Goal: Transaction & Acquisition: Subscribe to service/newsletter

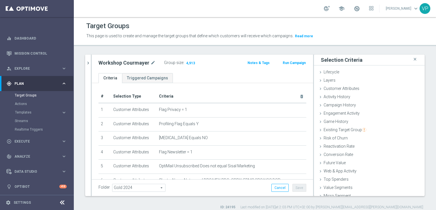
scroll to position [12, 0]
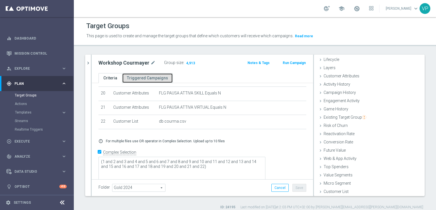
click at [146, 79] on link "Triggered Campaigns" at bounding box center [147, 78] width 51 height 10
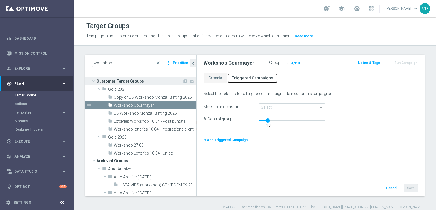
scroll to position [22, 0]
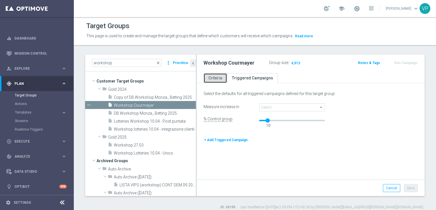
click at [215, 78] on link "Criteria" at bounding box center [216, 78] width 24 height 10
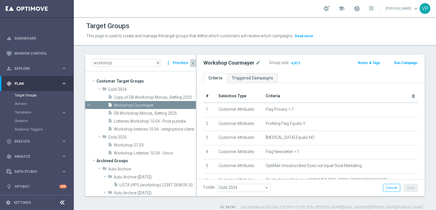
click at [191, 63] on icon "chevron_left" at bounding box center [193, 63] width 5 height 5
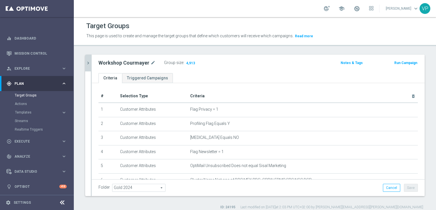
click at [87, 66] on button "chevron_right" at bounding box center [88, 63] width 6 height 17
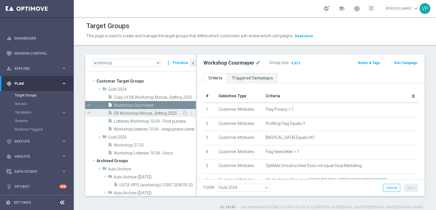
click at [133, 113] on span "DB Workshop Monza_ Betting 2025" at bounding box center [148, 113] width 68 height 5
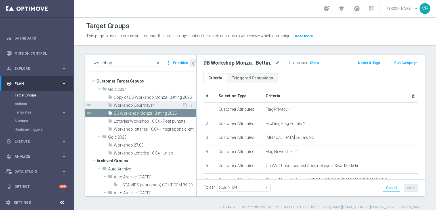
click at [139, 104] on span "Workshop Courmayer" at bounding box center [148, 105] width 68 height 5
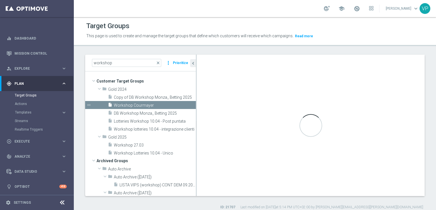
type textarea "(1 and 2 and 3 and 4 and 5 and 6 and 7 and 8 and 9 and 10 and 11 and 12 and 13 …"
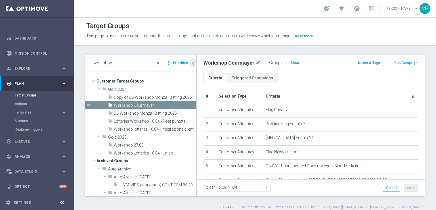
click at [292, 61] on span "Show" at bounding box center [295, 63] width 9 height 4
click at [158, 64] on span "close" at bounding box center [158, 63] width 5 height 5
click at [143, 63] on input "workshop" at bounding box center [126, 63] width 69 height 8
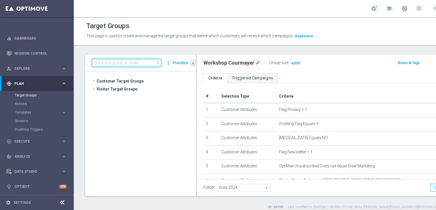
scroll to position [448, 0]
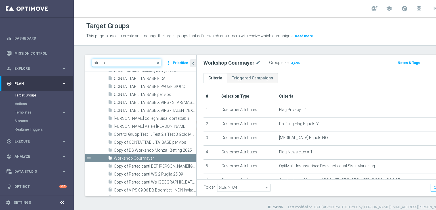
type input "studio"
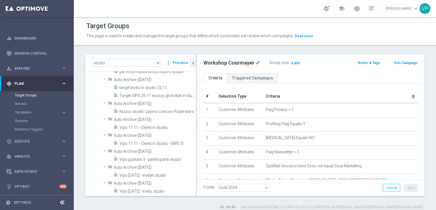
scroll to position [0, 0]
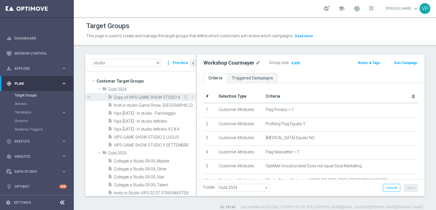
click at [170, 99] on span "Copy of VIPS GAME SHOW STUDIO 9 SETTEMBRE" at bounding box center [148, 97] width 69 height 5
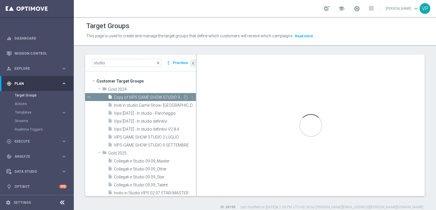
type textarea "(12) and (1 and 2 and 3 and 4 and 5 and 6 and 7 and 8 and 9 and 11 and 10)"
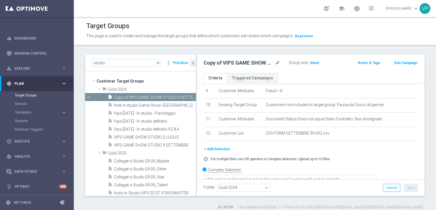
scroll to position [122, 0]
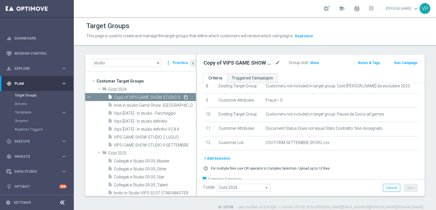
click at [184, 95] on icon "content_copy" at bounding box center [186, 97] width 5 height 5
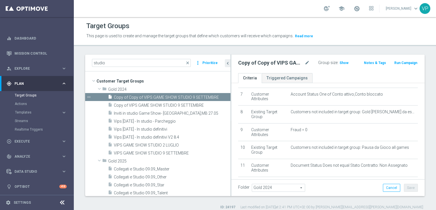
scroll to position [149, 0]
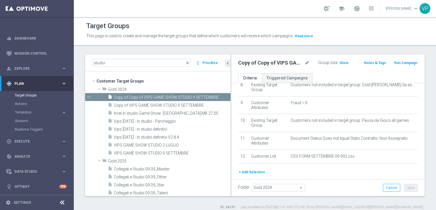
drag, startPoint x: 196, startPoint y: 123, endPoint x: 230, endPoint y: 120, distance: 34.0
click at [232, 120] on div at bounding box center [231, 125] width 1 height 141
click at [189, 96] on span "Copy of Copy of VIPS GAME SHOW STUDIO 9 SETTEMBRE" at bounding box center [166, 97] width 105 height 5
click at [306, 61] on icon "mode_edit" at bounding box center [308, 62] width 5 height 7
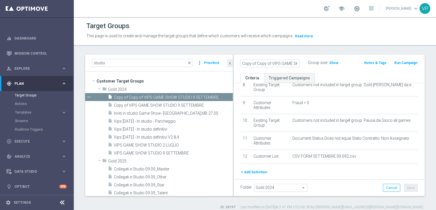
click at [230, 57] on div "studio close more_vert Prioritize" at bounding box center [159, 63] width 148 height 17
click at [230, 61] on icon "chevron_left" at bounding box center [230, 63] width 5 height 5
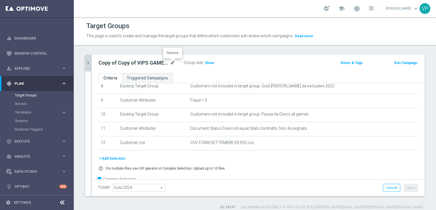
click at [172, 63] on icon "mode_edit" at bounding box center [172, 62] width 5 height 7
click at [141, 61] on input "Copy of Copy of VIPS GAME SHOW STUDIO 9 SETTEMBRE" at bounding box center [137, 63] width 77 height 8
drag, startPoint x: 174, startPoint y: 63, endPoint x: 39, endPoint y: 54, distance: 135.5
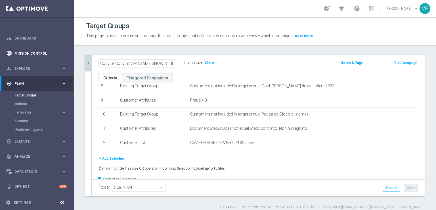
click at [39, 54] on main "equalizer Dashboard Mission Control" at bounding box center [218, 105] width 436 height 210
type input "C"
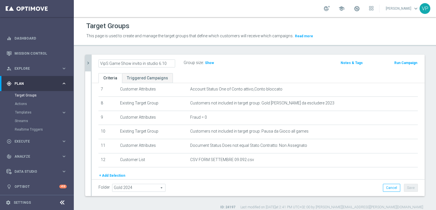
scroll to position [106, 0]
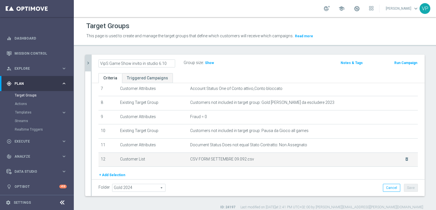
type input "VipS Game Show invito in studio 6.10"
click at [401, 155] on td "CSV FORM SETTEMBRE 09.092.csv delete_forever" at bounding box center [303, 159] width 230 height 14
click at [405, 157] on icon "delete_forever" at bounding box center [407, 159] width 5 height 5
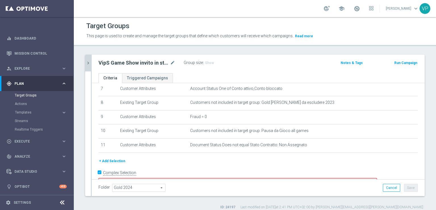
click at [117, 158] on button "+ Add Selection" at bounding box center [112, 161] width 27 height 6
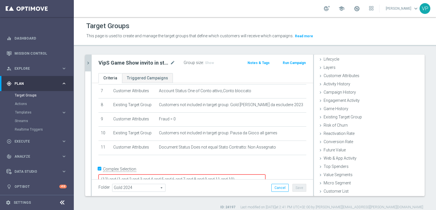
scroll to position [12, 0]
drag, startPoint x: 421, startPoint y: 175, endPoint x: 377, endPoint y: 192, distance: 47.0
click at [407, 192] on div "studio close more_vert Prioritize Customer Target Groups library_add create_new…" at bounding box center [255, 132] width 362 height 155
click at [327, 190] on span "Customer List" at bounding box center [336, 191] width 25 height 5
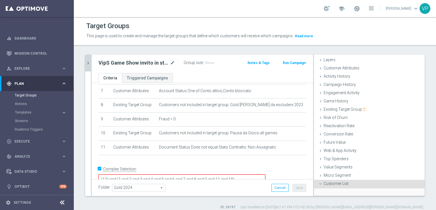
scroll to position [64, 0]
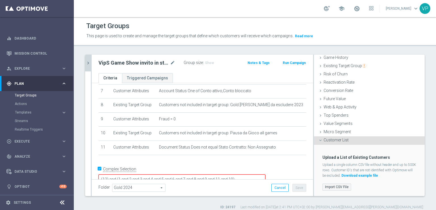
click at [326, 183] on label "Import CSV File" at bounding box center [337, 186] width 29 height 7
click at [0, 0] on input "Import CSV File" at bounding box center [0, 0] width 0 height 0
click at [334, 186] on label "Import CSV File" at bounding box center [337, 186] width 29 height 7
click at [0, 0] on input "Import CSV File" at bounding box center [0, 0] width 0 height 0
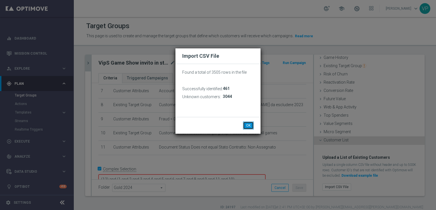
click at [248, 122] on button "OK" at bounding box center [248, 125] width 11 height 8
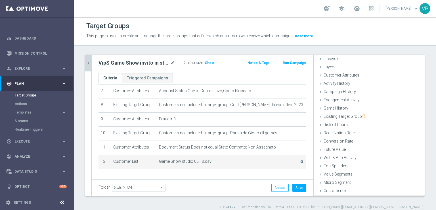
scroll to position [12, 0]
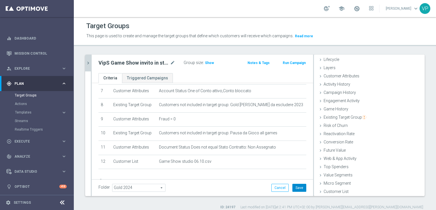
click at [297, 186] on button "Save" at bounding box center [300, 188] width 14 height 8
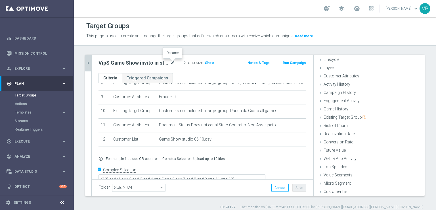
click at [172, 63] on icon "mode_edit" at bounding box center [172, 62] width 5 height 7
click at [249, 188] on div "Folder Gold 2024 Gold 2024 arrow_drop_down search Cancel Save Saving..." at bounding box center [203, 188] width 208 height 8
click at [89, 59] on button "chevron_right" at bounding box center [88, 63] width 6 height 17
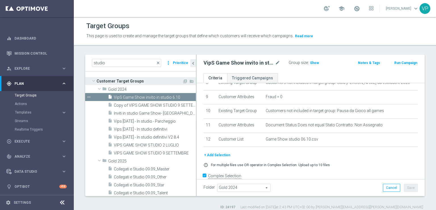
scroll to position [22, 0]
click at [24, 105] on link "Actions" at bounding box center [37, 103] width 44 height 5
click at [26, 112] on span "Templates" at bounding box center [35, 112] width 41 height 3
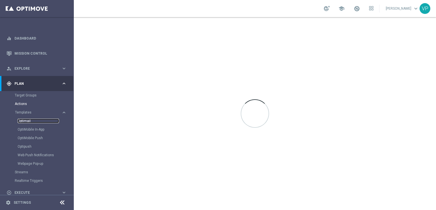
click at [27, 120] on link "Optimail" at bounding box center [38, 120] width 41 height 5
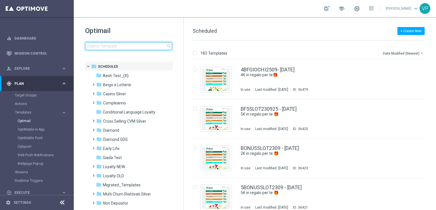
click at [110, 46] on input at bounding box center [128, 46] width 87 height 8
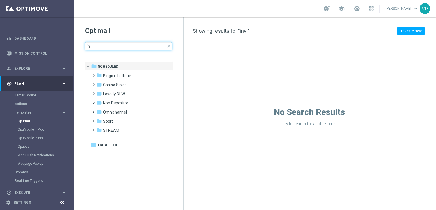
type input "i"
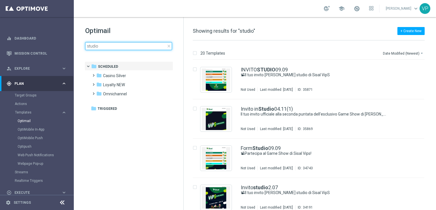
type input "studio"
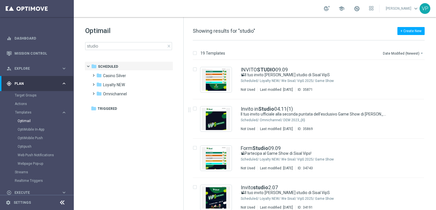
drag, startPoint x: 436, startPoint y: 77, endPoint x: 436, endPoint y: 100, distance: 22.4
click at [436, 100] on div "19 Templates Date Modified (Newest) arrow_drop_down Drag here to set row groups…" at bounding box center [310, 124] width 253 height 169
drag, startPoint x: 436, startPoint y: 100, endPoint x: 434, endPoint y: 104, distance: 4.4
click at [434, 104] on div "19 Templates Date Modified (Newest) arrow_drop_down Drag here to set row groups…" at bounding box center [310, 124] width 253 height 169
click at [418, 51] on button "Date Modified (Newest) arrow_drop_down" at bounding box center [404, 53] width 42 height 7
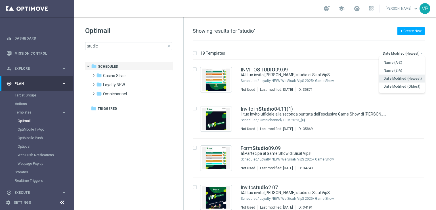
click at [405, 80] on span "Date Modified (Newest)" at bounding box center [403, 78] width 38 height 4
click at [362, 83] on div "Loyalty NEW/ We Sisal/ VipS 2025/ Game Show" at bounding box center [330, 80] width 141 height 5
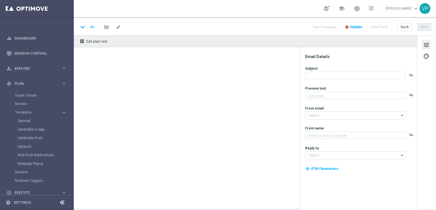
type textarea "Ti aspettiamo in studio a [GEOGRAPHIC_DATA]"
type textarea "Sisal"
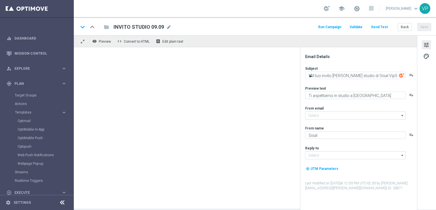
type input "[EMAIL_ADDRESS][DOMAIN_NAME]"
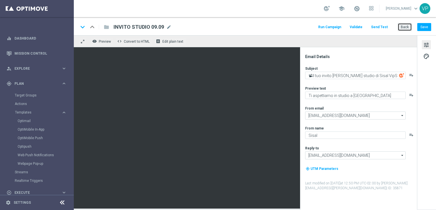
click at [409, 26] on button "Back" at bounding box center [405, 27] width 14 height 8
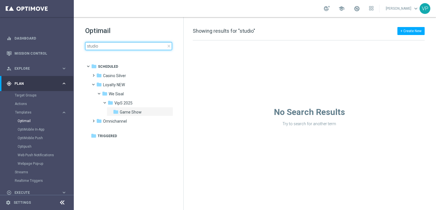
click at [151, 46] on input "studio" at bounding box center [128, 46] width 87 height 8
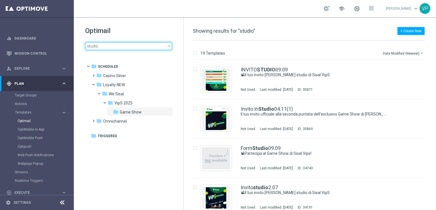
click at [151, 46] on input "studio" at bounding box center [128, 46] width 87 height 8
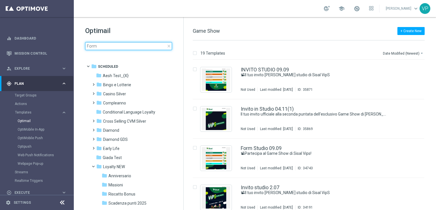
type input "Form"
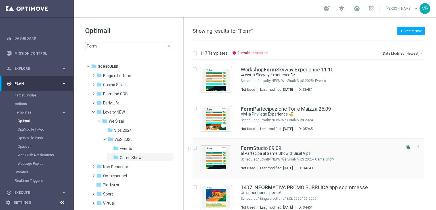
click at [379, 157] on div "Loyalty NEW/ We Sisal/ VipS 2025/ Game Show" at bounding box center [330, 159] width 141 height 5
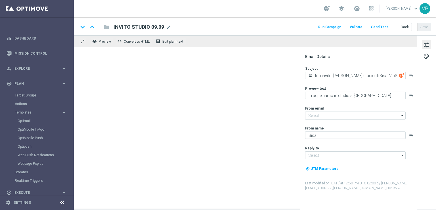
type input "[EMAIL_ADDRESS][DOMAIN_NAME]"
type textarea "📽Partecipa al Game Show di Sisal Vips!"
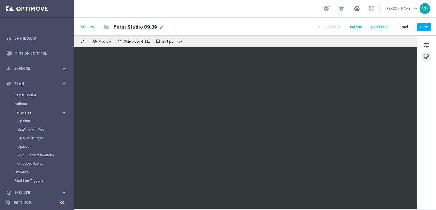
click at [358, 11] on span at bounding box center [357, 8] width 6 height 6
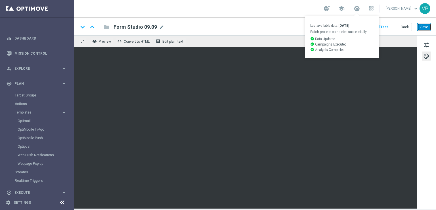
click at [429, 26] on button "Save" at bounding box center [425, 27] width 14 height 8
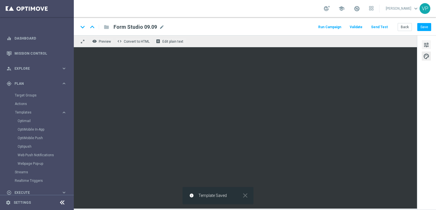
click at [425, 48] on span "tune" at bounding box center [427, 44] width 6 height 7
click at [422, 26] on button "Save" at bounding box center [425, 27] width 14 height 8
click at [429, 27] on button "Save" at bounding box center [425, 27] width 14 height 8
click at [379, 28] on button "Send Test" at bounding box center [379, 27] width 18 height 8
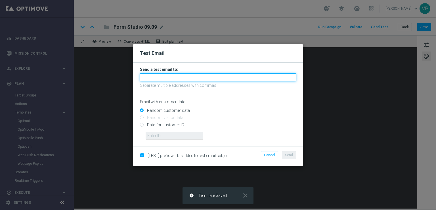
click at [241, 75] on input "text" at bounding box center [218, 77] width 156 height 8
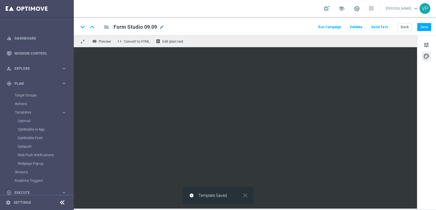
click at [381, 30] on button "Send Test" at bounding box center [379, 27] width 18 height 8
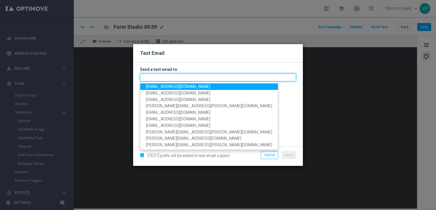
click at [241, 75] on input "text" at bounding box center [218, 77] width 156 height 8
type input "valentina_pilato@libero.it"
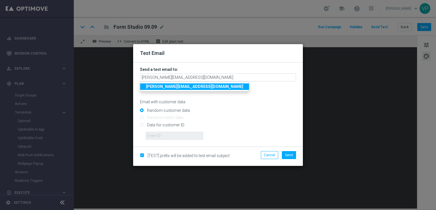
click at [142, 128] on input "Data for customer ID:" at bounding box center [218, 127] width 156 height 8
radio input "true"
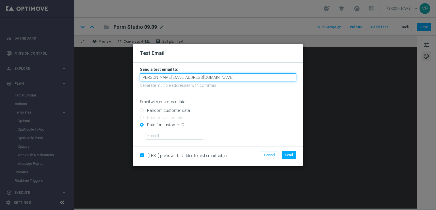
click at [199, 76] on input "valentina_pilato@libero.it" at bounding box center [218, 77] width 156 height 8
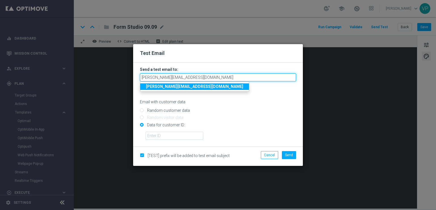
click at [199, 76] on input "valentina_pilato@libero.it" at bounding box center [218, 77] width 156 height 8
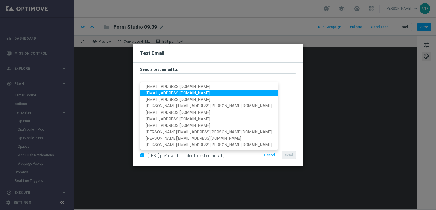
click at [182, 93] on span "pilatov86@gmail.com" at bounding box center [178, 93] width 64 height 5
type input "pilatov86@gmail.com"
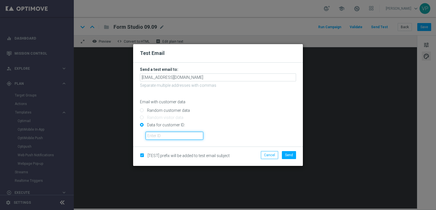
click at [190, 138] on input "text" at bounding box center [175, 136] width 58 height 8
type input "3262295"
click at [295, 155] on button "Send" at bounding box center [289, 155] width 14 height 8
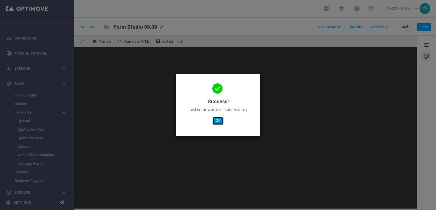
click at [220, 122] on button "OK" at bounding box center [218, 120] width 11 height 8
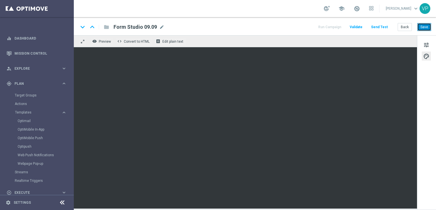
click at [425, 26] on button "Save" at bounding box center [425, 27] width 14 height 8
click at [382, 27] on button "Send Test" at bounding box center [379, 27] width 18 height 8
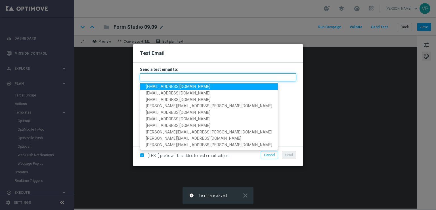
click at [168, 75] on input "text" at bounding box center [218, 77] width 156 height 8
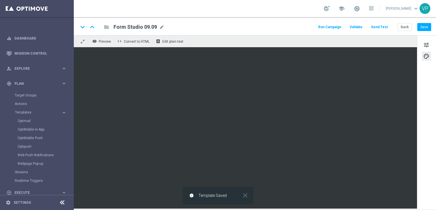
click at [380, 28] on button "Send Test" at bounding box center [379, 27] width 18 height 8
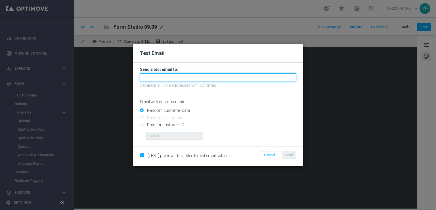
click at [249, 78] on input "text" at bounding box center [218, 77] width 156 height 8
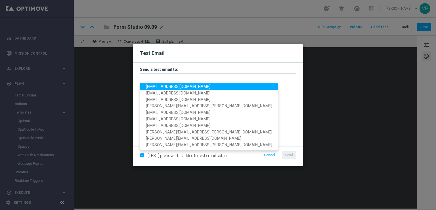
click at [165, 84] on span "pilatov86@gmail.com" at bounding box center [178, 86] width 64 height 5
type input "pilatov86@gmail.com"
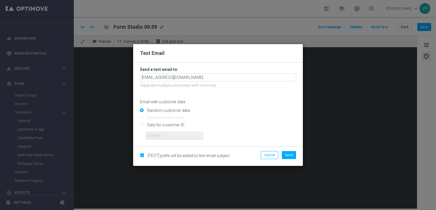
click at [157, 126] on input "Data for customer ID:" at bounding box center [218, 127] width 156 height 8
radio input "true"
drag, startPoint x: 167, startPoint y: 138, endPoint x: 167, endPoint y: 145, distance: 7.1
click at [167, 138] on input "text" at bounding box center [175, 136] width 58 height 8
type input "3832155"
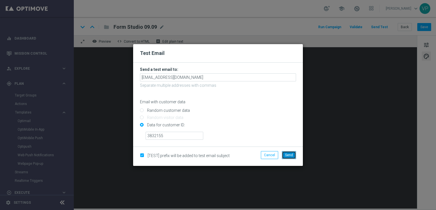
click at [291, 155] on span "Send" at bounding box center [289, 155] width 8 height 4
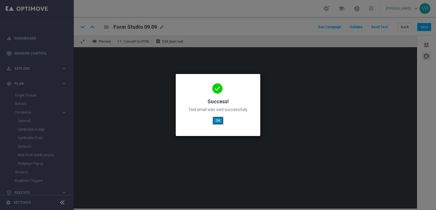
click at [219, 123] on button "OK" at bounding box center [218, 120] width 11 height 8
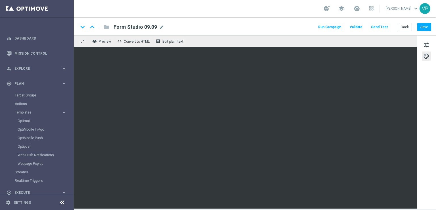
click at [389, 27] on button "Send Test" at bounding box center [379, 27] width 18 height 8
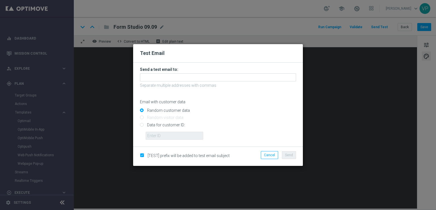
click at [171, 124] on input "Data for customer ID:" at bounding box center [218, 127] width 156 height 8
radio input "true"
drag, startPoint x: 164, startPoint y: 134, endPoint x: 187, endPoint y: 161, distance: 35.2
click at [187, 161] on div "Test Email Send a test email to: Separate multiple addresses with commas Email …" at bounding box center [218, 105] width 170 height 122
type input "3832155"
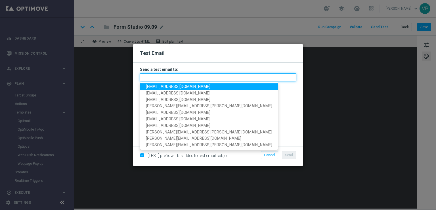
click at [173, 74] on input "text" at bounding box center [218, 77] width 156 height 8
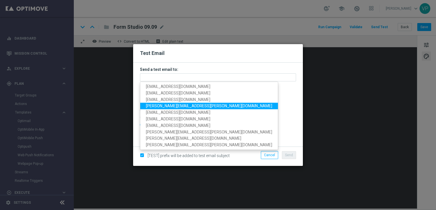
click at [157, 107] on span "valentina.pilato@sisal.it" at bounding box center [209, 105] width 126 height 5
type input "valentina.pilato@sisal.it"
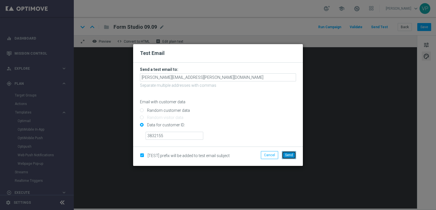
click at [289, 157] on button "Send" at bounding box center [289, 155] width 14 height 8
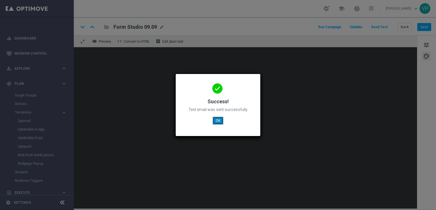
click at [215, 116] on button "OK" at bounding box center [218, 120] width 11 height 8
click at [84, 151] on modal-container "done Success! Test email was sent successfully OK" at bounding box center [218, 105] width 436 height 210
click at [219, 122] on button "OK" at bounding box center [218, 120] width 11 height 8
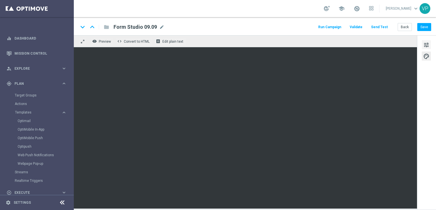
click at [430, 43] on button "tune" at bounding box center [426, 44] width 9 height 9
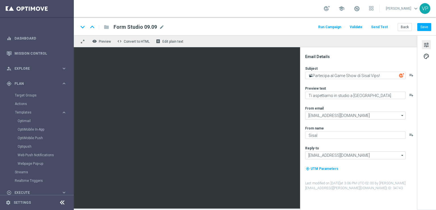
click at [338, 26] on button "Run Campaign" at bounding box center [330, 27] width 25 height 8
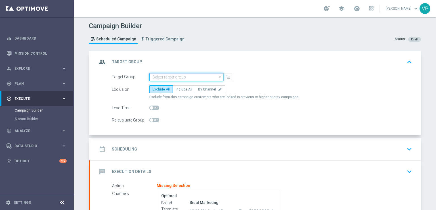
click at [200, 74] on input at bounding box center [186, 77] width 74 height 8
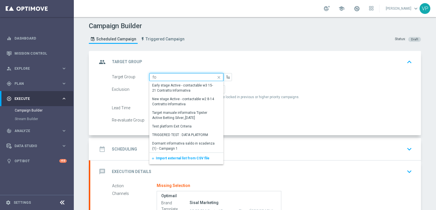
type input "f"
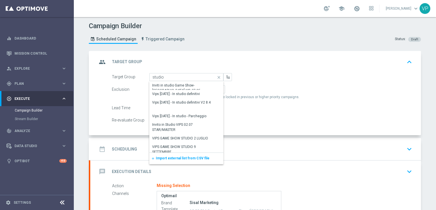
scroll to position [68, 0]
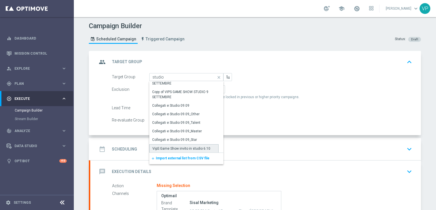
click at [205, 151] on div "VipS Game Show invito in studio 6.10" at bounding box center [183, 148] width 69 height 9
type input "VipS Game Show invito in studio 6.10"
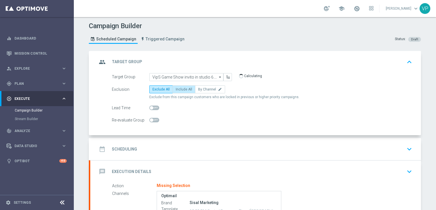
click at [184, 91] on label "Include All" at bounding box center [184, 89] width 23 height 8
click at [180, 91] on input "Include All" at bounding box center [178, 90] width 4 height 4
radio input "true"
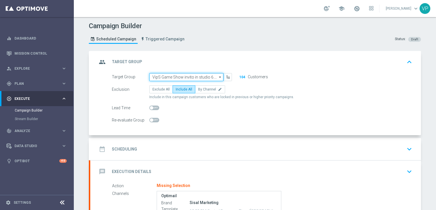
click at [181, 75] on input "VipS Game Show invito in studio 6.10" at bounding box center [186, 77] width 74 height 8
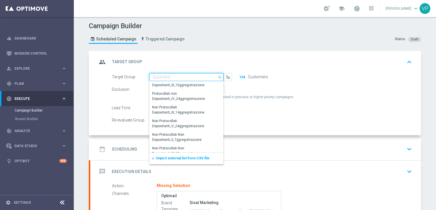
scroll to position [0, 0]
click at [181, 75] on input at bounding box center [186, 77] width 74 height 8
paste input "VipS Game Show Form studio 6.10"
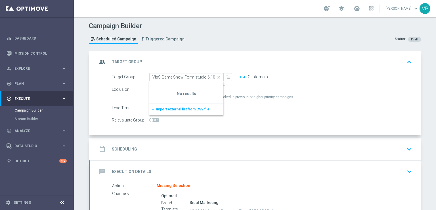
click at [266, 80] on form "Target Group VipS Game Show Form studio 6.10 VipS Game Show invito in studio 6.…" at bounding box center [262, 98] width 301 height 51
type input "VipS Game Show invito in studio 6.10"
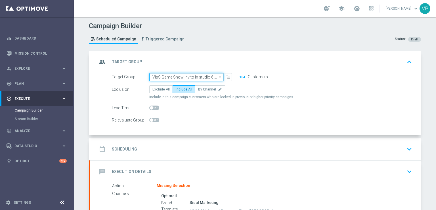
click at [214, 76] on input "VipS Game Show invito in studio 6.10" at bounding box center [186, 77] width 74 height 8
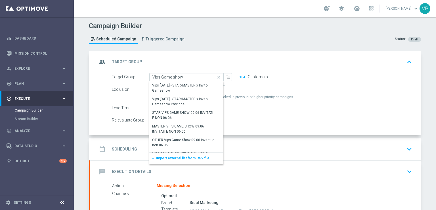
scroll to position [41, 0]
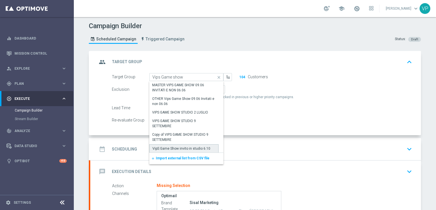
click at [201, 147] on div "VipS Game Show invito in studio 6.10" at bounding box center [182, 148] width 58 height 5
type input "VipS Game Show invito in studio 6.10"
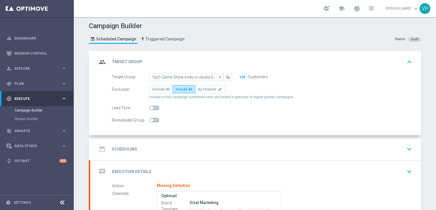
click at [257, 76] on label "Customers" at bounding box center [258, 76] width 20 height 5
click at [234, 78] on div "Target Group VipS Game Show invito in studio 6.10 VipS Game Show invito in stud…" at bounding box center [172, 77] width 129 height 8
click at [206, 77] on input "VipS Game Show invito in studio 6.10" at bounding box center [186, 77] width 74 height 8
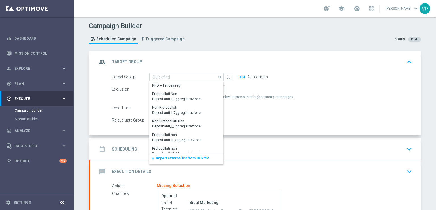
click at [192, 64] on div "group Target Group keyboard_arrow_up" at bounding box center [255, 62] width 317 height 11
type input "VipS Game Show invito in studio 6.10"
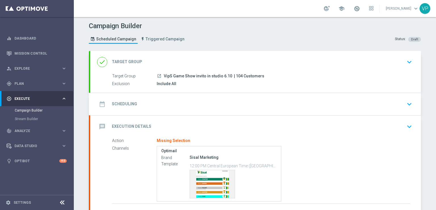
click at [203, 79] on div "Target Group launch VipS Game Show invito in studio 6.10 | 104 Customers Exclus…" at bounding box center [255, 80] width 331 height 14
click at [409, 71] on div "done Target Group keyboard_arrow_down" at bounding box center [255, 62] width 331 height 22
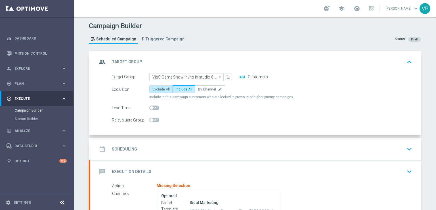
click at [163, 87] on span "Exclude All" at bounding box center [161, 89] width 17 height 4
click at [156, 88] on input "Exclude All" at bounding box center [155, 90] width 4 height 4
radio input "true"
click at [180, 87] on span "Include All" at bounding box center [184, 89] width 16 height 4
click at [180, 88] on input "Include All" at bounding box center [178, 90] width 4 height 4
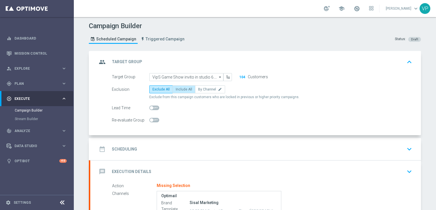
radio input "true"
click at [241, 76] on button "104" at bounding box center [242, 77] width 7 height 5
click at [264, 77] on label "Customers" at bounding box center [258, 76] width 20 height 5
click at [218, 76] on icon "arrow_drop_down" at bounding box center [221, 76] width 6 height 7
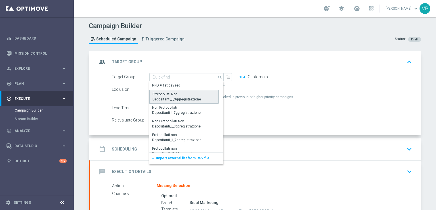
click at [173, 97] on div "Protocollati Non Depositanti_I_3ggregistrazione" at bounding box center [184, 96] width 63 height 10
type input "Protocollati Non Depositanti_I_3ggregistrazione"
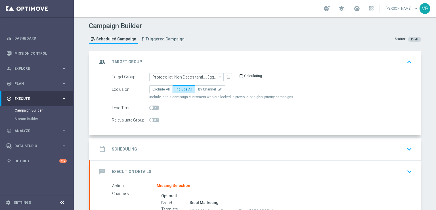
click at [218, 77] on icon "arrow_drop_down" at bounding box center [221, 76] width 6 height 7
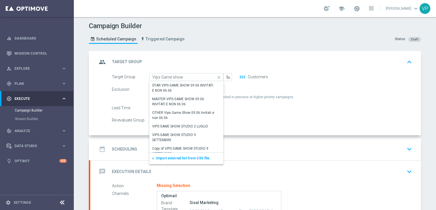
scroll to position [25, 0]
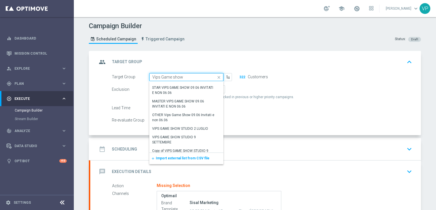
click at [188, 75] on input "Vips Game show" at bounding box center [186, 77] width 74 height 8
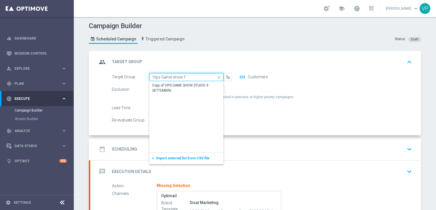
scroll to position [0, 0]
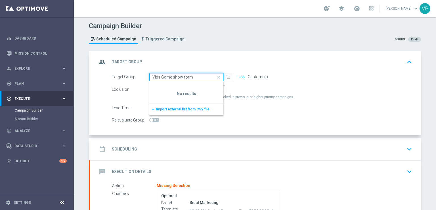
type input "Vips Game show form"
click at [195, 78] on input "Vips Game show form" at bounding box center [186, 77] width 74 height 8
click at [194, 76] on input "Vips Game show form" at bounding box center [186, 77] width 74 height 8
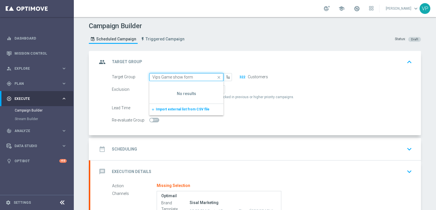
click at [194, 76] on input "Vips Game show form" at bounding box center [186, 77] width 74 height 8
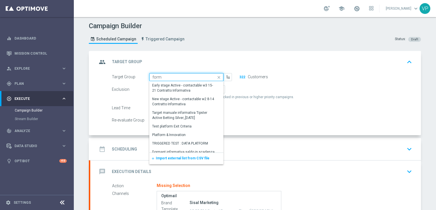
type input "form"
click at [176, 76] on input "form" at bounding box center [186, 77] width 74 height 8
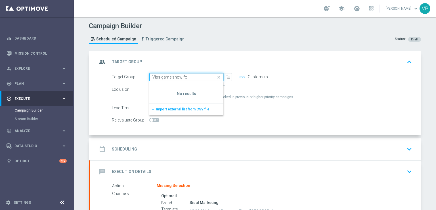
drag, startPoint x: 176, startPoint y: 76, endPoint x: 330, endPoint y: -25, distance: 183.8
click at [330, 0] on html "equalizer Dashboard Mission Control" at bounding box center [218, 105] width 436 height 210
type input "Protocollati Non Depositanti_I_3ggregistrazione"
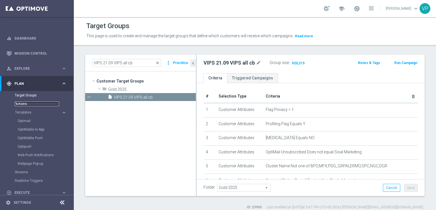
click at [20, 102] on link "Actions" at bounding box center [37, 103] width 44 height 5
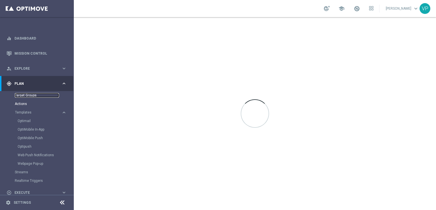
click at [19, 96] on link "Target Groups" at bounding box center [37, 95] width 44 height 5
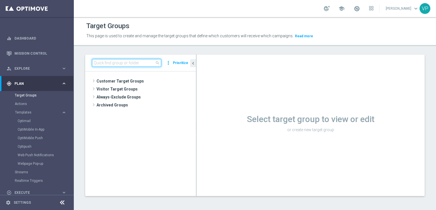
click at [149, 59] on input at bounding box center [126, 63] width 69 height 8
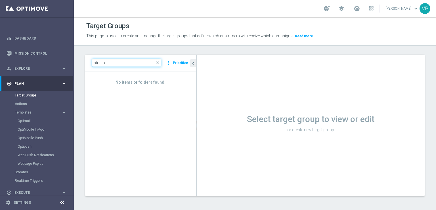
type input "studio"
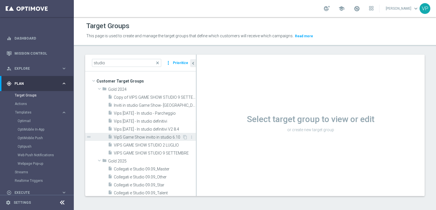
click at [166, 136] on span "VipS Game Show invito in studio 6.10" at bounding box center [148, 137] width 68 height 5
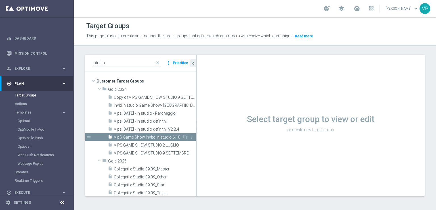
click at [156, 139] on span "VipS Game Show invito in studio 6.10" at bounding box center [148, 137] width 68 height 5
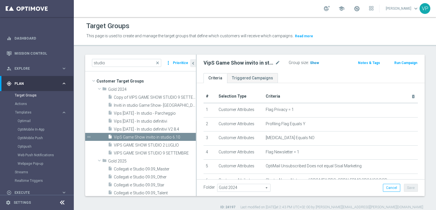
click at [313, 61] on span "Show" at bounding box center [314, 63] width 9 height 4
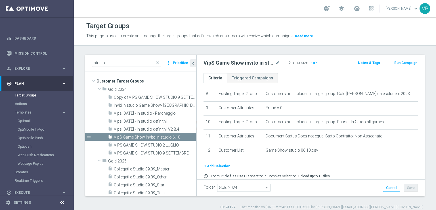
scroll to position [132, 0]
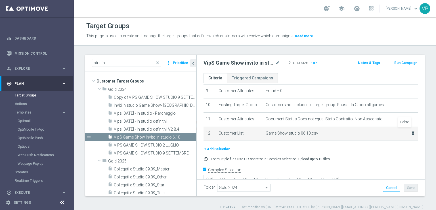
click at [411, 131] on icon "delete_forever" at bounding box center [413, 133] width 5 height 5
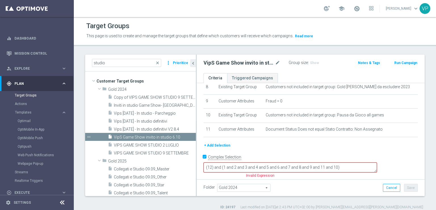
scroll to position [109, 0]
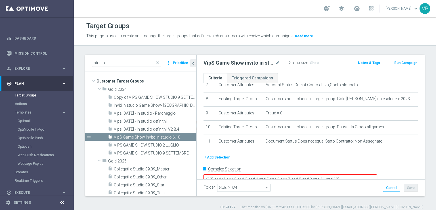
click at [218, 155] on button "+ Add Selection" at bounding box center [217, 157] width 27 height 6
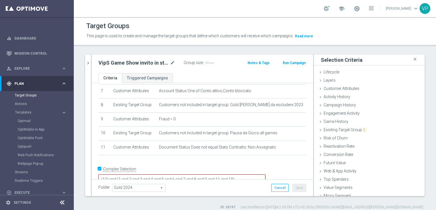
scroll to position [12, 0]
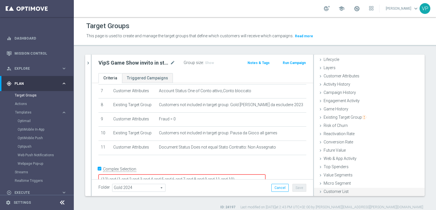
click at [329, 192] on span "Customer List" at bounding box center [336, 191] width 25 height 5
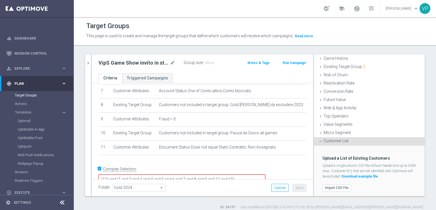
scroll to position [64, 0]
click at [325, 184] on label "Import CSV File" at bounding box center [337, 186] width 29 height 7
click at [0, 0] on input "Import CSV File" at bounding box center [0, 0] width 0 height 0
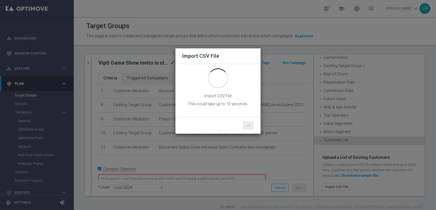
scroll to position [0, 0]
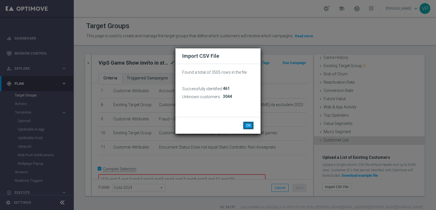
click at [247, 126] on button "OK" at bounding box center [248, 125] width 11 height 8
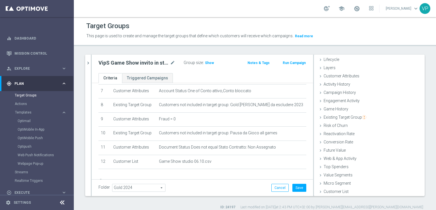
scroll to position [126, 0]
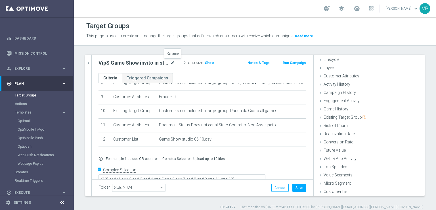
click at [173, 62] on icon "mode_edit" at bounding box center [172, 62] width 5 height 7
click at [120, 62] on input "VipS Game Show invito in studio 6.10" at bounding box center [137, 63] width 77 height 8
click at [135, 62] on input "VipS Game Show invito in studio 6.10" at bounding box center [137, 63] width 77 height 8
click at [146, 64] on input "VipS Game Show invito in studio 6.10" at bounding box center [137, 63] width 77 height 8
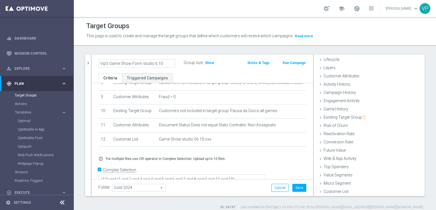
type input "VipS Game Show Form studio 6.10"
click at [215, 75] on ul "Criteria Triggered Campaigns" at bounding box center [203, 78] width 222 height 10
click at [341, 191] on span "Customer List" at bounding box center [336, 191] width 25 height 5
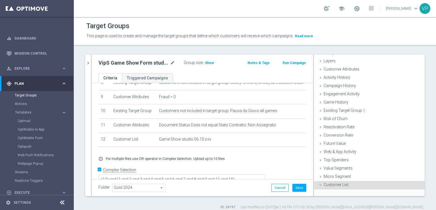
scroll to position [64, 0]
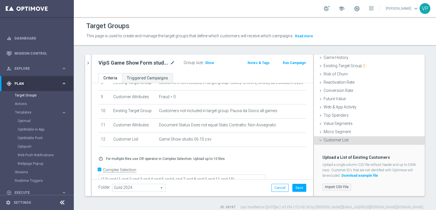
click at [323, 186] on label "Import CSV File" at bounding box center [337, 186] width 29 height 7
click at [0, 0] on input "Import CSV File" at bounding box center [0, 0] width 0 height 0
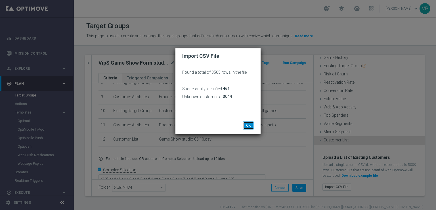
click at [253, 126] on button "OK" at bounding box center [248, 125] width 11 height 8
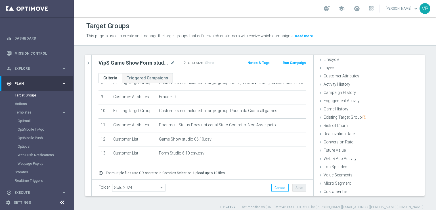
scroll to position [140, 0]
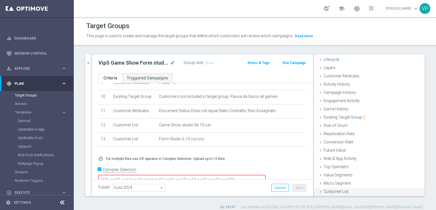
click at [314, 192] on div "Customer List done selection saved" at bounding box center [369, 191] width 111 height 9
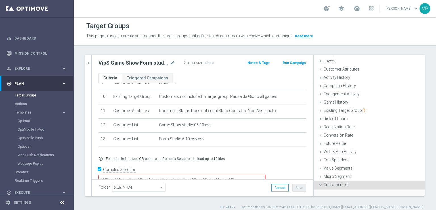
scroll to position [64, 0]
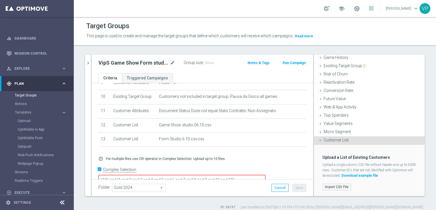
click at [332, 185] on label "Import CSV File" at bounding box center [337, 186] width 29 height 7
click at [0, 0] on input "Import CSV File" at bounding box center [0, 0] width 0 height 0
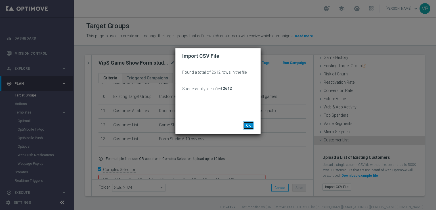
click at [253, 122] on button "OK" at bounding box center [248, 125] width 11 height 8
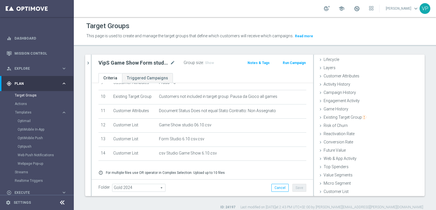
scroll to position [154, 0]
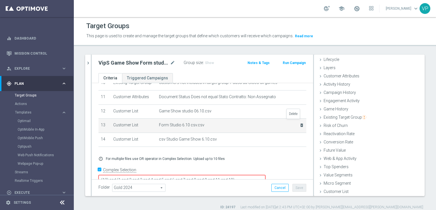
click at [300, 123] on icon "delete_forever" at bounding box center [302, 125] width 5 height 5
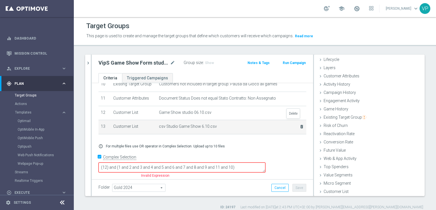
scroll to position [140, 0]
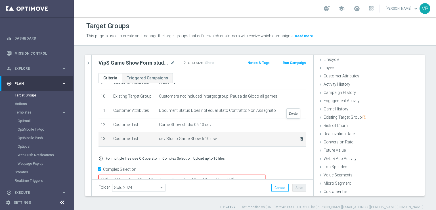
click at [0, 0] on icon "delete_forever" at bounding box center [0, 0] width 0 height 0
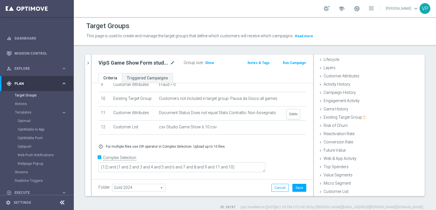
scroll to position [126, 0]
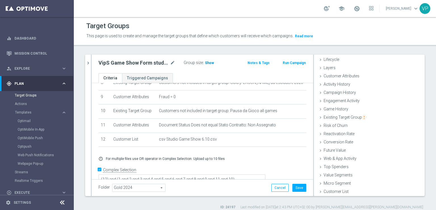
click at [207, 64] on span "Show" at bounding box center [209, 63] width 9 height 4
click at [293, 184] on button "Save" at bounding box center [300, 188] width 14 height 8
click at [136, 63] on h2 "VipS Game Show Form studio 6.10" at bounding box center [134, 62] width 70 height 7
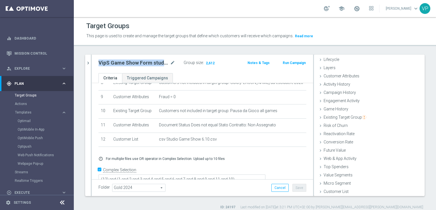
copy div "VipS Game Show Form studio 6.10"
click at [90, 61] on icon "chevron_right" at bounding box center [88, 62] width 5 height 5
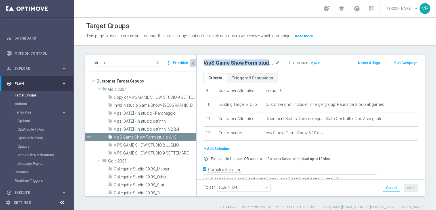
scroll to position [22, 0]
click at [146, 143] on span "VIPS GAME SHOW STUDIO 2 LUGLIO" at bounding box center [148, 145] width 68 height 5
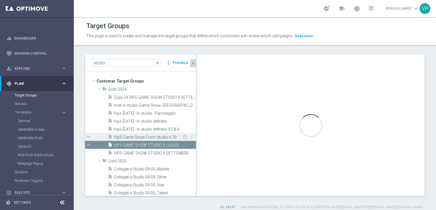
click at [145, 136] on span "VipS Game Show Form studio 6.10" at bounding box center [148, 137] width 68 height 5
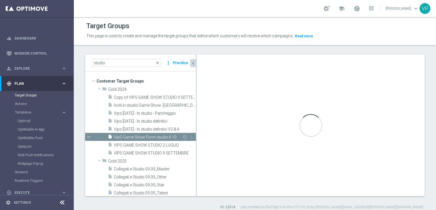
type textarea "(12) and (1 and 2 and 3 and 4 and 5 and 6 and 7 and 8 and 9 and 11 and 10)"
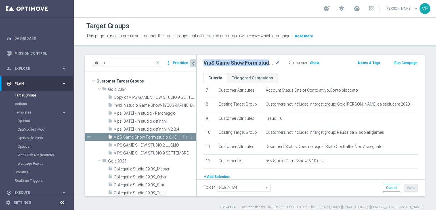
scroll to position [132, 0]
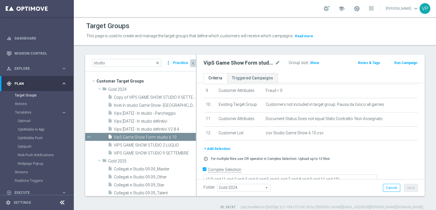
click at [296, 73] on ul "Criteria Triggered Campaigns" at bounding box center [311, 78] width 228 height 10
click at [252, 58] on div "VipS Game Show Form studio 6.10 mode_edit Group size : Show Notes & Tags Run Ca…" at bounding box center [311, 64] width 228 height 18
click at [168, 149] on div "insert_drive_file VIPS GAME SHOW STUDIO 9 SETTEMBRE" at bounding box center [145, 153] width 75 height 8
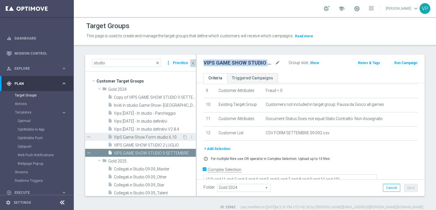
click at [164, 140] on div "insert_drive_file VipS Game Show Form studio 6.10" at bounding box center [145, 137] width 74 height 8
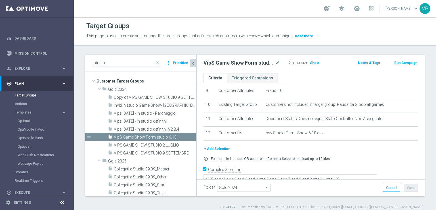
click at [214, 56] on div "VipS Game Show Form studio 6.10 mode_edit Group size : Show Notes & Tags Run Ca…" at bounding box center [311, 64] width 228 height 18
click at [226, 61] on h2 "VipS Game Show Form studio 6.10" at bounding box center [239, 62] width 70 height 7
copy div "VipS Game Show Form studio 6.10"
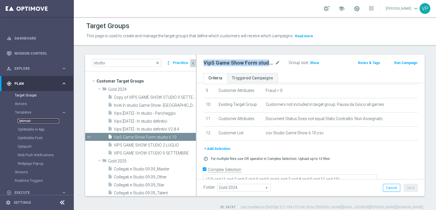
click at [29, 119] on link "Optimail" at bounding box center [38, 120] width 41 height 5
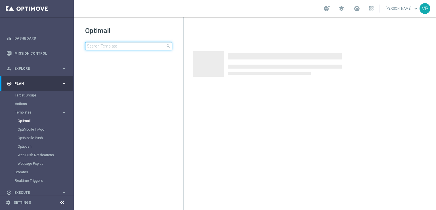
click at [143, 48] on input at bounding box center [128, 46] width 87 height 8
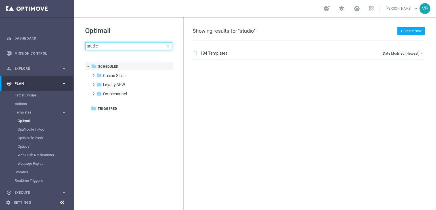
type input "studio"
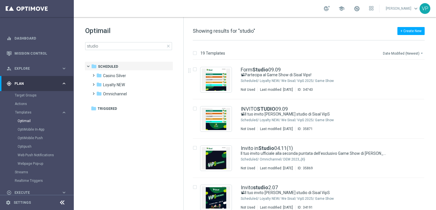
click at [413, 51] on button "Date Modified (Newest) arrow_drop_down" at bounding box center [404, 53] width 42 height 7
click at [420, 78] on span "Date Modified (Newest)" at bounding box center [403, 78] width 38 height 4
click at [118, 143] on tree-viewport "folder Scheduled more_vert folder Casino Silver more_vert" at bounding box center [134, 134] width 98 height 147
click at [302, 80] on div "Loyalty NEW/ We Sisal/ VipS 2025/ Game Show" at bounding box center [330, 80] width 141 height 5
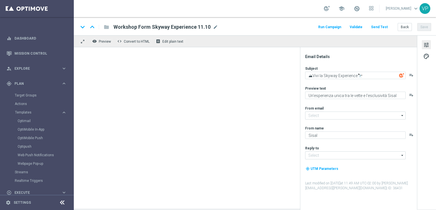
type input "[EMAIL_ADDRESS][DOMAIN_NAME]"
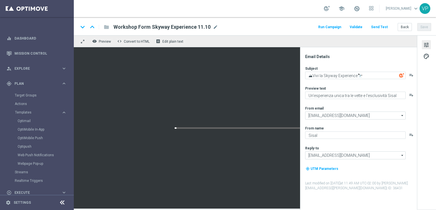
type textarea "📽Partecipa al Game Show di Sisal Vips!"
type textarea "Ti aspettiamo in studio a [GEOGRAPHIC_DATA]"
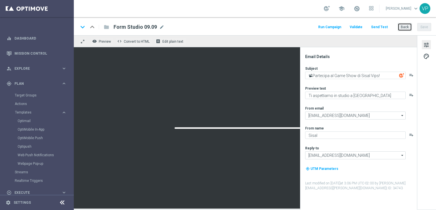
click at [402, 25] on button "Back" at bounding box center [405, 27] width 14 height 8
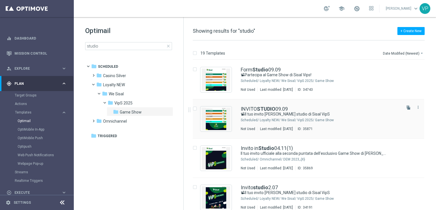
click at [347, 120] on div "Loyalty NEW/ We Sisal/ VipS 2025/ Game Show" at bounding box center [330, 120] width 141 height 5
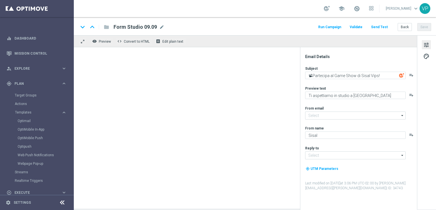
type input "[EMAIL_ADDRESS][DOMAIN_NAME]"
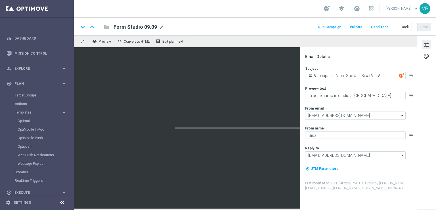
type textarea "📽Il tuo invito [PERSON_NAME] studio di Sisal VipS"
click at [407, 28] on button "Back" at bounding box center [405, 27] width 14 height 8
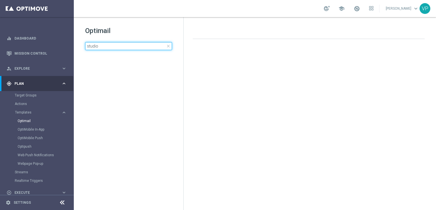
click at [95, 45] on input "studio" at bounding box center [128, 46] width 87 height 8
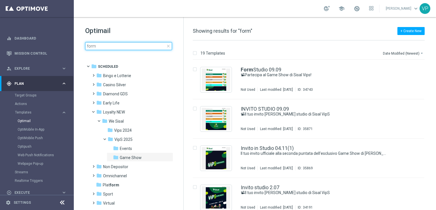
type input "form"
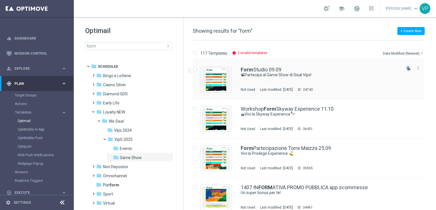
click at [368, 79] on div "Form Studio 09.09 📽Partecipa al Game Show di Sisal Vips! Not Used Last modified…" at bounding box center [321, 79] width 160 height 25
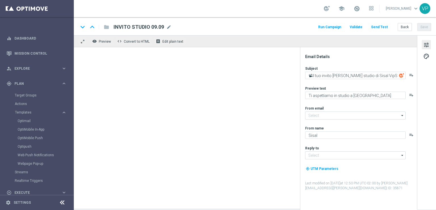
type textarea "📽Partecipa al Game Show di Sisal Vips!"
type input "[EMAIL_ADDRESS][DOMAIN_NAME]"
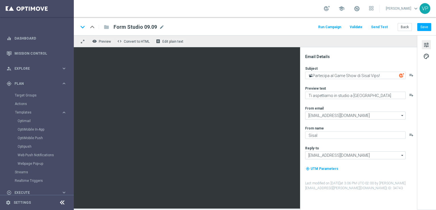
click at [149, 25] on span "Form Studio 09.09" at bounding box center [135, 27] width 43 height 7
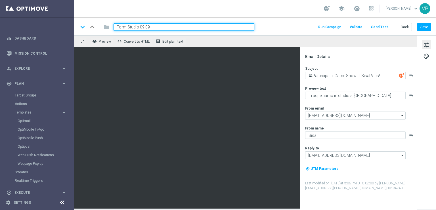
drag, startPoint x: 150, startPoint y: 27, endPoint x: 144, endPoint y: 26, distance: 6.1
click at [144, 26] on input "Form Studio 09.09" at bounding box center [184, 26] width 141 height 7
type input "Form Studio 06.10"
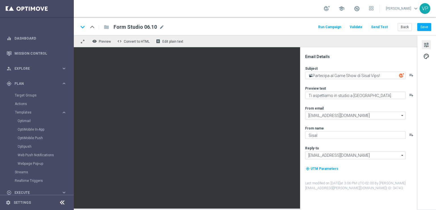
click at [300, 149] on div "Email Details Subject 📽Partecipa al Game Show di Sisal Vips! playlist_add Previ…" at bounding box center [358, 128] width 117 height 162
click at [425, 29] on button "Save" at bounding box center [425, 27] width 14 height 8
click at [339, 26] on button "Run Campaign" at bounding box center [330, 27] width 25 height 8
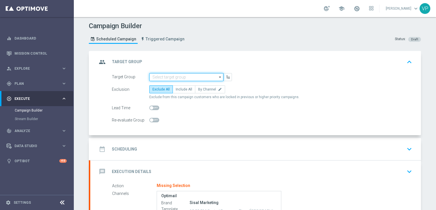
click at [208, 76] on input at bounding box center [186, 77] width 74 height 8
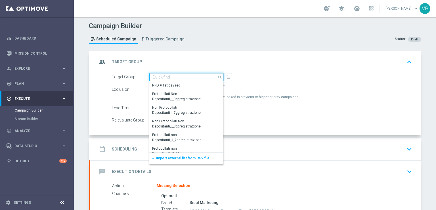
paste input "VipS Game Show Form studio 6.10"
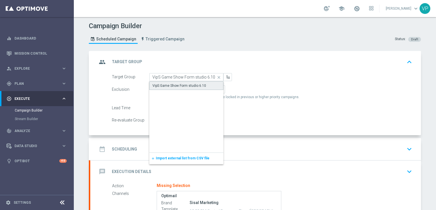
click at [197, 88] on div "VipS Game Show Form studio 6.10" at bounding box center [186, 85] width 74 height 9
type input "VipS Game Show Form studio 6.10"
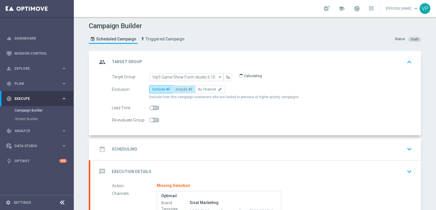
click at [182, 89] on span "Include All" at bounding box center [184, 89] width 16 height 4
click at [180, 89] on input "Include All" at bounding box center [178, 90] width 4 height 4
radio input "true"
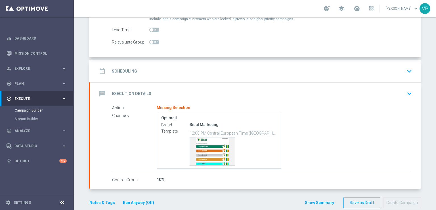
click at [397, 69] on div "date_range Scheduling keyboard_arrow_down" at bounding box center [255, 71] width 317 height 11
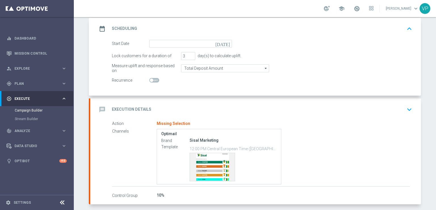
click at [226, 43] on icon "[DATE]" at bounding box center [224, 43] width 17 height 6
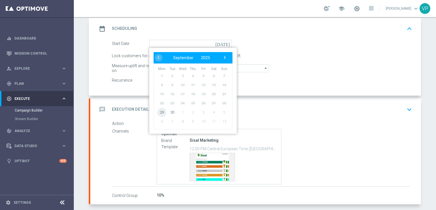
click at [160, 111] on span "29" at bounding box center [161, 111] width 9 height 9
type input "[DATE]"
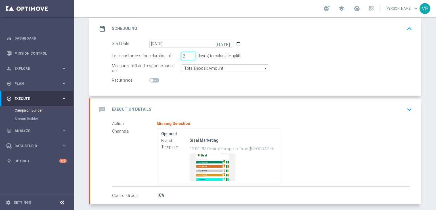
click at [189, 56] on input "2" at bounding box center [188, 56] width 14 height 8
type input "1"
click at [189, 56] on input "1" at bounding box center [188, 56] width 14 height 8
click at [408, 107] on icon "keyboard_arrow_down" at bounding box center [409, 109] width 9 height 9
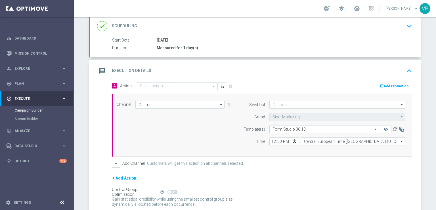
scroll to position [108, 0]
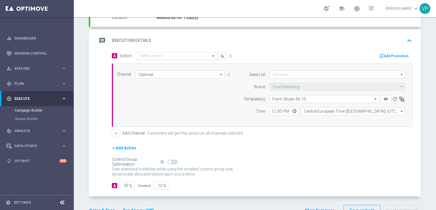
click at [181, 56] on input "text" at bounding box center [171, 56] width 63 height 5
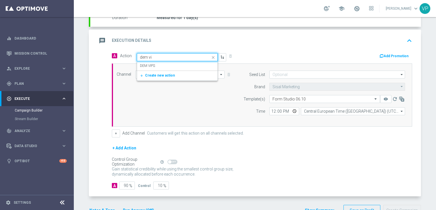
type input "dem vip"
click at [182, 64] on div "DEM VIPS edit" at bounding box center [177, 65] width 75 height 9
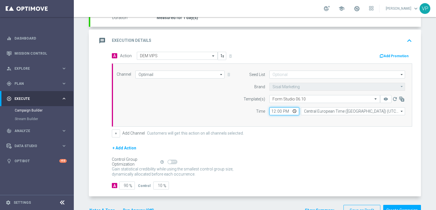
click at [293, 111] on input "12:00" at bounding box center [285, 111] width 30 height 8
type input "18:00"
click at [379, 146] on div "+ Add Action" at bounding box center [262, 151] width 301 height 14
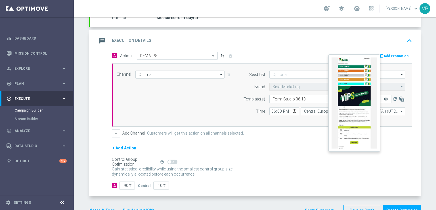
click at [384, 98] on icon "remove_red_eye" at bounding box center [386, 99] width 5 height 5
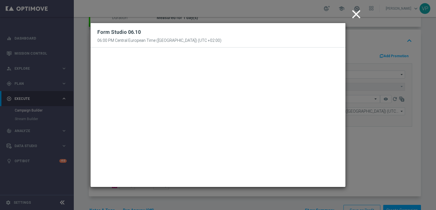
click at [356, 12] on icon "close" at bounding box center [356, 14] width 14 height 14
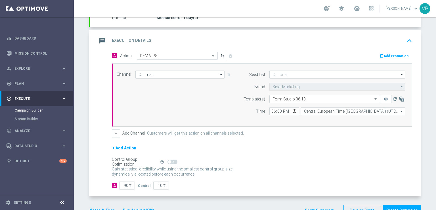
scroll to position [124, 0]
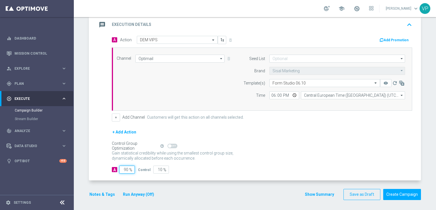
click at [126, 167] on input "90" at bounding box center [127, 169] width 16 height 8
click at [124, 167] on input "90" at bounding box center [127, 169] width 16 height 8
type input "0"
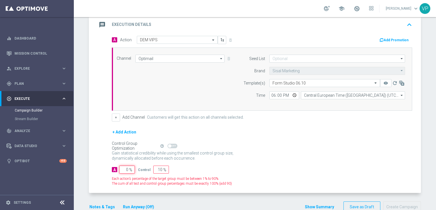
type input "100"
type input "10"
type input "90"
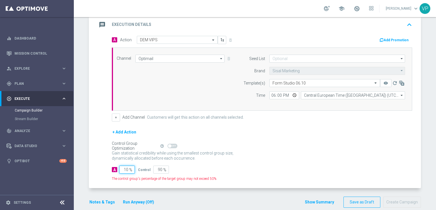
type input "100"
type input "0"
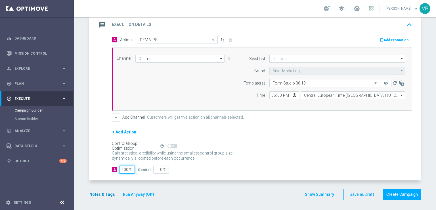
type input "100"
click at [104, 191] on button "Notes & Tags" at bounding box center [102, 194] width 27 height 7
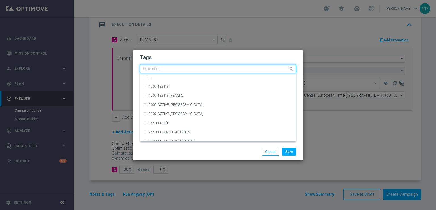
click at [221, 70] on input "text" at bounding box center [216, 69] width 146 height 5
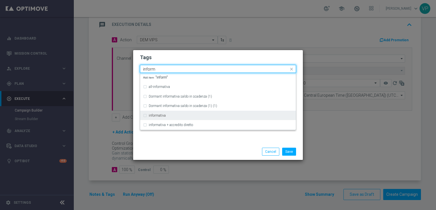
click at [202, 113] on div "informativa" at bounding box center [218, 115] width 150 height 9
type input "inform"
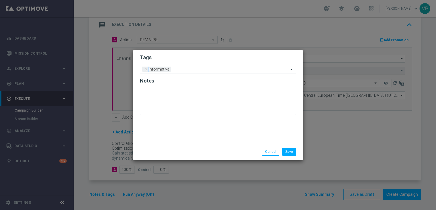
click at [202, 146] on div "Save Cancel" at bounding box center [218, 151] width 170 height 16
click at [207, 69] on input "text" at bounding box center [231, 69] width 116 height 5
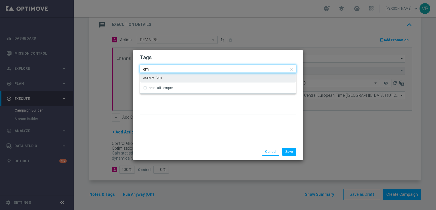
type input "e"
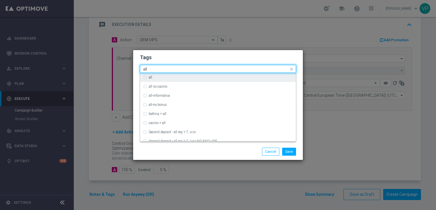
click at [203, 77] on div "all" at bounding box center [221, 77] width 144 height 3
type input "all"
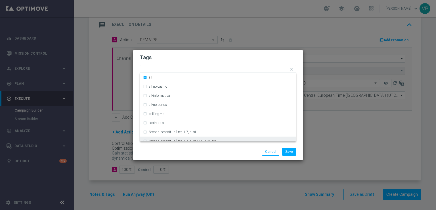
click at [197, 149] on div "Save Cancel" at bounding box center [246, 151] width 110 height 8
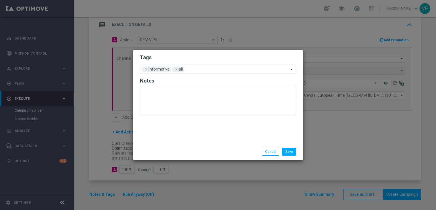
click at [215, 64] on form "Tags Add a new tag × informativa × all Notes" at bounding box center [218, 86] width 156 height 66
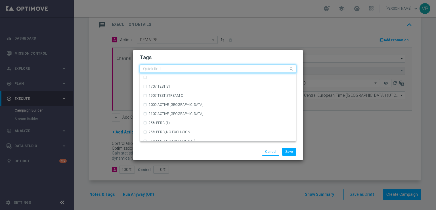
click at [217, 67] on input "text" at bounding box center [216, 69] width 146 height 5
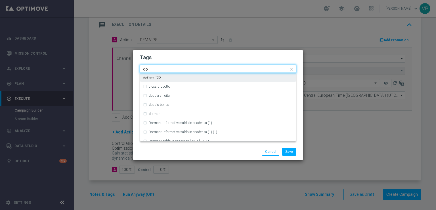
type input "d"
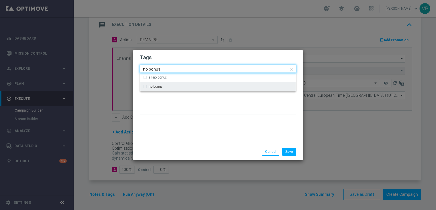
click at [222, 86] on div "no bonus" at bounding box center [221, 86] width 144 height 3
type input "no bonus"
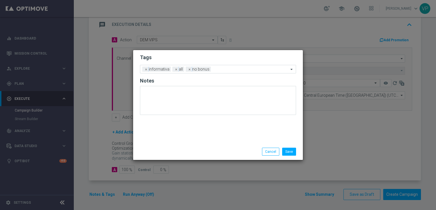
click at [225, 128] on div "Tags Add a new tag × informativa × all × no bonus Notes" at bounding box center [218, 96] width 170 height 93
click at [293, 151] on button "Save" at bounding box center [289, 151] width 14 height 8
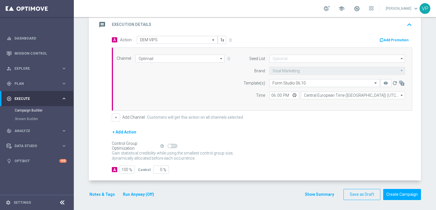
click at [322, 149] on div "Gain statistical credibility while using the smallest control group size, dynam…" at bounding box center [262, 156] width 301 height 14
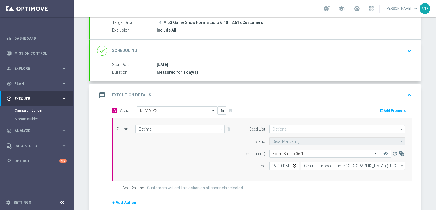
scroll to position [0, 0]
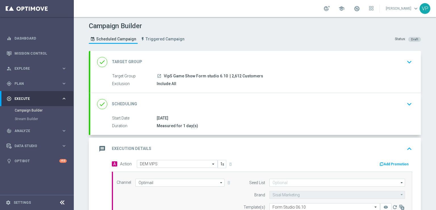
click at [406, 70] on div "done Target Group keyboard_arrow_down" at bounding box center [255, 62] width 331 height 22
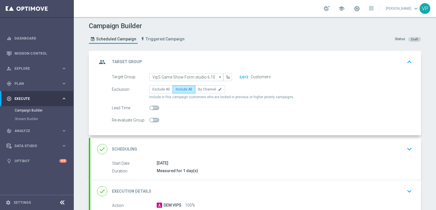
click at [407, 62] on icon "keyboard_arrow_up" at bounding box center [409, 62] width 9 height 9
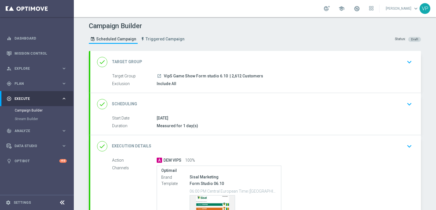
click at [402, 107] on div "done Scheduling keyboard_arrow_down" at bounding box center [255, 104] width 317 height 11
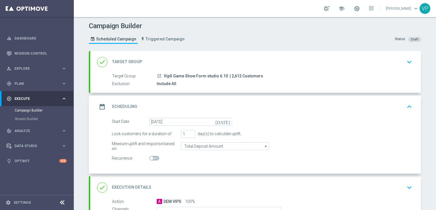
click at [402, 107] on div "date_range Scheduling keyboard_arrow_up" at bounding box center [255, 106] width 317 height 11
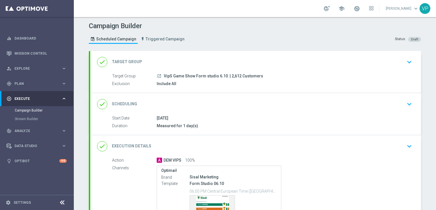
scroll to position [67, 0]
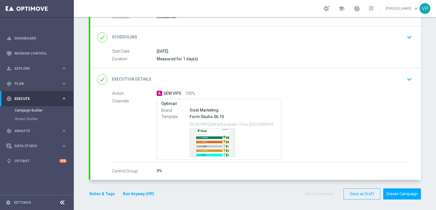
click at [413, 78] on div "done Execution Details keyboard_arrow_down" at bounding box center [255, 79] width 331 height 22
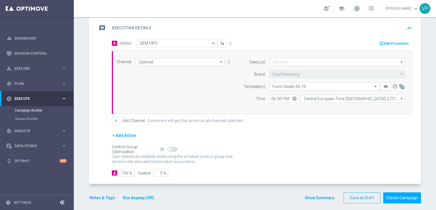
scroll to position [124, 0]
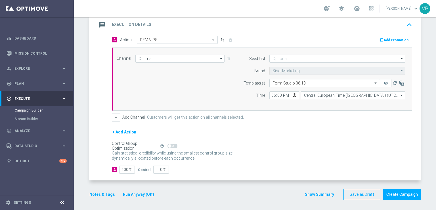
click at [144, 191] on button "Run Anyway (Off)" at bounding box center [138, 194] width 32 height 7
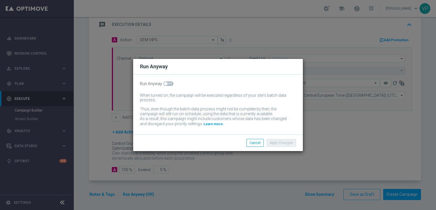
click at [166, 83] on span at bounding box center [165, 83] width 3 height 3
click at [166, 83] on input "checkbox" at bounding box center [169, 83] width 10 height 5
checkbox input "true"
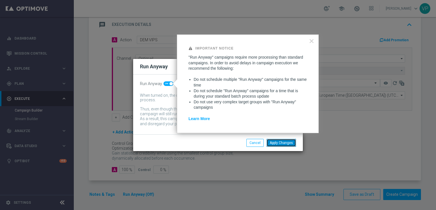
click at [291, 144] on button "Apply Changes" at bounding box center [282, 143] width 30 height 8
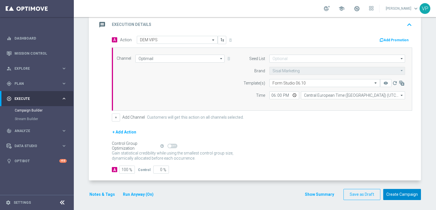
click at [411, 192] on button "Create Campaign" at bounding box center [403, 194] width 38 height 11
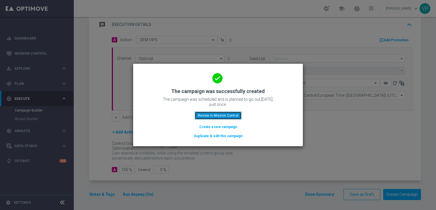
click at [224, 115] on button "Review in Mission Control" at bounding box center [218, 115] width 47 height 8
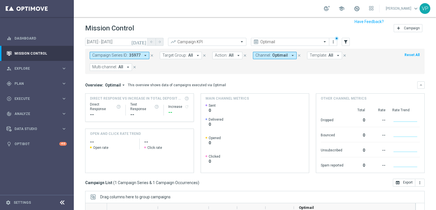
scroll to position [86, 0]
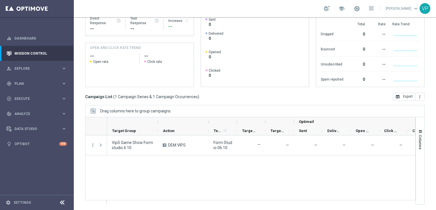
click at [107, 172] on div "more_vert VipS Game Show Form studio 6.10 A DEM VIPS Form Studio 06.10 — — — — …" at bounding box center [250, 167] width 331 height 65
click at [53, 86] on div "gps_fixed Plan keyboard_arrow_right" at bounding box center [36, 83] width 73 height 15
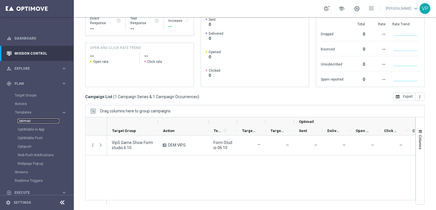
click at [28, 120] on link "Optimail" at bounding box center [38, 120] width 41 height 5
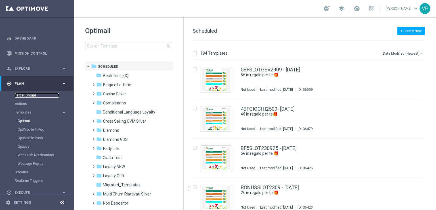
click at [26, 97] on link "Target Groups" at bounding box center [37, 95] width 44 height 5
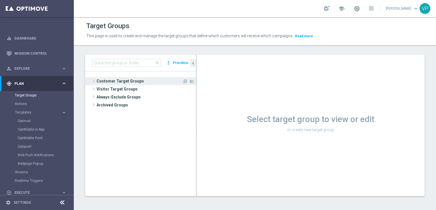
click at [125, 84] on span "Customer Target Groups" at bounding box center [140, 81] width 86 height 8
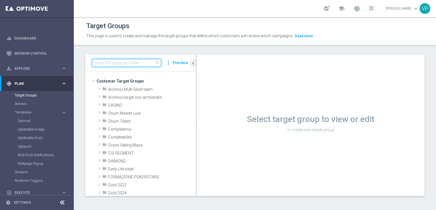
click at [113, 61] on input at bounding box center [126, 63] width 69 height 8
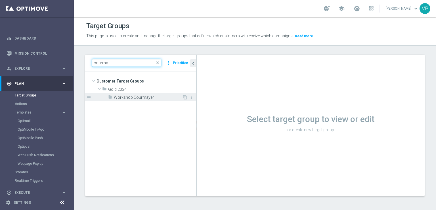
type input "courma"
click at [144, 98] on span "Workshop Courmayer" at bounding box center [148, 97] width 68 height 5
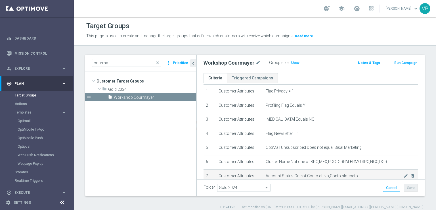
scroll to position [28, 0]
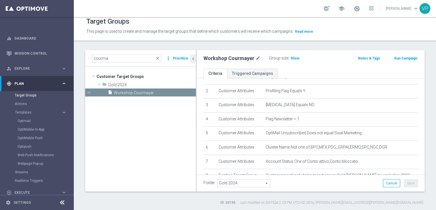
drag, startPoint x: 228, startPoint y: 206, endPoint x: 227, endPoint y: 209, distance: 3.5
click at [227, 209] on div "Target Groups This page is used to create and manage the target groups that def…" at bounding box center [255, 113] width 362 height 193
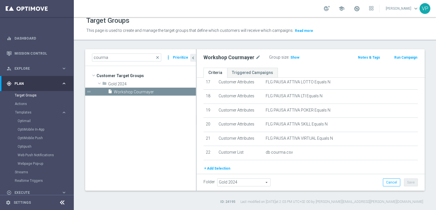
scroll to position [270, 0]
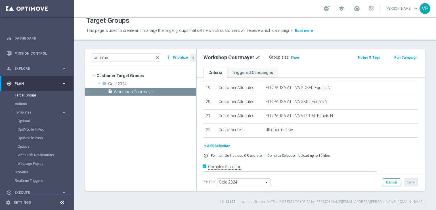
click at [297, 56] on h3 "Show" at bounding box center [295, 57] width 10 height 6
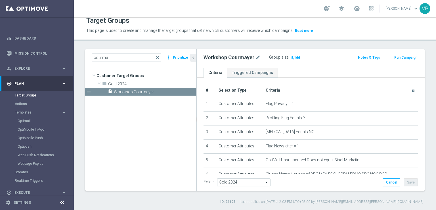
scroll to position [0, 0]
click at [241, 58] on h2 "Workshop Courmayer" at bounding box center [229, 57] width 51 height 7
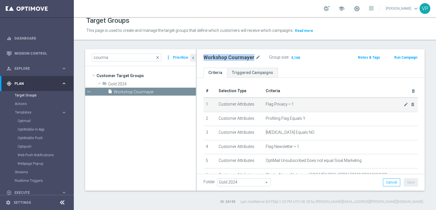
copy div "Workshop Courmayer"
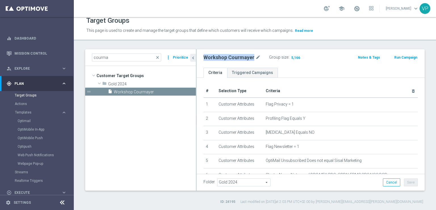
drag, startPoint x: 116, startPoint y: 134, endPoint x: 216, endPoint y: 60, distance: 124.2
click at [116, 134] on tree-viewport "Customer Target Groups library_add create_new_folder folder" at bounding box center [140, 128] width 111 height 124
click at [244, 55] on h2 "Workshop Courmayer" at bounding box center [229, 57] width 51 height 7
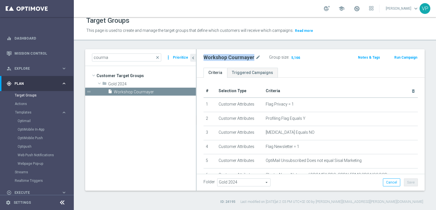
copy div "Workshop Courmayer"
click at [106, 147] on tree-viewport "Customer Target Groups library_add create_new_folder folder" at bounding box center [140, 128] width 111 height 124
click at [149, 91] on span "Workshop Courmayer" at bounding box center [148, 91] width 68 height 5
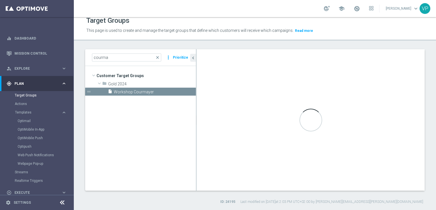
type textarea "(1 and 2 and 3 and 4 and 5 and 6 and 7 and 8 and 9 and 10 and 11 and 12 and 13 …"
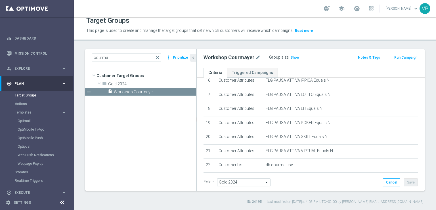
scroll to position [236, 0]
click at [291, 57] on span "Show" at bounding box center [295, 57] width 9 height 4
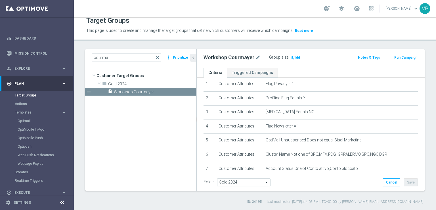
scroll to position [0, 0]
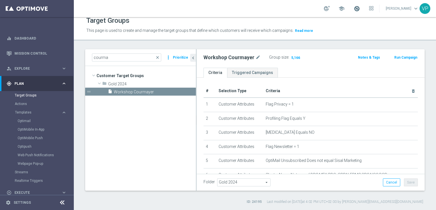
click at [359, 7] on span at bounding box center [357, 8] width 6 height 6
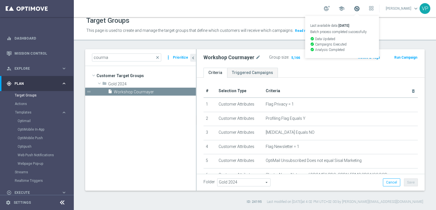
click at [360, 11] on span at bounding box center [357, 8] width 6 height 6
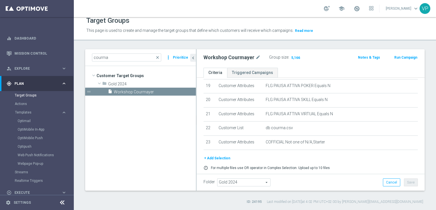
scroll to position [284, 0]
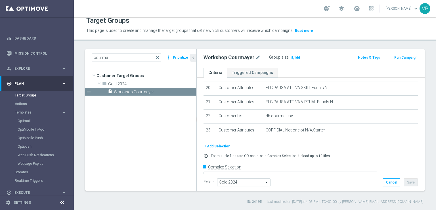
click at [217, 143] on button "+ Add Selection" at bounding box center [217, 146] width 27 height 6
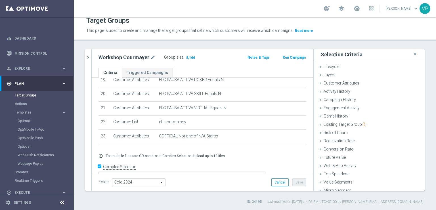
scroll to position [12, 0]
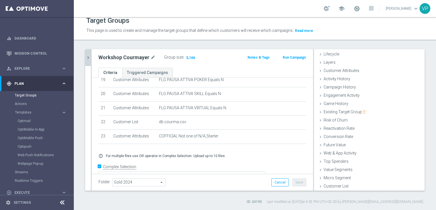
click at [90, 59] on icon "chevron_right" at bounding box center [88, 57] width 5 height 5
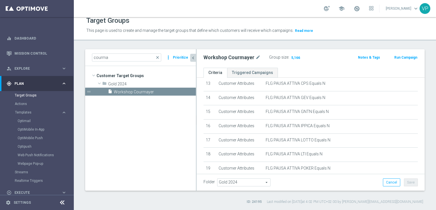
scroll to position [284, 0]
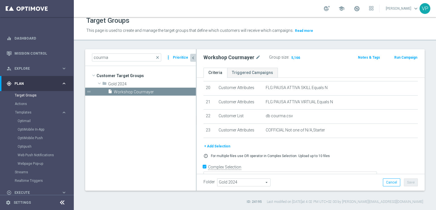
click at [215, 143] on button "+ Add Selection" at bounding box center [217, 146] width 27 height 6
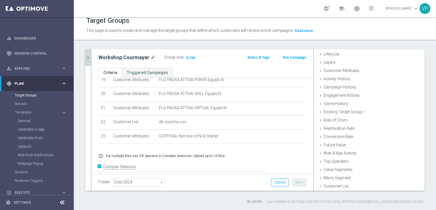
scroll to position [0, 0]
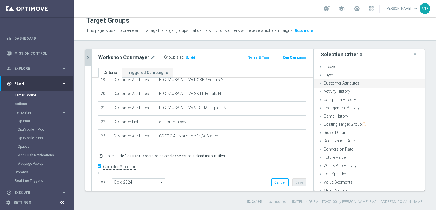
click at [314, 81] on div "Customer Attributes done" at bounding box center [369, 83] width 111 height 9
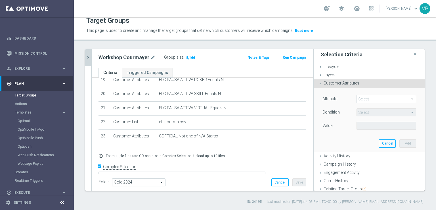
click at [384, 98] on span at bounding box center [386, 98] width 59 height 7
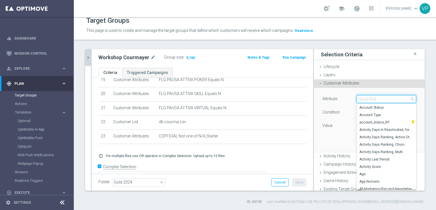
click at [387, 100] on input "search" at bounding box center [387, 99] width 60 height 8
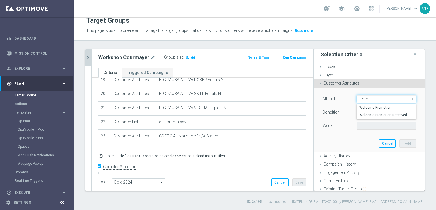
type input "pro"
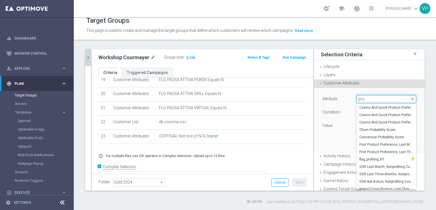
scroll to position [5, 0]
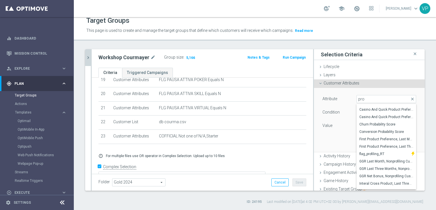
click at [342, 126] on div "Value" at bounding box center [335, 126] width 34 height 9
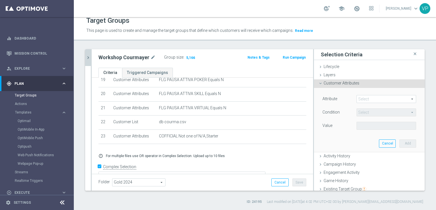
click at [329, 83] on span "Customer Attributes" at bounding box center [342, 83] width 36 height 5
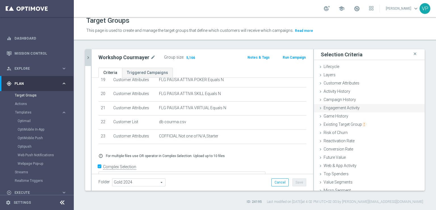
click at [318, 107] on icon at bounding box center [320, 108] width 5 height 5
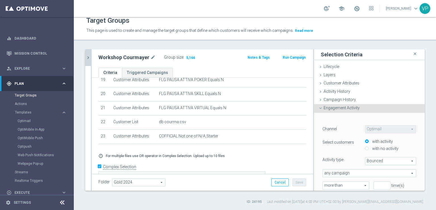
click at [393, 131] on div "Optimail Optimail arrow_drop_down search" at bounding box center [391, 129] width 60 height 8
click at [324, 106] on span "Engagement Activity" at bounding box center [342, 107] width 36 height 5
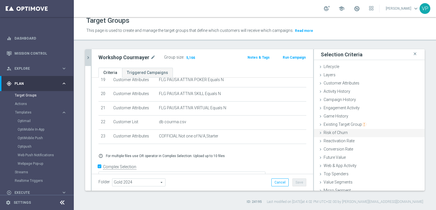
click at [318, 133] on icon at bounding box center [320, 132] width 5 height 5
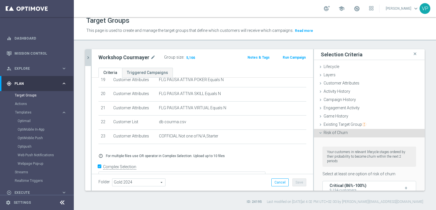
click at [318, 133] on icon at bounding box center [320, 132] width 5 height 5
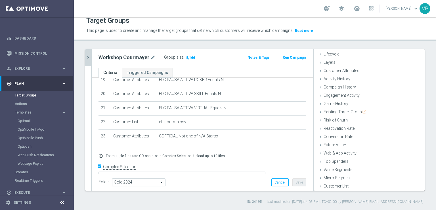
scroll to position [0, 0]
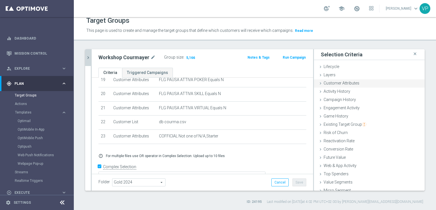
click at [318, 85] on icon at bounding box center [320, 83] width 5 height 5
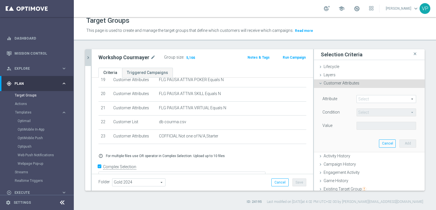
click at [362, 100] on span at bounding box center [386, 98] width 59 height 7
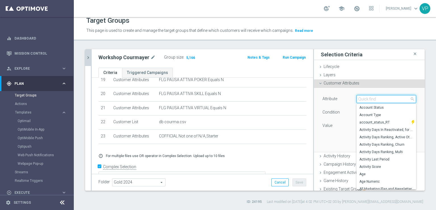
click at [364, 99] on input "search" at bounding box center [387, 99] width 60 height 8
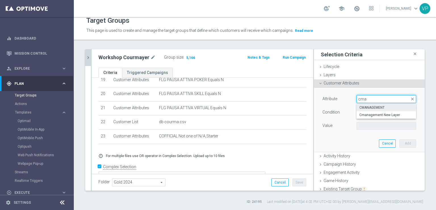
type input "cma"
click at [380, 107] on span "CMANAGEMENT" at bounding box center [387, 107] width 54 height 5
type input "CMANAGEMENT"
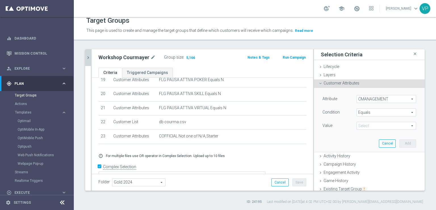
click at [402, 124] on span at bounding box center [386, 125] width 59 height 7
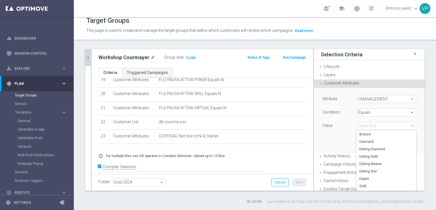
click at [388, 114] on span "Equals" at bounding box center [386, 112] width 59 height 7
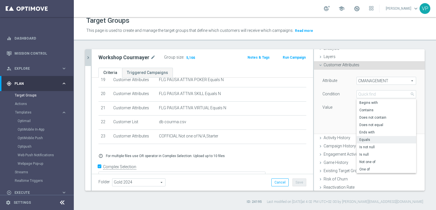
scroll to position [19, 0]
click at [375, 118] on span "Does not contain" at bounding box center [387, 116] width 54 height 5
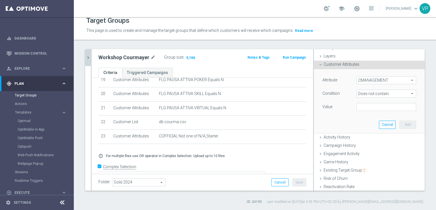
drag, startPoint x: 390, startPoint y: 107, endPoint x: 387, endPoint y: 102, distance: 5.5
click at [387, 102] on div "Attribute CMANAGEMENT CMANAGEMENT arrow_drop_down search Condition Does not con…" at bounding box center [370, 94] width 94 height 36
click at [387, 107] on input "text" at bounding box center [387, 107] width 60 height 8
click at [386, 107] on input "text" at bounding box center [387, 107] width 60 height 8
click at [352, 120] on div "Attribute CMANAGEMENT CMANAGEMENT arrow_drop_down search Condition Does not con…" at bounding box center [369, 101] width 102 height 64
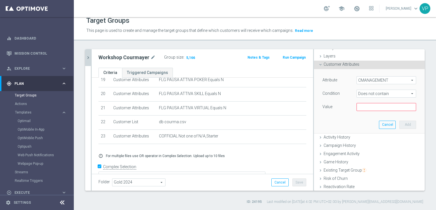
click at [386, 96] on span "Does not contain" at bounding box center [386, 93] width 59 height 7
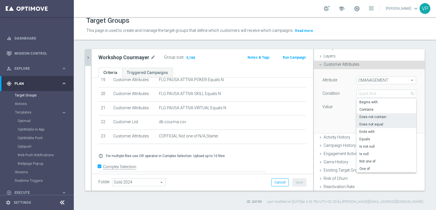
click at [386, 123] on span "Does not equal" at bounding box center [387, 124] width 54 height 5
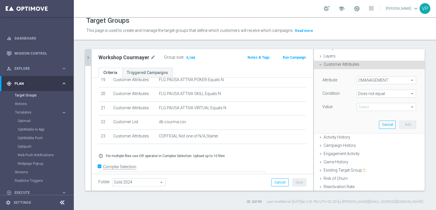
click at [361, 109] on span at bounding box center [386, 106] width 59 height 7
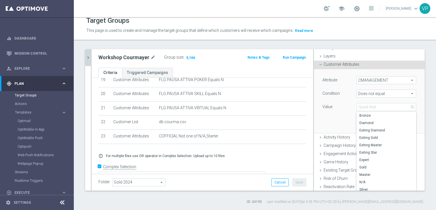
click at [397, 93] on span "Does not equal" at bounding box center [386, 93] width 59 height 7
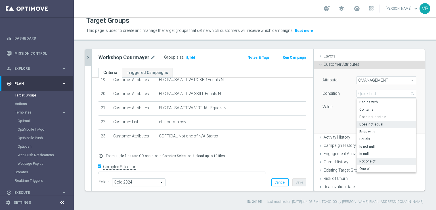
click at [375, 163] on span "Not one of" at bounding box center [387, 161] width 54 height 5
type input "Not one of"
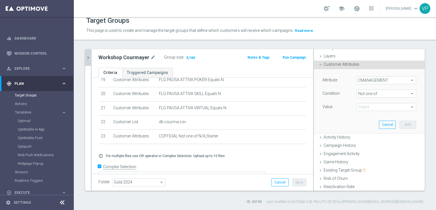
click at [384, 111] on div "Value Select arrow_drop_down search Show Selected 0 of 17 (All)" at bounding box center [369, 107] width 102 height 9
click at [384, 110] on span at bounding box center [386, 106] width 59 height 7
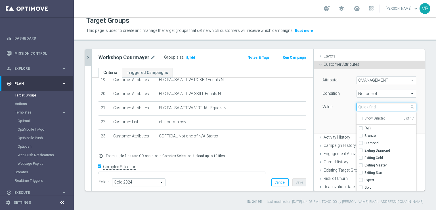
click at [389, 107] on input "search" at bounding box center [387, 107] width 60 height 8
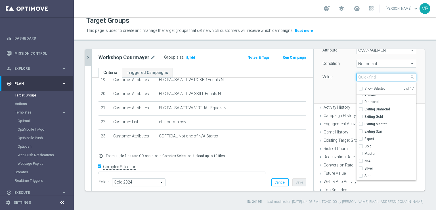
scroll to position [11, 0]
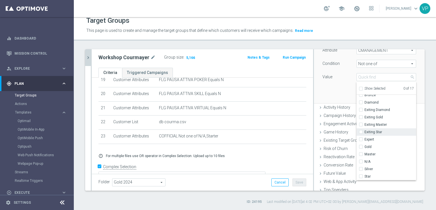
click at [361, 133] on input "Exiting Star" at bounding box center [363, 132] width 4 height 4
checkbox input "true"
type input "Exiting Star"
click at [361, 124] on input "Exiting Master" at bounding box center [363, 125] width 4 height 4
checkbox input "true"
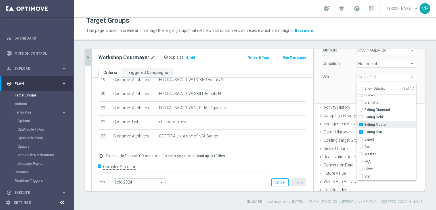
type input "Selected 2 of 17"
click at [337, 88] on div "Attribute CMANAGEMENT CMANAGEMENT arrow_drop_down search Condition Not one of N…" at bounding box center [369, 71] width 102 height 64
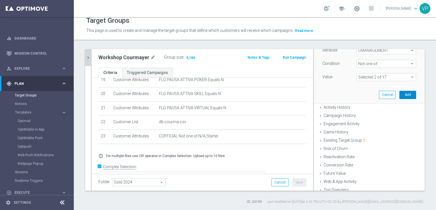
click at [403, 95] on button "Add" at bounding box center [408, 95] width 17 height 8
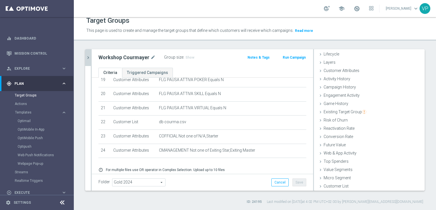
scroll to position [292, 0]
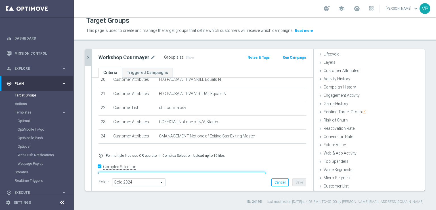
click at [264, 172] on textarea "(1 and 2 and 3 and 4 and 5 and 6 and 7 and 8 and 9 and 10 and 11 and 12 and 13 …" at bounding box center [182, 177] width 167 height 10
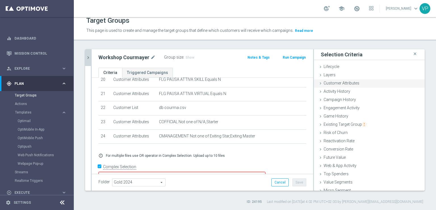
click at [324, 85] on span "Customer Attributes" at bounding box center [342, 83] width 36 height 5
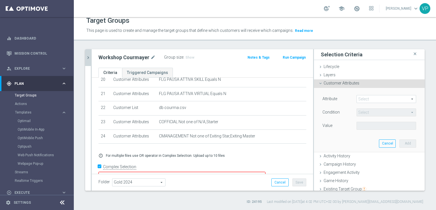
click at [366, 100] on span at bounding box center [386, 98] width 59 height 7
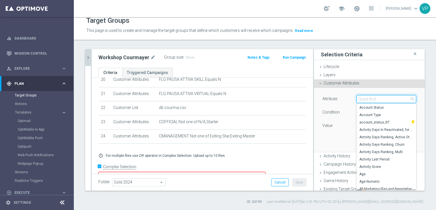
click at [368, 101] on input "search" at bounding box center [387, 99] width 60 height 8
type input "snap"
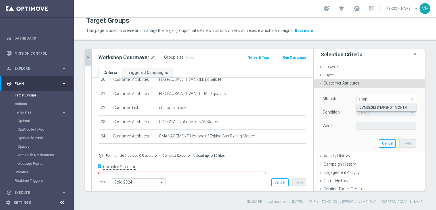
click at [374, 106] on span "CVMSEGM SNAPSHOT MONTH" at bounding box center [387, 107] width 54 height 5
type input "CVMSEGM SNAPSHOT MONTH"
type input "Equals"
click at [375, 109] on span "Equals" at bounding box center [386, 112] width 59 height 7
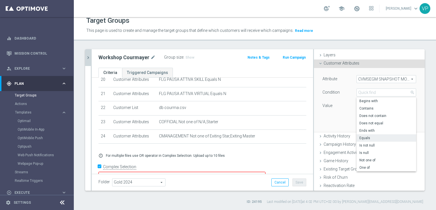
scroll to position [19, 0]
click at [404, 80] on span "CVMSEGM SNAPSHOT MONTH" at bounding box center [386, 79] width 59 height 7
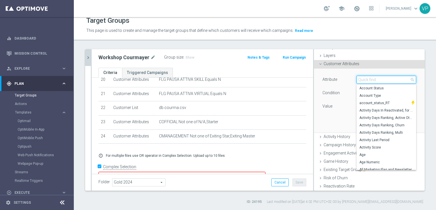
click at [382, 81] on input "search" at bounding box center [387, 80] width 60 height 8
type input "m"
type input "b"
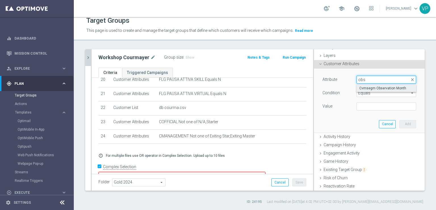
type input "obs"
click at [385, 87] on span "Cvmsegm Observation Month" at bounding box center [387, 88] width 54 height 5
type input "Cvmsegm Observation Month"
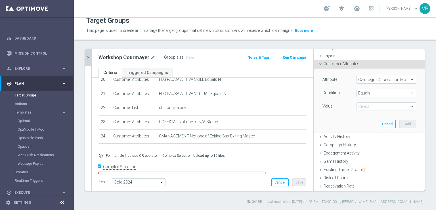
click at [392, 93] on span "Equals" at bounding box center [386, 92] width 59 height 7
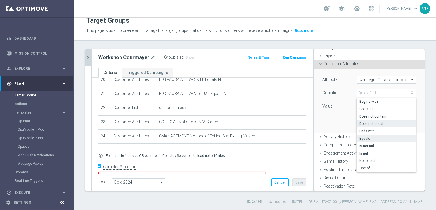
click at [380, 123] on span "Does not equal" at bounding box center [387, 123] width 54 height 5
type input "Does not equal"
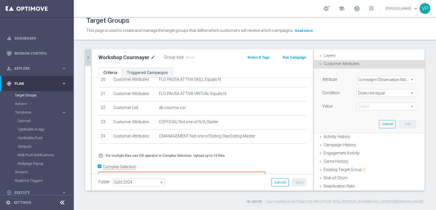
click at [379, 107] on span at bounding box center [386, 106] width 59 height 7
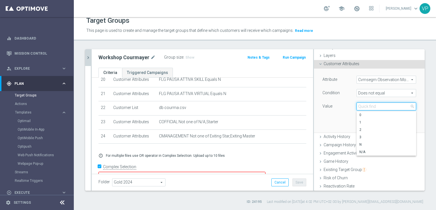
click at [379, 107] on input "search" at bounding box center [387, 106] width 60 height 8
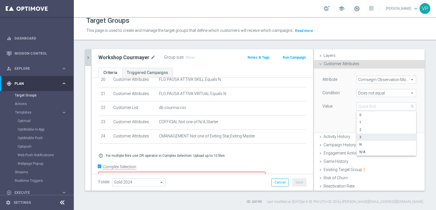
click at [372, 133] on label "3" at bounding box center [387, 136] width 60 height 7
type input "3"
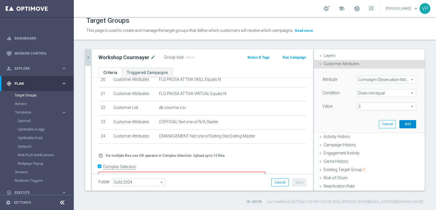
click at [400, 125] on button "Add" at bounding box center [408, 124] width 17 height 8
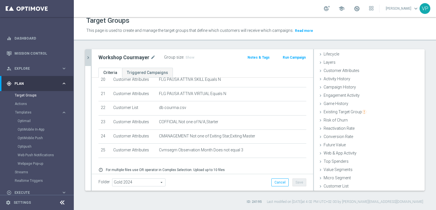
scroll to position [306, 0]
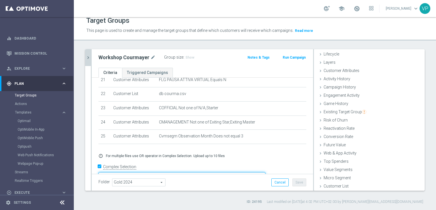
click at [266, 172] on textarea "(1 and 2 and 3 and 4 and 5 and 6 and 7 and 8 and 9 and 10 and 11 and 12 and 13 …" at bounding box center [182, 177] width 167 height 10
drag, startPoint x: 297, startPoint y: 165, endPoint x: 302, endPoint y: 184, distance: 20.1
click at [302, 184] on div "Workshop Courmayer mode_edit Group size : Show Notes & Tags Run Campaign Criter…" at bounding box center [203, 119] width 222 height 141
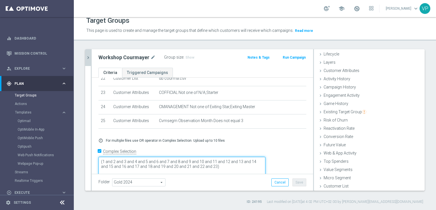
scroll to position [326, 0]
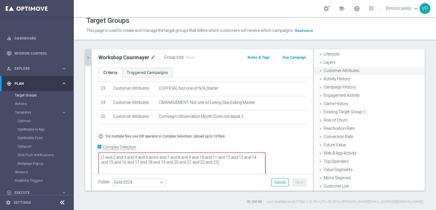
click at [319, 69] on div "Customer Attributes done selection saved" at bounding box center [369, 71] width 111 height 9
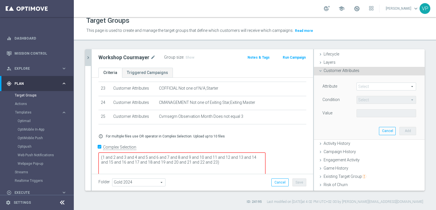
scroll to position [19, 0]
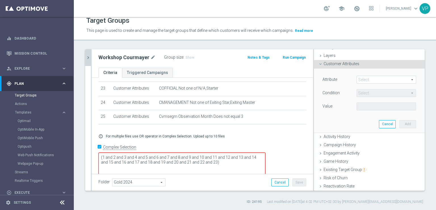
click at [373, 82] on span at bounding box center [386, 79] width 59 height 7
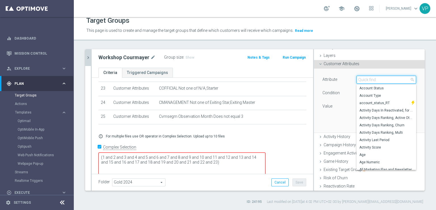
click at [374, 80] on input "search" at bounding box center [387, 80] width 60 height 8
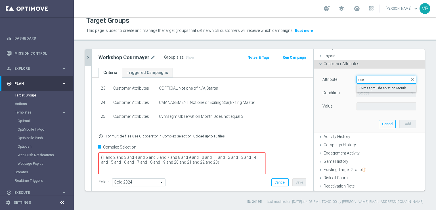
type input "obs"
click at [382, 87] on span "Cvmsegm Observation Month" at bounding box center [387, 88] width 54 height 5
type input "Cvmsegm Observation Month"
type input "Equals"
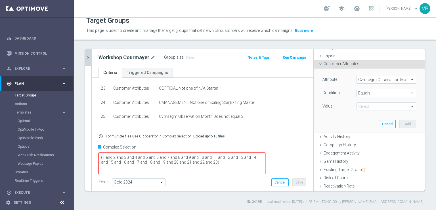
click at [388, 93] on span "Equals" at bounding box center [386, 92] width 59 height 7
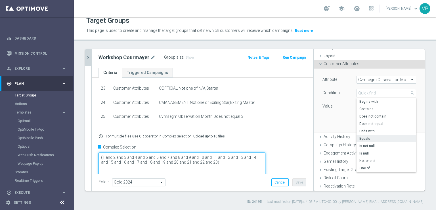
click at [263, 152] on textarea "(1 and 2 and 3 and 4 and 5 and 6 and 7 and 8 and 9 and 10 and 11 and 12 and 13 …" at bounding box center [182, 166] width 167 height 29
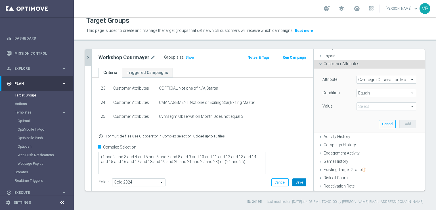
click at [298, 180] on button "Save" at bounding box center [300, 182] width 14 height 8
click at [191, 56] on span "Show" at bounding box center [190, 57] width 9 height 4
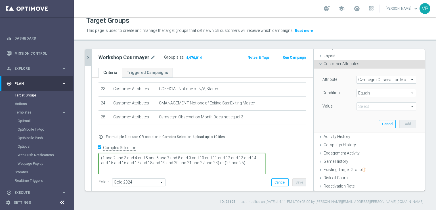
click at [262, 153] on textarea "(1 and 2 and 3 and 4 and 5 and 6 and 7 and 8 and 9 and 10 and 11 and 12 and 13 …" at bounding box center [182, 167] width 167 height 29
click at [293, 184] on button "Save" at bounding box center [300, 182] width 14 height 8
click at [188, 56] on span "Show" at bounding box center [190, 57] width 9 height 4
click at [212, 162] on textarea "(1 and 2 and 3 and 4 and 5 and 6 and 7 and 8 and 9 and 10 and 11 and 12 and 13 …" at bounding box center [182, 167] width 167 height 29
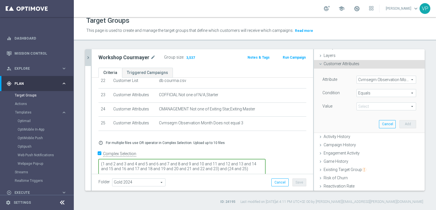
scroll to position [326, 0]
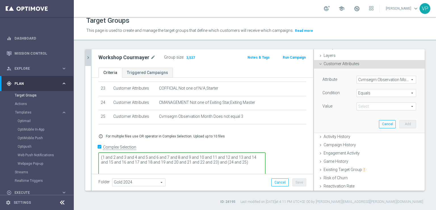
click at [266, 152] on textarea "(1 and 2 and 3 and 4 and 5 and 6 and 7 and 8 and 9 and 10 and 11 and 12 and 13 …" at bounding box center [182, 166] width 167 height 29
drag, startPoint x: 291, startPoint y: 151, endPoint x: 259, endPoint y: 148, distance: 31.7
click at [259, 153] on textarea "(1 and 2 and 3 and 4 and 5 and 6 and 7 and 8 and 9 and 10 and 11 and 12 and 13 …" at bounding box center [182, 167] width 167 height 29
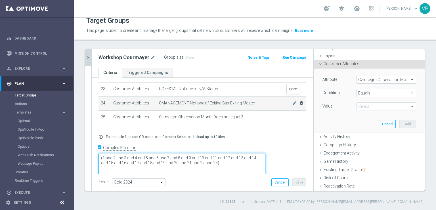
type textarea "(1 and 2 and 3 and 4 and 5 and 6 and 7 and 8 and 9 and 10 and 11 and 12 and 13 …"
click at [299, 101] on icon "delete_forever" at bounding box center [301, 103] width 5 height 5
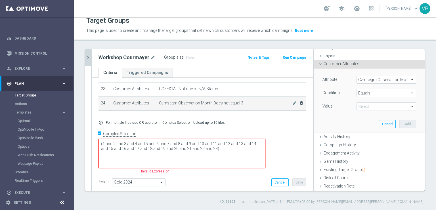
scroll to position [312, 0]
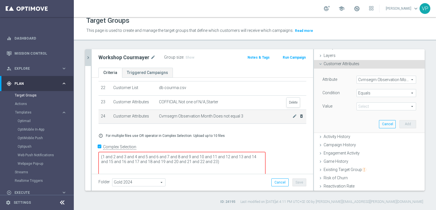
click at [299, 114] on icon "delete_forever" at bounding box center [301, 116] width 5 height 5
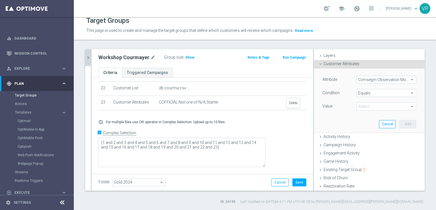
scroll to position [298, 0]
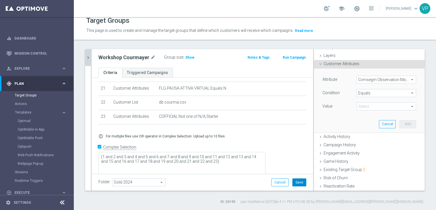
click at [295, 185] on button "Save" at bounding box center [300, 182] width 14 height 8
click at [188, 59] on span "Show" at bounding box center [190, 57] width 9 height 4
click at [318, 64] on icon at bounding box center [320, 64] width 5 height 5
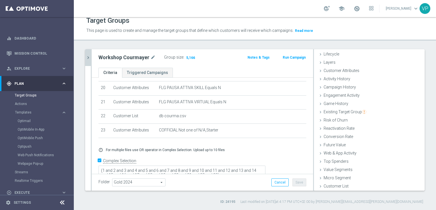
scroll to position [285, 0]
drag, startPoint x: 297, startPoint y: 166, endPoint x: 297, endPoint y: 153, distance: 13.1
click at [266, 165] on textarea "(1 and 2 and 3 and 4 and 5 and 6 and 7 and 8 and 9 and 10 and 11 and 12 and 13 …" at bounding box center [182, 173] width 167 height 16
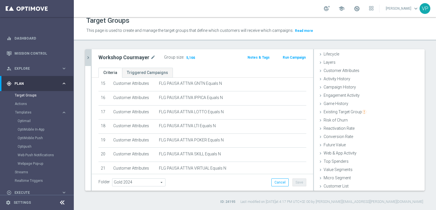
scroll to position [284, 0]
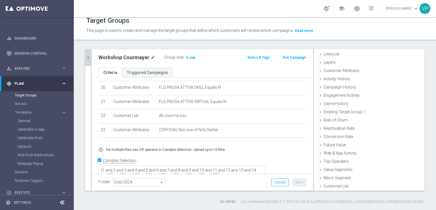
click at [87, 57] on icon "chevron_right" at bounding box center [88, 57] width 5 height 5
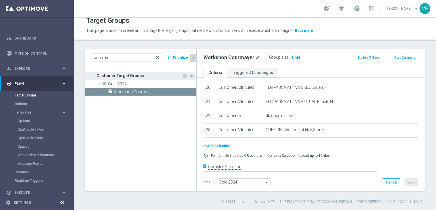
scroll to position [21, 0]
click at [184, 92] on icon "content_copy" at bounding box center [185, 91] width 5 height 5
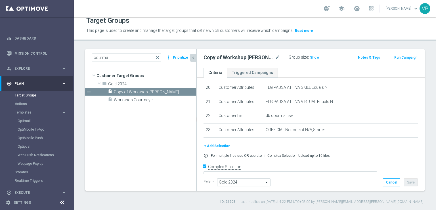
scroll to position [284, 0]
click at [135, 92] on span "Copy of Workshop [PERSON_NAME]" at bounding box center [148, 91] width 68 height 5
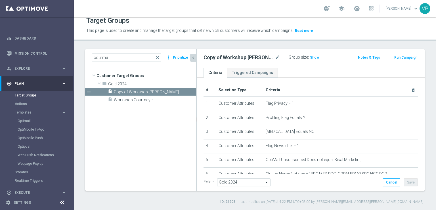
scroll to position [0, 0]
click at [411, 91] on icon "delete_forever" at bounding box center [413, 91] width 5 height 5
checkbox input "false"
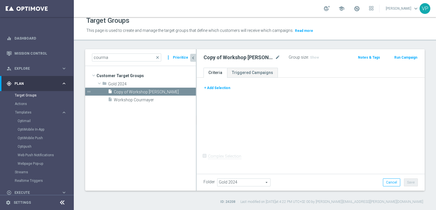
click at [217, 89] on button "+ Add Selection" at bounding box center [217, 88] width 27 height 6
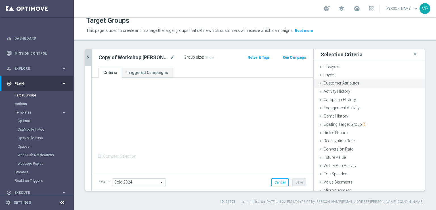
click at [318, 84] on icon at bounding box center [320, 83] width 5 height 5
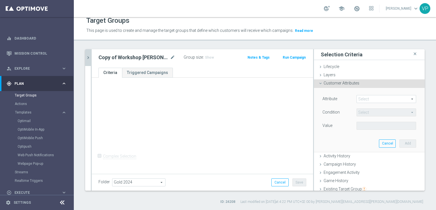
click at [394, 97] on span at bounding box center [386, 98] width 59 height 7
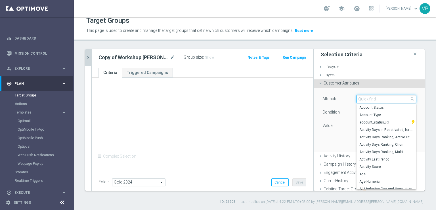
click at [392, 98] on input "search" at bounding box center [387, 99] width 60 height 8
type input "ma"
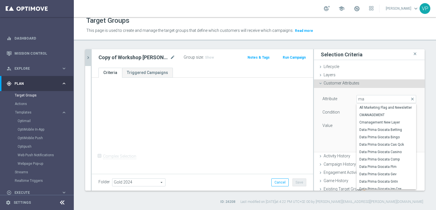
click at [382, 113] on span "CMANAGEMENT" at bounding box center [387, 114] width 54 height 5
type input "CMANAGEMENT"
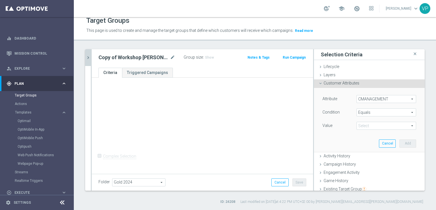
click at [397, 115] on span "Equals" at bounding box center [386, 112] width 59 height 7
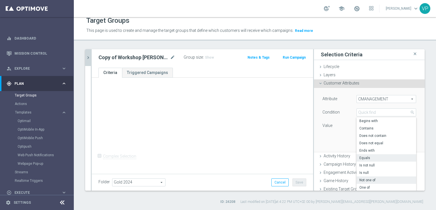
click at [376, 180] on span "Not one of" at bounding box center [387, 180] width 54 height 5
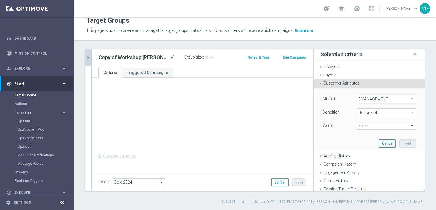
click at [403, 123] on span at bounding box center [386, 125] width 59 height 7
click at [385, 111] on span "Not one of" at bounding box center [386, 112] width 59 height 7
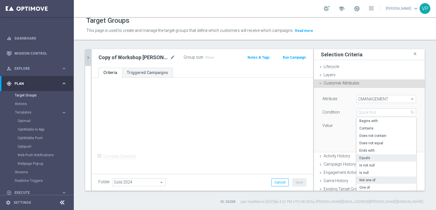
click at [376, 156] on span "Equals" at bounding box center [387, 157] width 54 height 5
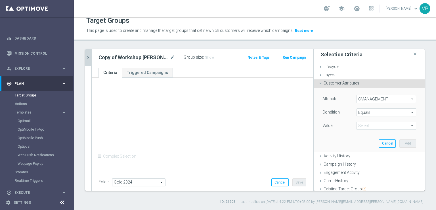
click at [400, 121] on div "Attribute CMANAGEMENT CMANAGEMENT arrow_drop_down search Condition Equals Equal…" at bounding box center [370, 113] width 94 height 36
click at [404, 126] on span at bounding box center [386, 125] width 59 height 7
click at [387, 118] on div "Attribute CMANAGEMENT CMANAGEMENT arrow_drop_down search Condition Equals Equal…" at bounding box center [370, 113] width 94 height 36
click at [386, 115] on span "Equals" at bounding box center [386, 112] width 59 height 7
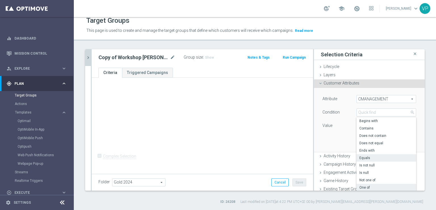
click at [385, 186] on span "One of" at bounding box center [387, 187] width 54 height 5
type input "One of"
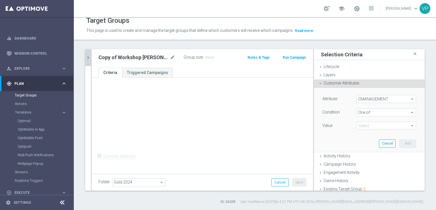
click at [400, 129] on span at bounding box center [386, 125] width 59 height 7
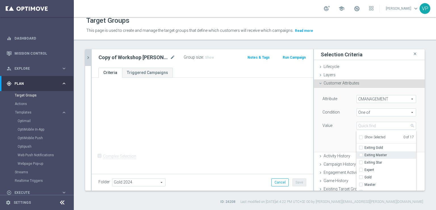
click at [365, 154] on span "Exiting Master" at bounding box center [391, 155] width 52 height 5
click at [361, 154] on input "Exiting Master" at bounding box center [363, 155] width 4 height 4
checkbox input "true"
type input "Exiting Master"
click at [365, 161] on span "Exiting Star" at bounding box center [391, 162] width 52 height 5
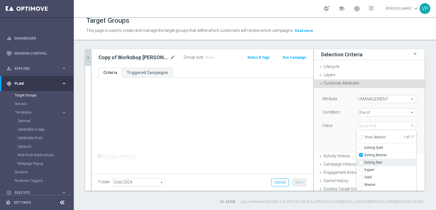
click at [362, 161] on input "Exiting Star" at bounding box center [363, 163] width 4 height 4
checkbox input "true"
type input "Selected 2 of 17"
click at [325, 140] on div "Attribute CMANAGEMENT CMANAGEMENT arrow_drop_down search Condition One of One o…" at bounding box center [369, 120] width 102 height 64
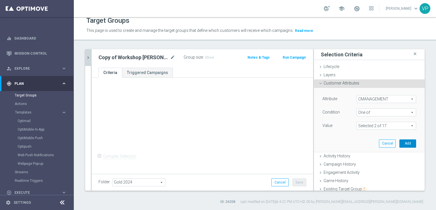
click at [401, 147] on button "Add" at bounding box center [408, 143] width 17 height 8
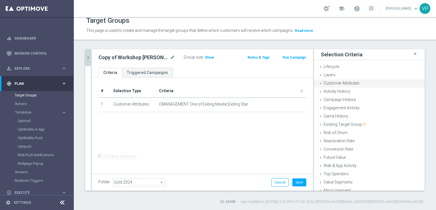
click at [318, 83] on icon at bounding box center [320, 83] width 5 height 5
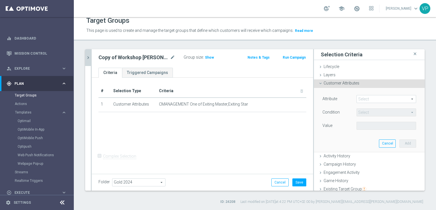
click at [372, 97] on span at bounding box center [386, 98] width 59 height 7
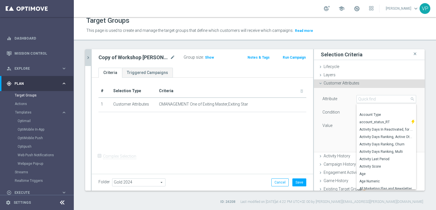
scroll to position [9, 0]
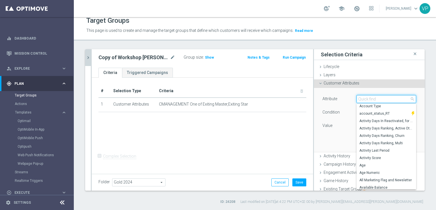
click at [387, 99] on input "search" at bounding box center [387, 99] width 60 height 8
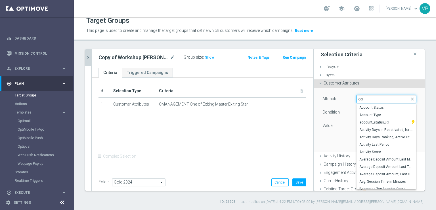
type input "obs"
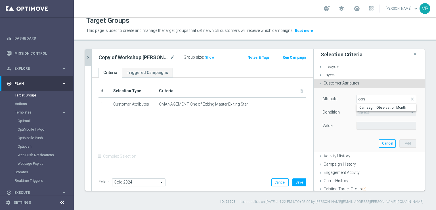
click at [388, 108] on span "Cvmsegm Observation Month" at bounding box center [387, 107] width 54 height 5
type input "Cvmsegm Observation Month"
type input "Equals"
click at [395, 112] on span "Equals" at bounding box center [386, 112] width 59 height 7
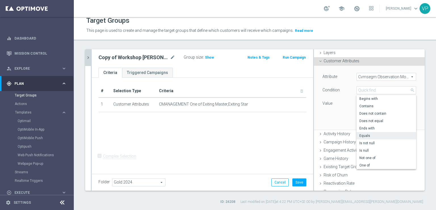
scroll to position [27, 0]
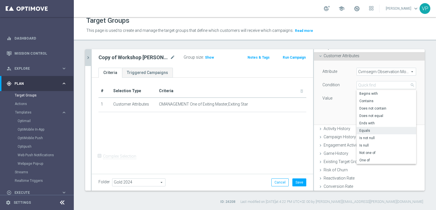
click at [387, 130] on span "Equals" at bounding box center [387, 130] width 54 height 5
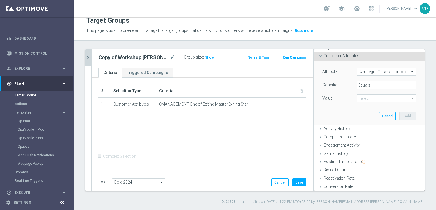
click at [386, 99] on span at bounding box center [386, 98] width 59 height 7
click at [384, 127] on span "3" at bounding box center [387, 129] width 54 height 5
type input "3"
click at [403, 116] on button "Add" at bounding box center [408, 116] width 17 height 8
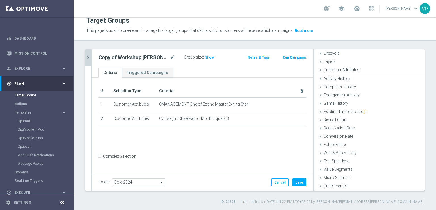
scroll to position [12, 0]
click at [324, 184] on span "Customer List" at bounding box center [336, 186] width 25 height 5
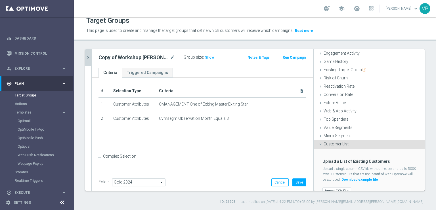
scroll to position [64, 0]
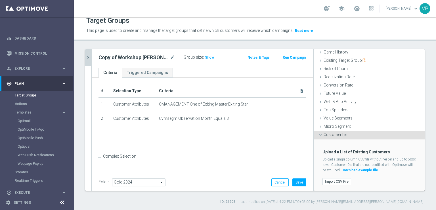
click at [157, 55] on h2 "Copy of Workshop [PERSON_NAME]" at bounding box center [134, 57] width 70 height 7
click at [170, 57] on icon "mode_edit" at bounding box center [172, 57] width 5 height 7
click at [114, 57] on input "Copy of Workshop [PERSON_NAME]" at bounding box center [137, 58] width 77 height 8
drag, startPoint x: 114, startPoint y: 57, endPoint x: 92, endPoint y: 57, distance: 22.2
click at [92, 57] on div "Copy of Workshop [PERSON_NAME] Group size : Show Notes & Tags Run Campaign" at bounding box center [203, 58] width 222 height 18
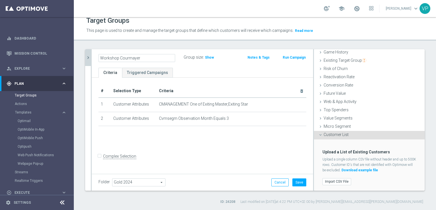
click at [170, 57] on input "Workshop Courmayer" at bounding box center [137, 58] width 77 height 8
click at [145, 57] on input "Workshop Courmayer uscenti cluster" at bounding box center [137, 58] width 77 height 8
type input "Workshop Courmayer exiting cluster"
click at [203, 144] on div "# Selection Type Criteria delete_forever 1 Customer Attributes CMANAGEMENT One …" at bounding box center [203, 125] width 222 height 95
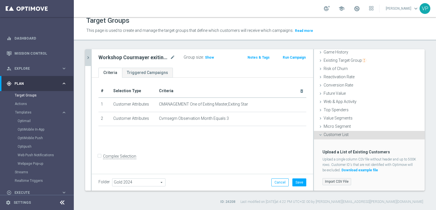
click at [339, 180] on label "Import CSV File" at bounding box center [337, 181] width 29 height 7
click at [0, 0] on input "Import CSV File" at bounding box center [0, 0] width 0 height 0
click at [298, 182] on button "Save" at bounding box center [300, 182] width 14 height 8
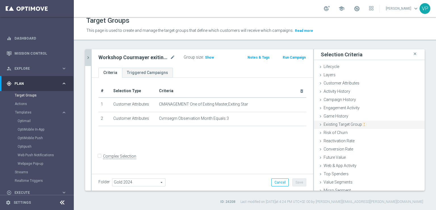
click at [318, 123] on icon at bounding box center [320, 124] width 5 height 5
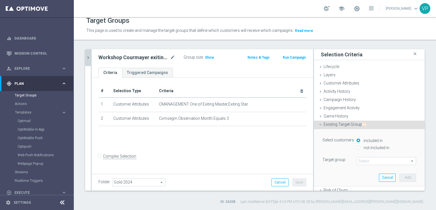
click at [379, 161] on span at bounding box center [386, 160] width 59 height 7
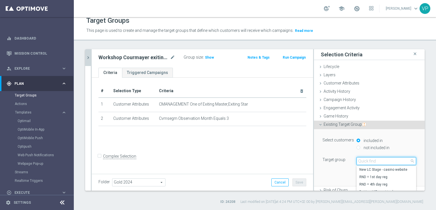
click at [379, 162] on input "search" at bounding box center [387, 161] width 60 height 8
type input "cou"
click at [412, 55] on icon "close" at bounding box center [415, 54] width 6 height 8
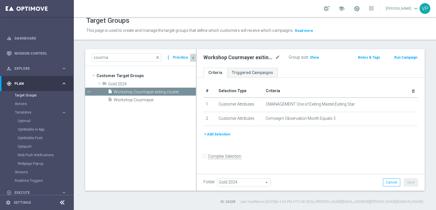
click at [240, 58] on h2 "Workshop Courmayer exiting cluster" at bounding box center [239, 57] width 70 height 7
copy div "Workshop Courmayer exiting cluster"
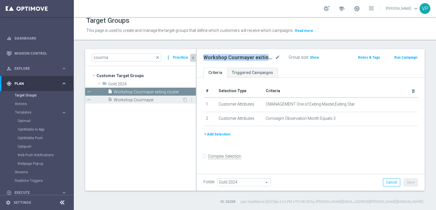
click at [148, 98] on span "Workshop Courmayer" at bounding box center [148, 99] width 68 height 5
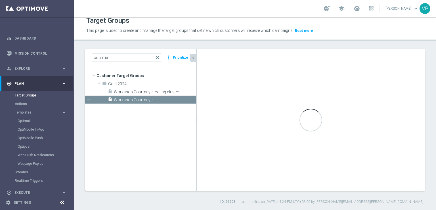
checkbox input "true"
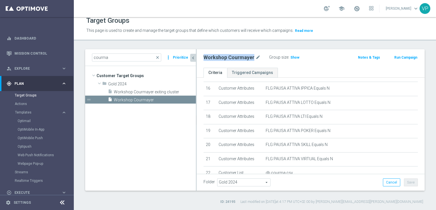
scroll to position [272, 0]
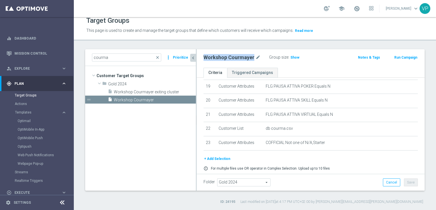
click at [216, 155] on button "+ Add Selection" at bounding box center [217, 158] width 27 height 6
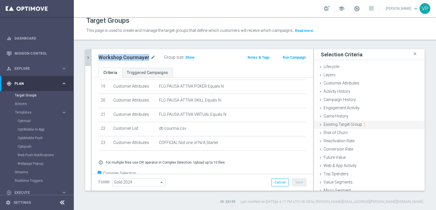
click at [326, 124] on span "Existing Target Group" at bounding box center [345, 124] width 43 height 5
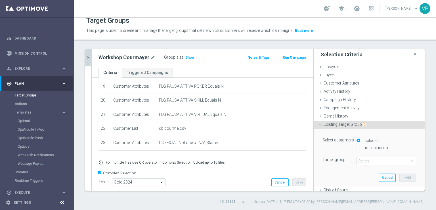
click at [392, 162] on span at bounding box center [386, 160] width 59 height 7
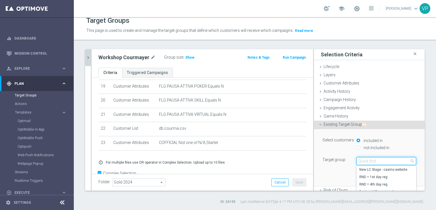
click at [386, 164] on input "search" at bounding box center [387, 161] width 60 height 8
paste input "Workshop Courmayer exiting cluster"
type input "Workshop Courmayer exiting cluster"
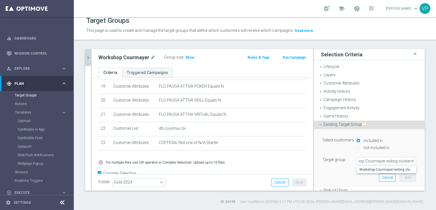
click at [372, 150] on div "not included in" at bounding box center [387, 147] width 60 height 7
click at [370, 145] on label "not included in" at bounding box center [375, 147] width 27 height 5
click at [361, 145] on input "not included in" at bounding box center [359, 147] width 4 height 4
radio input "true"
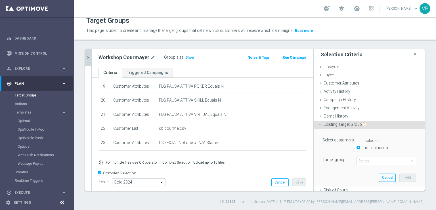
click at [374, 160] on span at bounding box center [386, 160] width 59 height 7
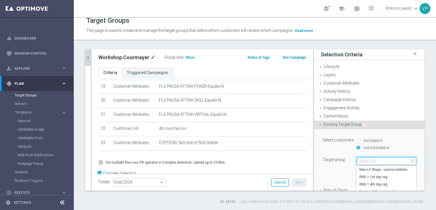
click at [383, 163] on input "search" at bounding box center [387, 161] width 60 height 8
paste input "Workshop Courmayer exiting cluster"
type input "Workshop Courmayer exiting cluster"
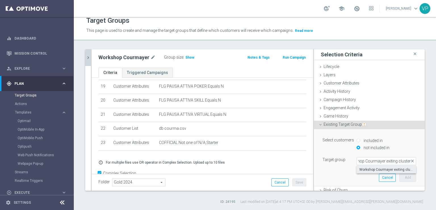
click at [384, 168] on span "Workshop Courmayer exiting cluster" at bounding box center [387, 169] width 54 height 5
type input "Workshop Courmayer exiting cluster"
click at [405, 175] on button "Add" at bounding box center [408, 177] width 17 height 8
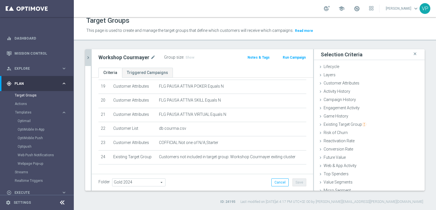
scroll to position [292, 0]
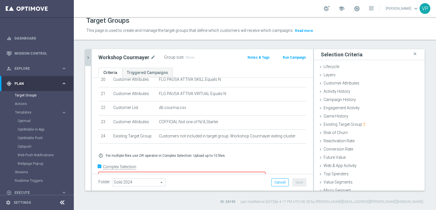
drag, startPoint x: 297, startPoint y: 165, endPoint x: 298, endPoint y: 194, distance: 28.7
click at [298, 194] on div "courma close more_vert Prioritize Customer Target Groups library_add create_new…" at bounding box center [255, 126] width 362 height 155
click at [258, 172] on textarea "(1 and 2 and 3 and 4 and 5 and 6 and 7 and 8 and 9 and 10 and 11 and 12 and 13 …" at bounding box center [182, 191] width 167 height 39
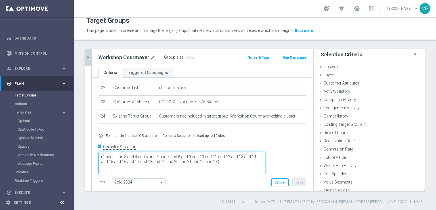
scroll to position [321, 0]
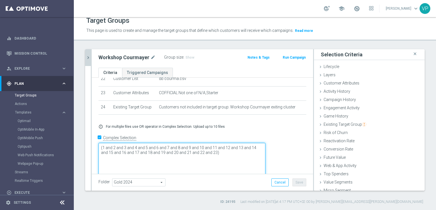
click at [256, 143] on textarea "(1 and 2 and 3 and 4 and 5 and 6 and 7 and 8 and 9 and 10 and 11 and 12 and 13 …" at bounding box center [182, 162] width 167 height 39
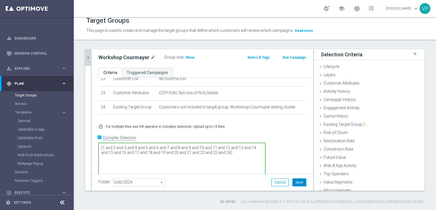
type textarea "(1 and 2 and 3 and 4 and 5 and 6 and 7 and 8 and 9 and 10 and 11 and 12 and 13 …"
click at [294, 183] on button "Save" at bounding box center [300, 182] width 14 height 8
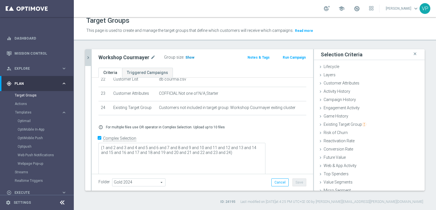
click at [189, 55] on h3 "Show" at bounding box center [190, 57] width 10 height 6
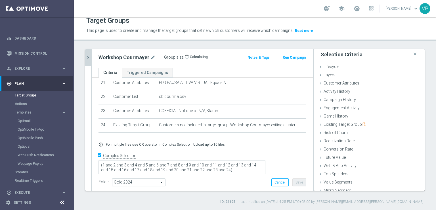
scroll to position [303, 0]
drag, startPoint x: 297, startPoint y: 164, endPoint x: 296, endPoint y: 146, distance: 17.4
click at [266, 160] on textarea "(1 and 2 and 3 and 4 and 5 and 6 and 7 and 8 and 9 and 10 and 11 and 12 and 13 …" at bounding box center [182, 170] width 167 height 21
click at [191, 57] on span "4,779" at bounding box center [191, 57] width 10 height 5
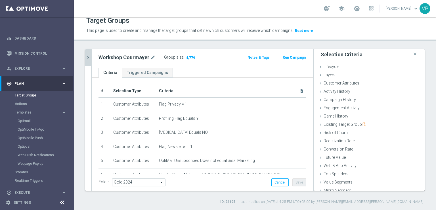
click at [135, 55] on h2 "Workshop Courmayer" at bounding box center [124, 57] width 51 height 7
copy div "Workshop Courmayer"
click at [31, 118] on div "Optimail" at bounding box center [46, 120] width 56 height 9
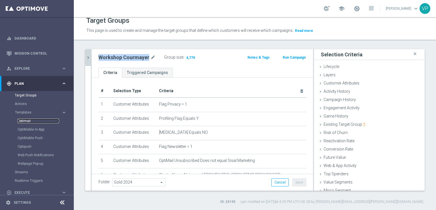
click at [25, 120] on link "Optimail" at bounding box center [38, 120] width 41 height 5
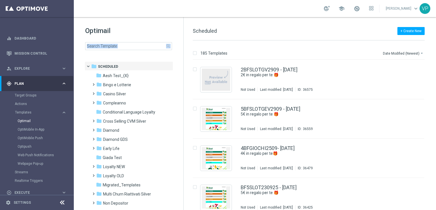
drag, startPoint x: 130, startPoint y: 41, endPoint x: 131, endPoint y: 44, distance: 4.0
click at [131, 44] on div "Optimail search" at bounding box center [134, 38] width 98 height 24
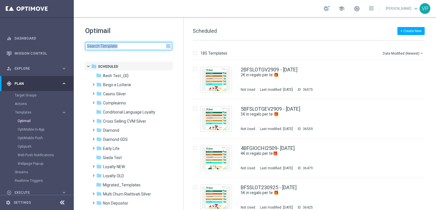
click at [131, 44] on input at bounding box center [128, 46] width 87 height 8
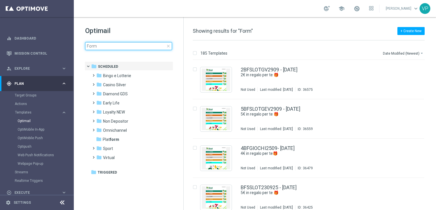
type input "Form"
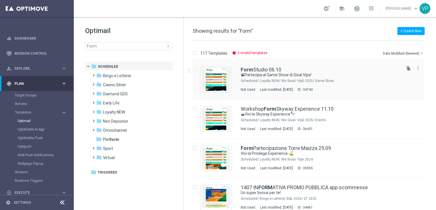
click at [357, 118] on div "Loyalty NEW/ We Sisal/ VipS 2025/ Events" at bounding box center [330, 120] width 141 height 5
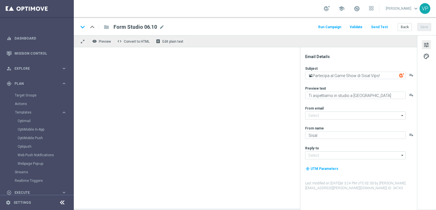
type input "[EMAIL_ADDRESS][DOMAIN_NAME]"
type textarea "⛰Vivi la Skyway Experience🔭"
type textarea "Un’esperienza unica tra le vette e l’esclusività Sisal"
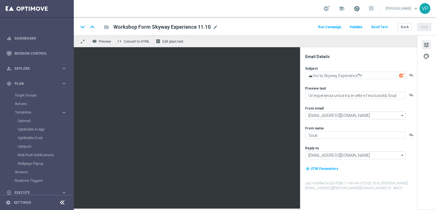
click at [359, 8] on span at bounding box center [357, 8] width 6 height 6
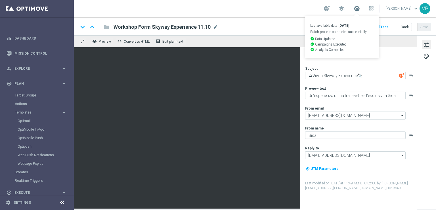
click at [359, 8] on span at bounding box center [357, 8] width 6 height 6
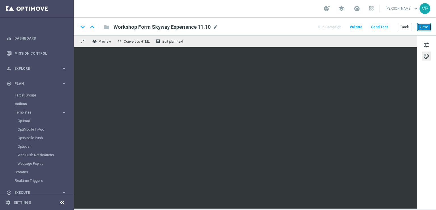
click at [428, 27] on button "Save" at bounding box center [425, 27] width 14 height 8
click at [334, 24] on button "Run Campaign" at bounding box center [330, 27] width 25 height 8
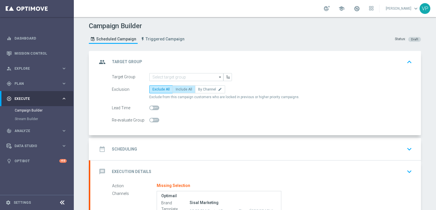
click at [182, 87] on span "Include All" at bounding box center [184, 89] width 16 height 4
click at [180, 88] on input "Include All" at bounding box center [178, 90] width 4 height 4
radio input "true"
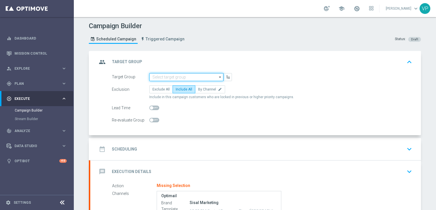
click at [185, 77] on input at bounding box center [186, 77] width 74 height 8
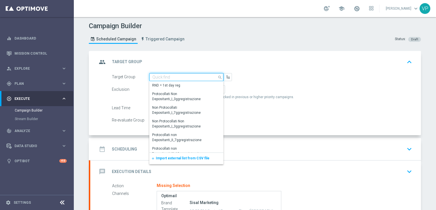
paste input "Workshop Courmayer"
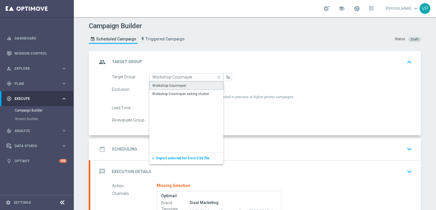
click at [194, 84] on div "Workshop Courmayer" at bounding box center [186, 85] width 74 height 9
type input "Workshop Courmayer"
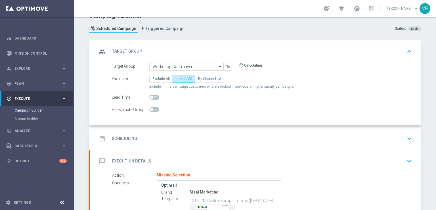
scroll to position [10, 0]
click at [409, 137] on icon "keyboard_arrow_down" at bounding box center [409, 139] width 9 height 9
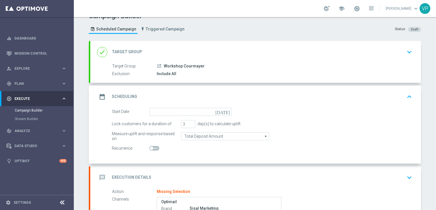
click at [228, 111] on icon "[DATE]" at bounding box center [224, 111] width 17 height 6
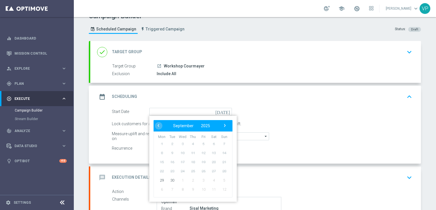
click at [261, 74] on div "Include All" at bounding box center [283, 74] width 253 height 6
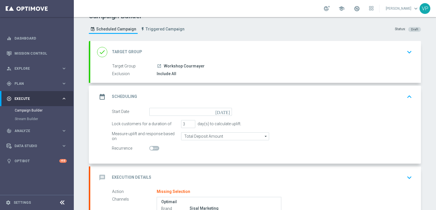
click at [393, 54] on div "done Target Group keyboard_arrow_down" at bounding box center [255, 52] width 317 height 11
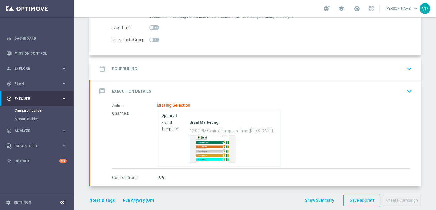
scroll to position [83, 0]
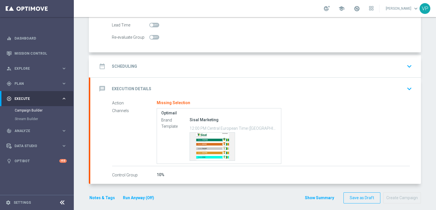
click at [406, 65] on icon "keyboard_arrow_down" at bounding box center [409, 66] width 9 height 9
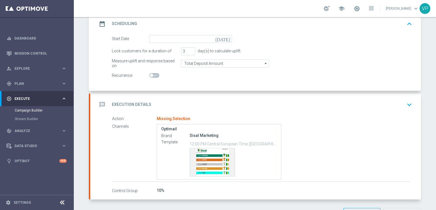
click at [226, 37] on icon "[DATE]" at bounding box center [224, 38] width 17 height 6
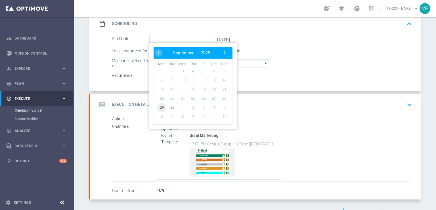
click at [157, 108] on span "29" at bounding box center [161, 107] width 9 height 9
type input "[DATE]"
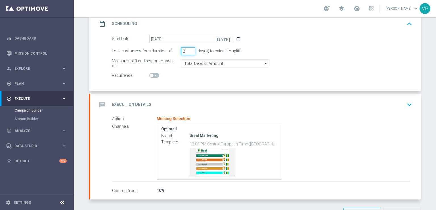
click at [189, 51] on input "2" at bounding box center [188, 51] width 14 height 8
type input "1"
click at [189, 51] on input "1" at bounding box center [188, 51] width 14 height 8
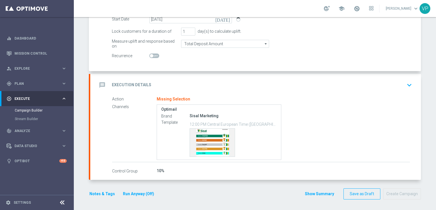
click at [407, 84] on icon "keyboard_arrow_down" at bounding box center [409, 85] width 9 height 9
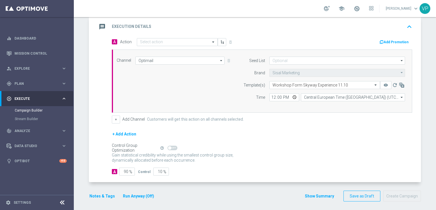
scroll to position [97, 0]
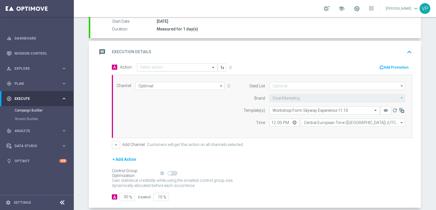
click at [176, 63] on div "Select action" at bounding box center [177, 67] width 81 height 8
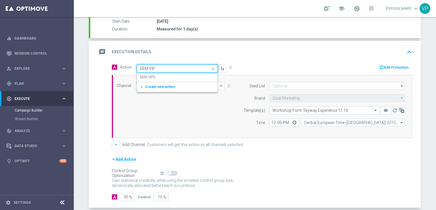
type input "DEM VIPS"
click at [178, 76] on div "DEM VIPS edit" at bounding box center [177, 76] width 75 height 9
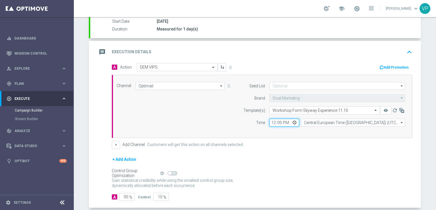
click at [295, 123] on input "12:00" at bounding box center [285, 122] width 30 height 8
type input "20:30"
click at [341, 184] on div "Gain statistical credibility while using the smallest control group size, dynam…" at bounding box center [262, 183] width 301 height 14
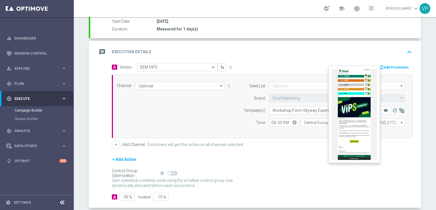
click at [384, 109] on icon "remove_red_eye" at bounding box center [386, 110] width 5 height 5
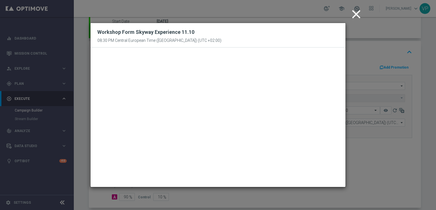
click at [360, 15] on icon "close" at bounding box center [356, 14] width 14 height 14
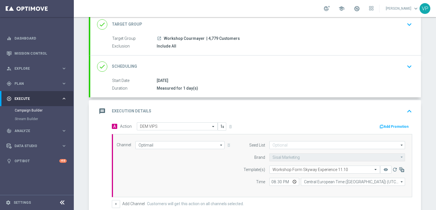
scroll to position [0, 0]
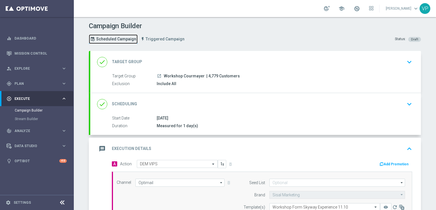
click at [112, 37] on span "Scheduled Campaign" at bounding box center [116, 39] width 40 height 5
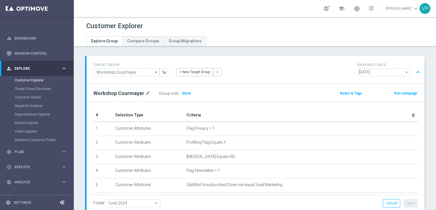
click at [431, 197] on div "TARGET GROUP Workshop Courmayer Workshop Courmayer arrow_drop_down Show Selecte…" at bounding box center [255, 149] width 362 height 186
drag, startPoint x: 432, startPoint y: 78, endPoint x: 433, endPoint y: 196, distance: 117.6
click at [433, 196] on div "Customer Explorer Explore Group Compare Groups Group Migrations TARGET GROUP Wo…" at bounding box center [255, 113] width 362 height 193
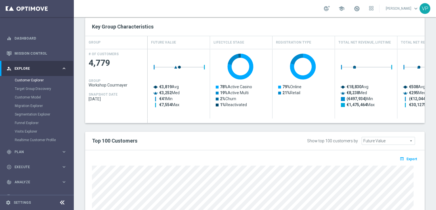
scroll to position [227, 0]
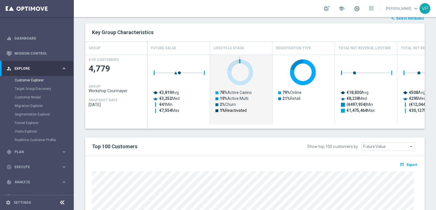
click at [236, 109] on text "1% Reactivated" at bounding box center [233, 110] width 27 height 5
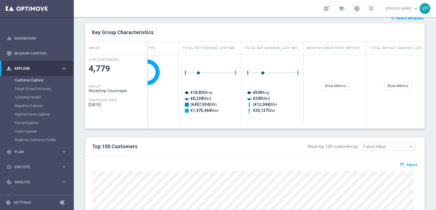
drag, startPoint x: 431, startPoint y: 116, endPoint x: 432, endPoint y: 113, distance: 3.6
click at [432, 113] on div "Customer Explorer Explore Group Compare Groups Group Migrations TARGET GROUP Wo…" at bounding box center [255, 113] width 362 height 193
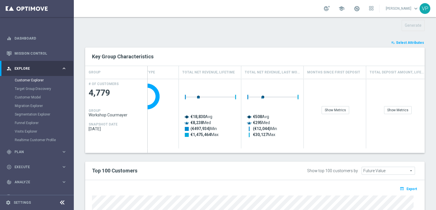
scroll to position [151, 0]
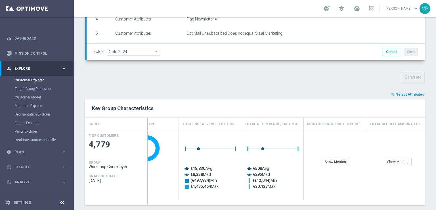
drag, startPoint x: 395, startPoint y: 89, endPoint x: 397, endPoint y: 93, distance: 4.1
click at [397, 93] on div "TARGET GROUP Workshop Courmayer Workshop Courmayer arrow_drop_down Show Selecte…" at bounding box center [255, 142] width 362 height 474
click at [397, 93] on span "Select Attributes" at bounding box center [410, 94] width 28 height 4
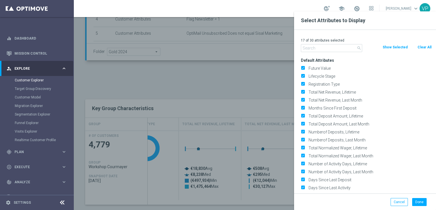
click at [341, 46] on input "text" at bounding box center [331, 48] width 61 height 8
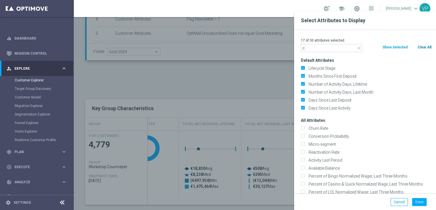
type input "c"
click at [423, 46] on button "Clear All" at bounding box center [424, 47] width 15 height 6
checkbox input "false"
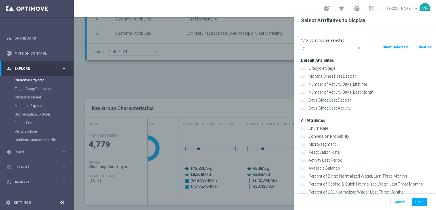
checkbox input "false"
click at [316, 50] on input "c" at bounding box center [331, 48] width 61 height 8
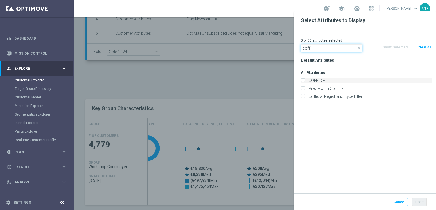
type input "coff"
click at [310, 81] on label "COFFICIAL" at bounding box center [369, 80] width 125 height 5
click at [305, 81] on input "COFFICIAL" at bounding box center [303, 81] width 4 height 4
checkbox input "true"
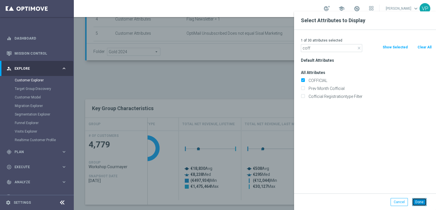
click at [421, 198] on button "Done" at bounding box center [419, 202] width 14 height 8
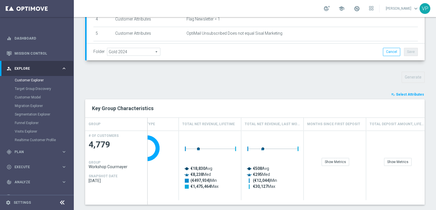
type input "Search"
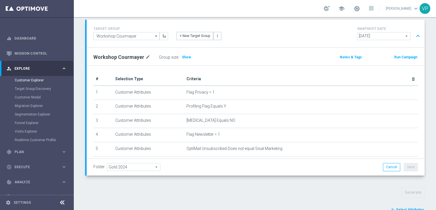
scroll to position [0, 0]
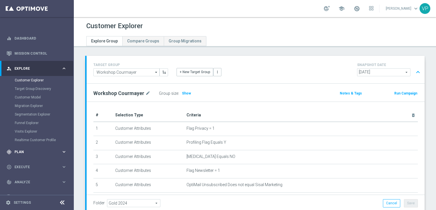
click at [19, 148] on div "gps_fixed Plan keyboard_arrow_right" at bounding box center [36, 151] width 73 height 15
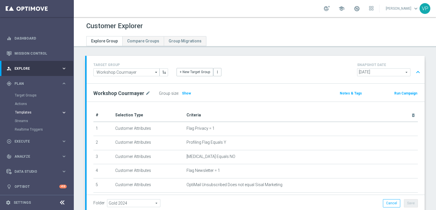
click at [24, 113] on span "Templates" at bounding box center [35, 112] width 41 height 3
click at [22, 122] on link "Optimail" at bounding box center [38, 120] width 41 height 5
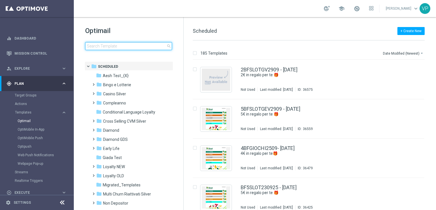
click at [122, 46] on input at bounding box center [128, 46] width 87 height 8
type input "M"
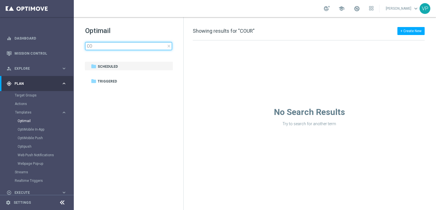
type input "C"
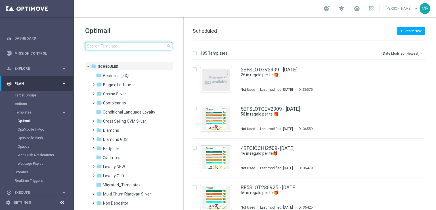
type input "d"
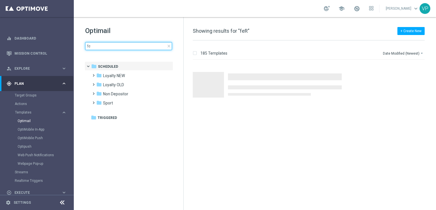
type input "f"
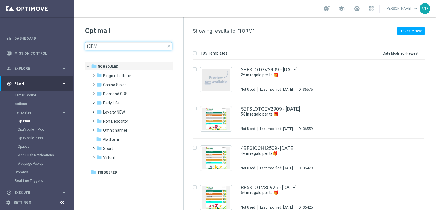
type input "fORM"
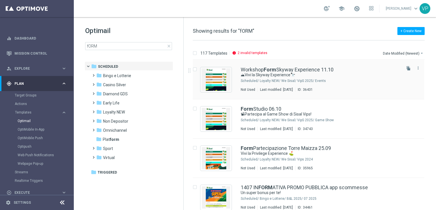
click at [338, 82] on div "Loyalty NEW/ We Sisal/ VipS 2025/ Events" at bounding box center [330, 80] width 141 height 5
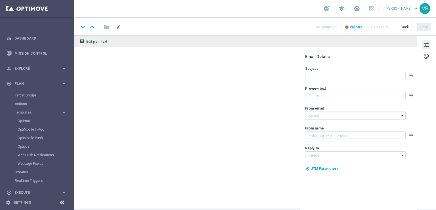
type textarea "Un’esperienza unica tra le vette e l’esclusività Sisal"
type input "[EMAIL_ADDRESS][DOMAIN_NAME]"
type textarea "Sisal"
type input "[EMAIL_ADDRESS][DOMAIN_NAME]"
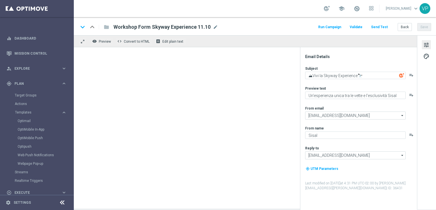
drag, startPoint x: 377, startPoint y: 28, endPoint x: 373, endPoint y: 27, distance: 4.3
click at [373, 27] on button "Send Test" at bounding box center [379, 27] width 18 height 8
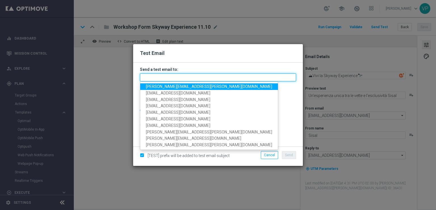
click at [212, 78] on input "text" at bounding box center [218, 77] width 156 height 8
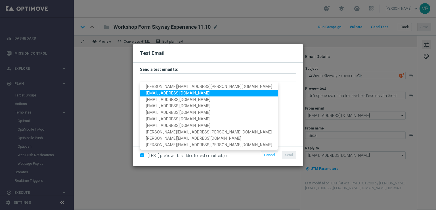
click at [156, 91] on span "pilatov86@gmail.com" at bounding box center [178, 93] width 64 height 5
type input "pilatov86@gmail.com"
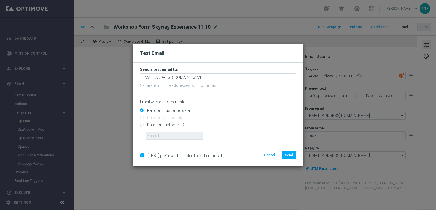
click at [164, 125] on input "Data for customer ID:" at bounding box center [218, 127] width 156 height 8
radio input "true"
click at [164, 131] on input "Data for customer ID:" at bounding box center [218, 127] width 156 height 8
click at [165, 136] on input "text" at bounding box center [175, 136] width 58 height 8
type input "914911"
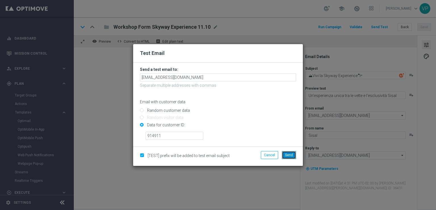
click at [293, 158] on button "Send" at bounding box center [289, 155] width 14 height 8
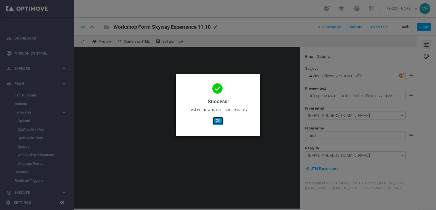
click at [220, 119] on button "OK" at bounding box center [218, 120] width 11 height 8
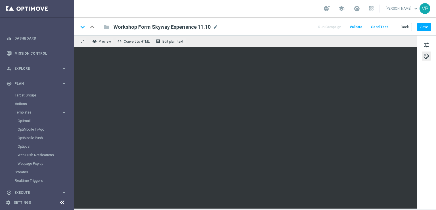
click at [391, 28] on div "Run Campaign Validate Send Test Back Save" at bounding box center [375, 26] width 114 height 7
click at [385, 26] on button "Send Test" at bounding box center [379, 27] width 18 height 8
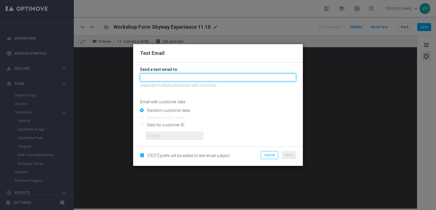
click at [185, 80] on input "text" at bounding box center [218, 77] width 156 height 8
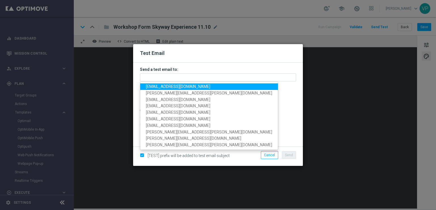
click at [161, 89] on link "pilatov86@gmail.com" at bounding box center [209, 86] width 138 height 7
type input "pilatov86@gmail.com"
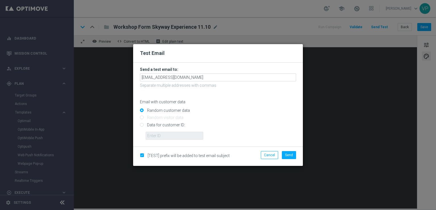
click at [174, 127] on input "Data for customer ID:" at bounding box center [218, 127] width 156 height 8
radio input "true"
click at [180, 141] on form "Send a test email to: pilatov86@gmail.com Separate multiple addresses with comm…" at bounding box center [218, 104] width 170 height 84
click at [180, 138] on input "text" at bounding box center [175, 136] width 58 height 8
type input "3262295"
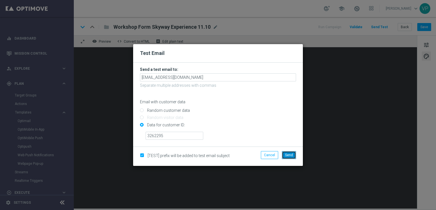
click at [287, 155] on span "Send" at bounding box center [289, 155] width 8 height 4
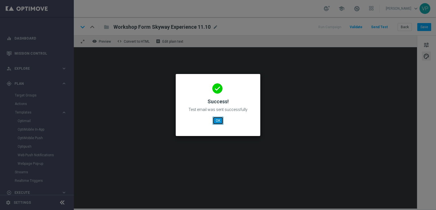
click at [218, 120] on button "OK" at bounding box center [218, 120] width 11 height 8
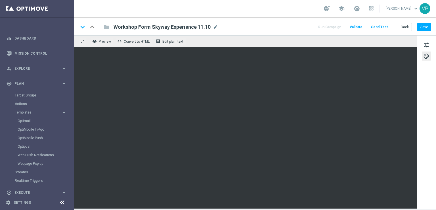
click at [369, 28] on div "Run Campaign Validate Send Test Back Save" at bounding box center [375, 26] width 114 height 7
click at [378, 27] on button "Send Test" at bounding box center [379, 27] width 18 height 8
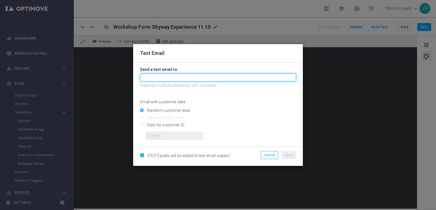
click at [235, 78] on input "text" at bounding box center [218, 77] width 156 height 8
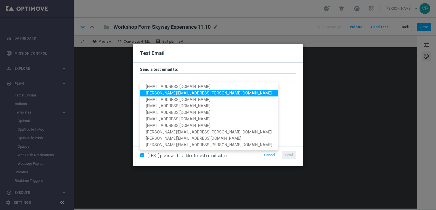
click at [157, 92] on span "valentina.pilato@sisal.it" at bounding box center [209, 93] width 126 height 5
type input "valentina.pilato@sisal.it"
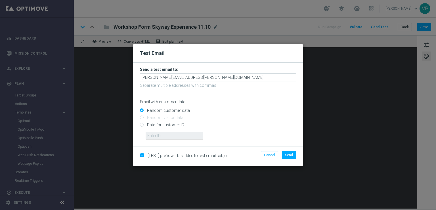
click at [165, 123] on input "Data for customer ID:" at bounding box center [218, 127] width 156 height 8
radio input "true"
click at [171, 139] on input "text" at bounding box center [175, 136] width 58 height 8
type input "3832155"
click at [295, 155] on button "Send" at bounding box center [289, 155] width 14 height 8
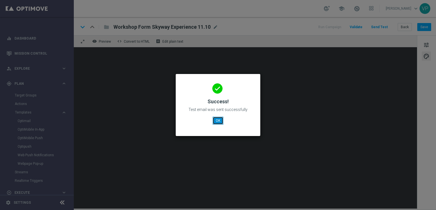
click at [218, 121] on button "OK" at bounding box center [218, 120] width 11 height 8
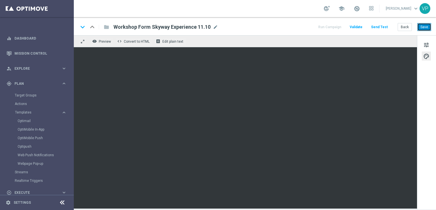
click at [421, 27] on button "Save" at bounding box center [425, 27] width 14 height 8
click at [325, 28] on button "Run Campaign" at bounding box center [330, 27] width 25 height 8
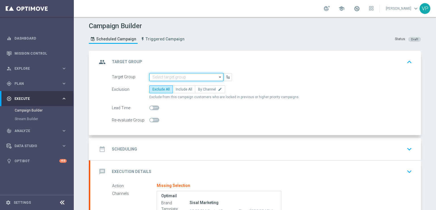
click at [187, 78] on input at bounding box center [186, 77] width 74 height 8
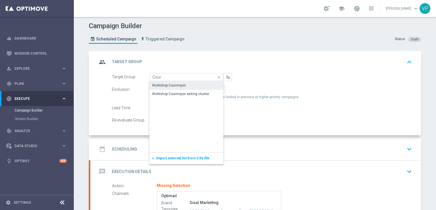
click at [189, 84] on div "Workshop Courmayer" at bounding box center [186, 85] width 74 height 8
type input "Workshop Courmayer"
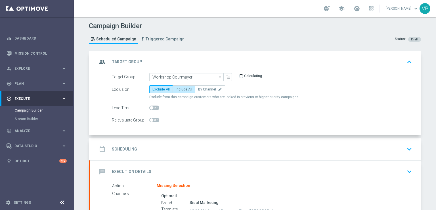
click at [183, 87] on span "Include All" at bounding box center [184, 89] width 16 height 4
click at [180, 88] on input "Include All" at bounding box center [178, 90] width 4 height 4
radio input "true"
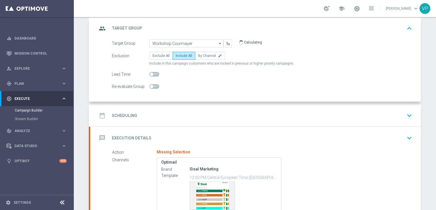
scroll to position [52, 0]
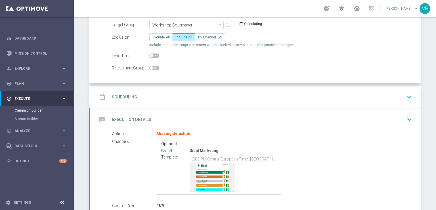
click at [402, 82] on accordion "group Target Group keyboard_arrow_up Target Group Workshop Courmayer Workshop C…" at bounding box center [255, 106] width 332 height 215
click at [409, 100] on button "keyboard_arrow_down" at bounding box center [410, 96] width 10 height 11
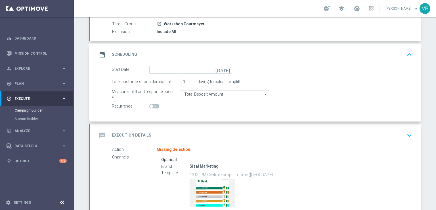
click at [226, 70] on icon "[DATE]" at bounding box center [224, 69] width 17 height 6
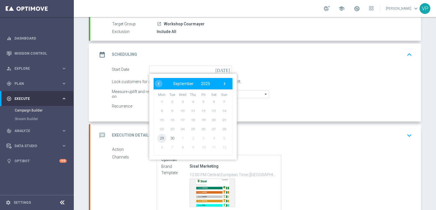
click at [160, 137] on span "29" at bounding box center [161, 137] width 9 height 9
type input "[DATE]"
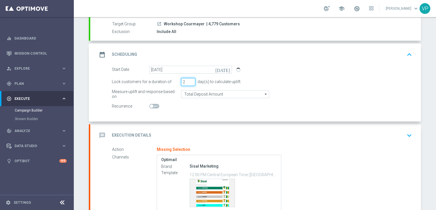
click at [189, 82] on input "2" at bounding box center [188, 82] width 14 height 8
type input "1"
click at [189, 82] on input "1" at bounding box center [188, 82] width 14 height 8
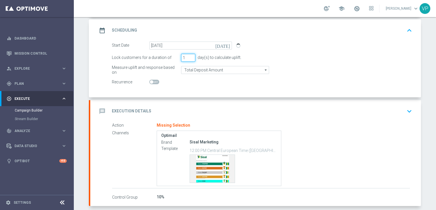
scroll to position [94, 0]
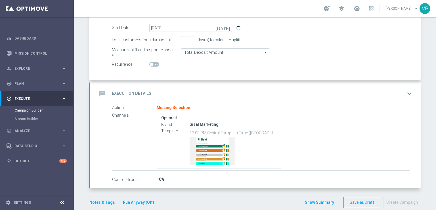
click at [399, 97] on div "message Execution Details keyboard_arrow_down" at bounding box center [255, 93] width 317 height 11
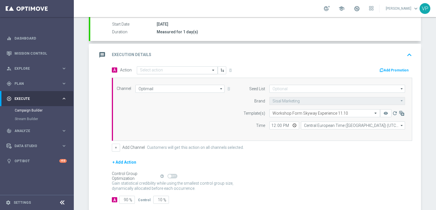
click at [195, 68] on input "text" at bounding box center [171, 70] width 63 height 5
type input "DEM VIPS"
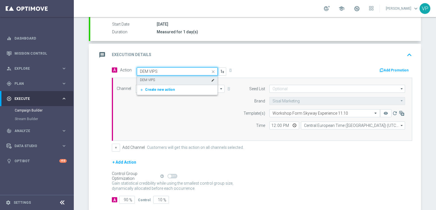
click at [175, 78] on div "DEM VIPS edit" at bounding box center [177, 79] width 75 height 9
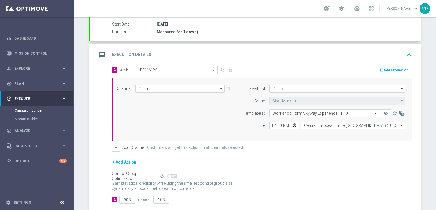
click at [189, 111] on div "Channel Optimail Optimail arrow_drop_down Drag here to set row groups Drag here…" at bounding box center [260, 109] width 297 height 49
click at [400, 89] on icon "arrow_drop_down" at bounding box center [402, 88] width 6 height 7
click at [292, 124] on input "12:00" at bounding box center [285, 125] width 30 height 8
type input "20:30"
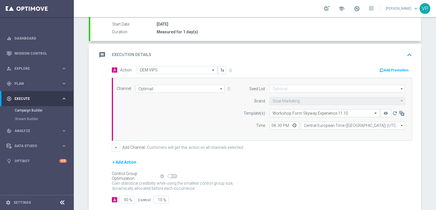
click at [336, 177] on div "Control Group Optimization Self Optimizing Campaign help_outline" at bounding box center [262, 176] width 301 height 6
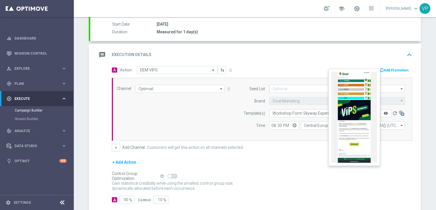
click at [384, 113] on icon "remove_red_eye" at bounding box center [386, 113] width 5 height 5
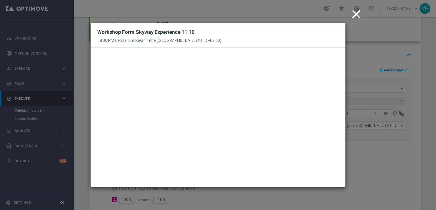
click at [357, 15] on icon "close" at bounding box center [356, 14] width 14 height 14
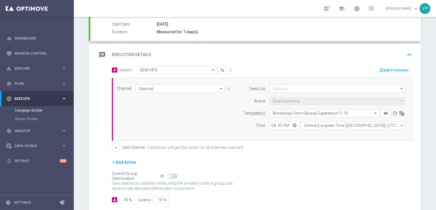
drag, startPoint x: 428, startPoint y: 115, endPoint x: 426, endPoint y: 120, distance: 5.3
click at [426, 120] on div "Campaign Builder Scheduled Campaign Triggered Campaign Status: Draft done Targe…" at bounding box center [255, 113] width 362 height 193
drag, startPoint x: 426, startPoint y: 120, endPoint x: 310, endPoint y: 148, distance: 119.9
click at [429, 133] on div "Campaign Builder Scheduled Campaign Triggered Campaign Status: Draft done Targe…" at bounding box center [255, 113] width 362 height 193
click at [114, 145] on button "+" at bounding box center [116, 147] width 8 height 8
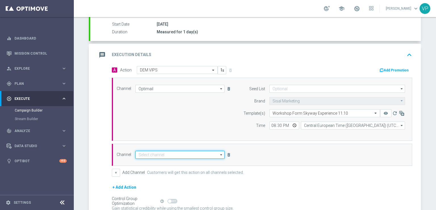
click at [197, 154] on input at bounding box center [180, 155] width 89 height 8
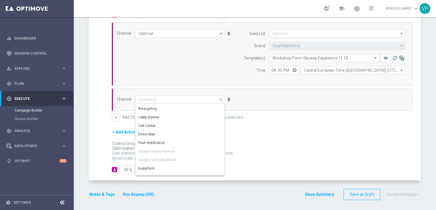
scroll to position [0, 0]
click at [149, 125] on div "Email" at bounding box center [178, 125] width 85 height 8
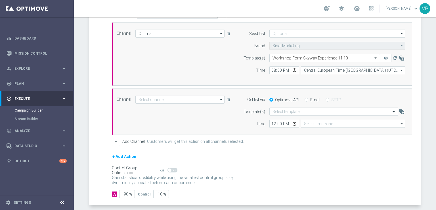
type input "Email"
type input "Coordinated Universal Time (UTC 00:00)"
click at [300, 109] on input "text" at bounding box center [328, 111] width 111 height 5
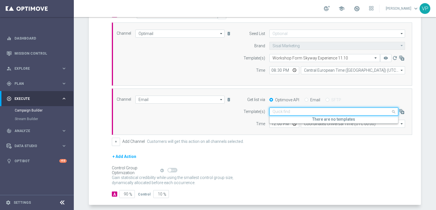
click at [300, 109] on input "text" at bounding box center [328, 111] width 111 height 5
click at [278, 147] on form "A Action Select action DEM VIPS delete_forever Add Promotion Channel Optimail O…" at bounding box center [262, 104] width 301 height 187
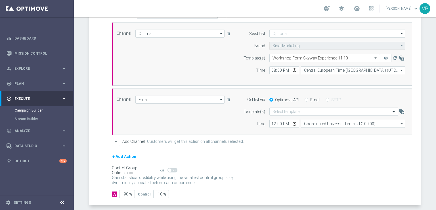
click at [305, 99] on input "Email" at bounding box center [307, 100] width 4 height 4
radio input "true"
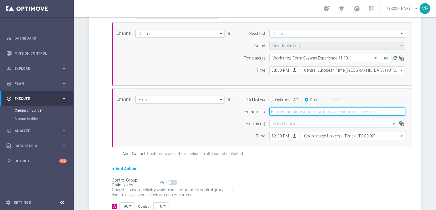
click at [308, 112] on input "email" at bounding box center [338, 111] width 136 height 8
click at [314, 110] on input "email" at bounding box center [338, 111] width 136 height 8
type input "V"
type input "valentina.pilato@sisal.it"
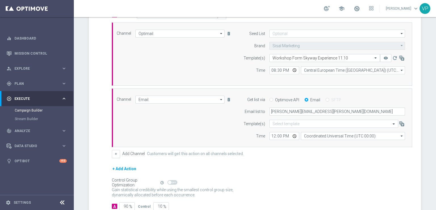
click at [298, 156] on div "+ Add Channel Customers will get this action on all channels selected." at bounding box center [262, 154] width 301 height 8
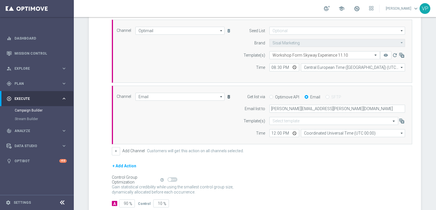
click at [227, 97] on icon "delete_forever" at bounding box center [229, 96] width 5 height 5
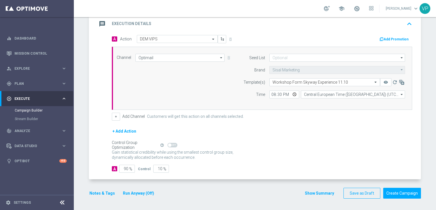
scroll to position [124, 0]
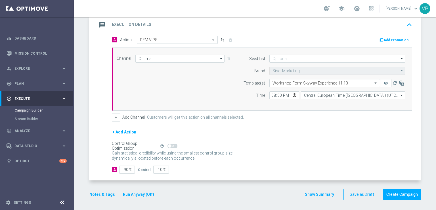
click at [123, 131] on button "+ Add Action" at bounding box center [124, 131] width 25 height 7
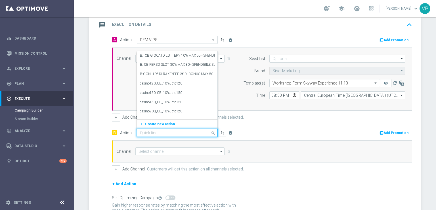
click at [168, 133] on input "text" at bounding box center [171, 132] width 63 height 5
click at [171, 129] on div "Quick find" at bounding box center [177, 133] width 81 height 8
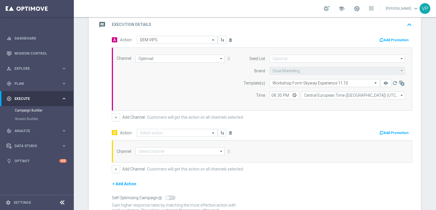
click at [270, 147] on div "Channel arrow_drop_down Drag here to set row groups Drag here to set column lab…" at bounding box center [260, 151] width 297 height 8
click at [115, 117] on button "+" at bounding box center [116, 117] width 8 height 8
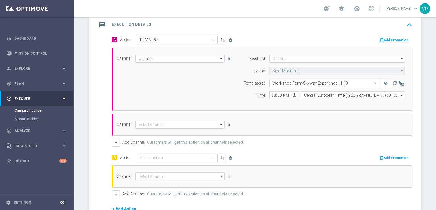
click at [227, 125] on icon "delete_forever" at bounding box center [229, 124] width 5 height 5
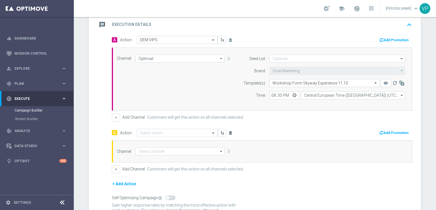
click at [228, 131] on icon "delete_forever" at bounding box center [230, 132] width 5 height 5
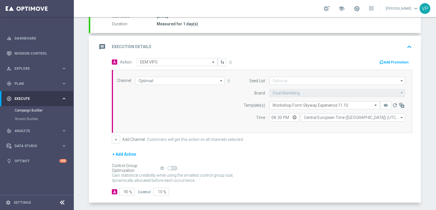
scroll to position [103, 0]
click at [126, 189] on input "90" at bounding box center [127, 191] width 16 height 8
click at [124, 189] on input "90" at bounding box center [127, 191] width 16 height 8
type input "0"
type input "100"
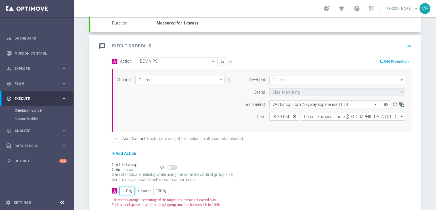
type input "10"
type input "90"
type input "100"
type input "0"
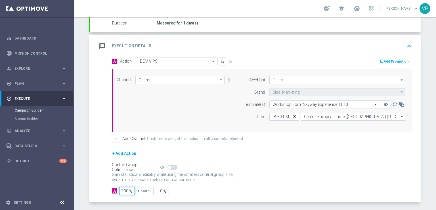
scroll to position [124, 0]
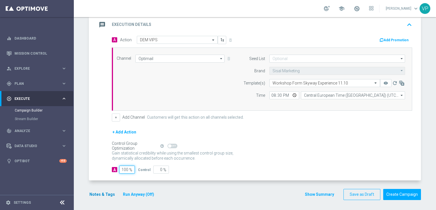
type input "100"
click at [107, 192] on button "Notes & Tags" at bounding box center [102, 194] width 27 height 7
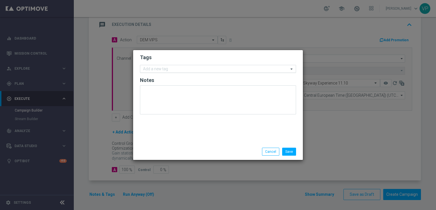
click at [214, 71] on input "text" at bounding box center [216, 69] width 146 height 5
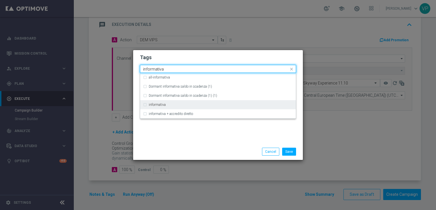
click at [210, 103] on div "informativa" at bounding box center [221, 104] width 144 height 3
type input "informativa"
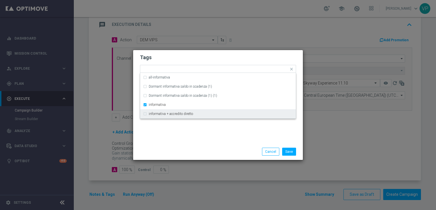
click at [205, 134] on div "Tags Quick find × informativa all-informativa Dormant informativa saldo in scad…" at bounding box center [218, 96] width 170 height 93
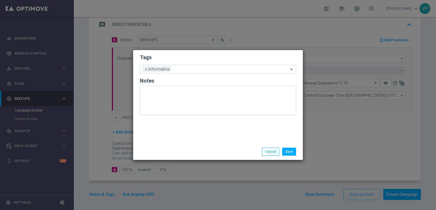
click at [216, 64] on form "Tags Add a new tag × informativa Notes" at bounding box center [218, 86] width 156 height 66
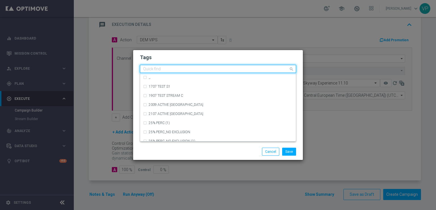
click at [217, 69] on input "text" at bounding box center [216, 69] width 146 height 5
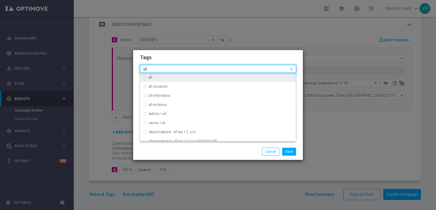
click at [218, 78] on div "all" at bounding box center [221, 77] width 144 height 3
type input "all"
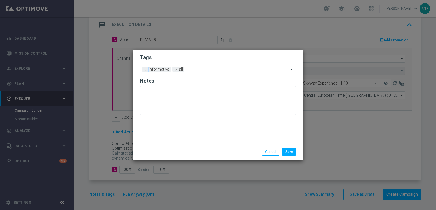
click at [210, 153] on div "Save Cancel" at bounding box center [246, 151] width 110 height 8
click at [220, 72] on div at bounding box center [237, 70] width 103 height 6
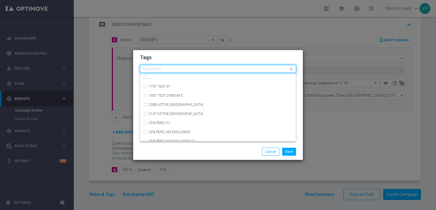
type input "n"
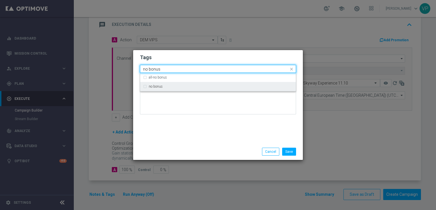
click at [217, 88] on div "no bonus" at bounding box center [221, 86] width 144 height 3
type input "no bonus"
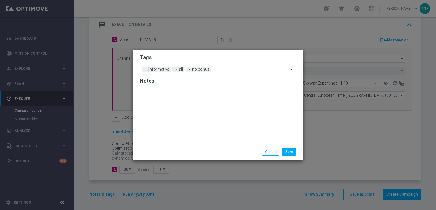
click at [211, 125] on div "Tags Add a new tag × informativa × all × no bonus Notes" at bounding box center [218, 96] width 170 height 93
click at [293, 149] on button "Save" at bounding box center [289, 151] width 14 height 8
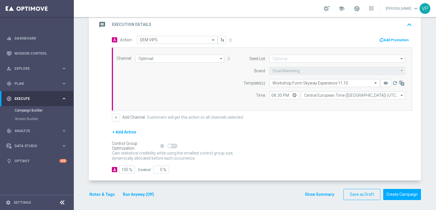
click at [141, 195] on button "Run Anyway (Off)" at bounding box center [138, 194] width 32 height 7
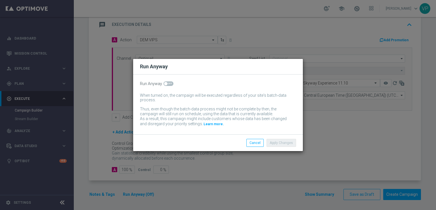
click at [169, 82] on span at bounding box center [169, 83] width 10 height 5
click at [169, 82] on input "checkbox" at bounding box center [169, 83] width 10 height 5
checkbox input "true"
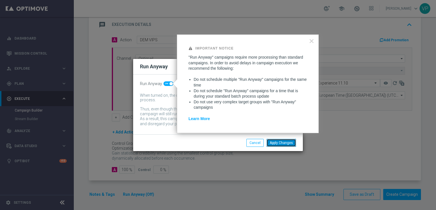
click at [292, 143] on button "Apply Changes" at bounding box center [282, 143] width 30 height 8
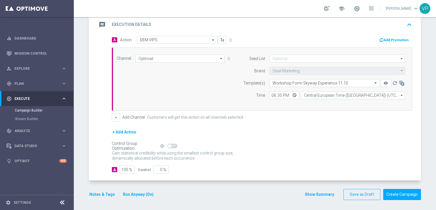
click at [343, 143] on div "Control Group Optimization Self Optimizing Campaign help_outline" at bounding box center [262, 146] width 301 height 6
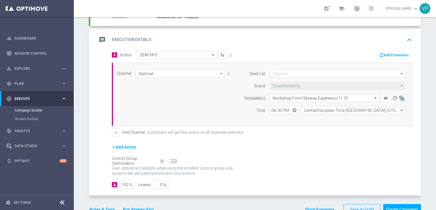
scroll to position [109, 0]
drag, startPoint x: 239, startPoint y: 132, endPoint x: 147, endPoint y: 128, distance: 91.3
click at [147, 130] on label "Customers will get this action on all channels selected." at bounding box center [195, 132] width 97 height 5
click at [193, 146] on div "+ Add Action" at bounding box center [262, 150] width 301 height 14
click at [119, 144] on button "+ Add Action" at bounding box center [124, 146] width 25 height 7
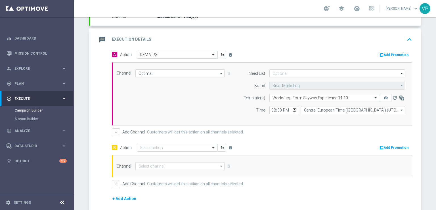
click at [211, 145] on span at bounding box center [214, 147] width 7 height 5
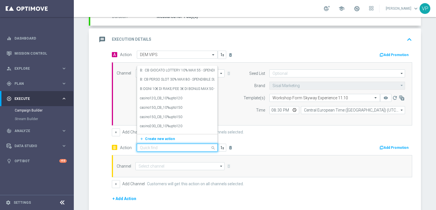
click at [211, 145] on span at bounding box center [214, 147] width 7 height 7
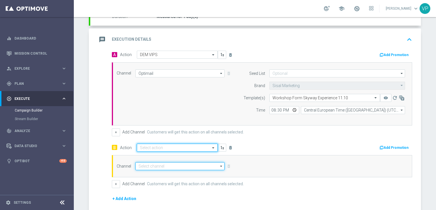
click at [214, 167] on input at bounding box center [180, 166] width 89 height 8
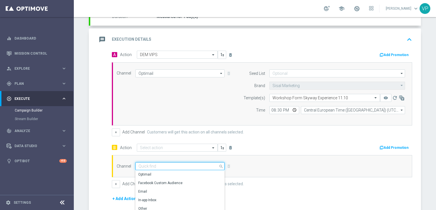
scroll to position [174, 0]
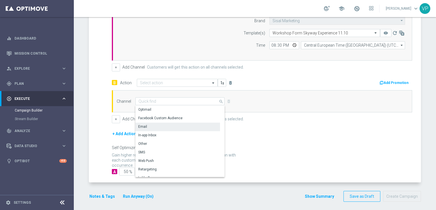
click at [193, 127] on div "Email" at bounding box center [178, 126] width 85 height 8
type input "Email"
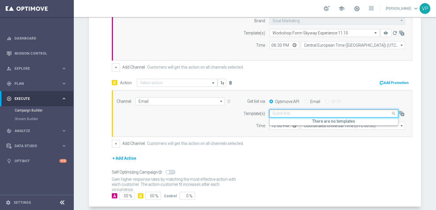
click at [303, 113] on input "text" at bounding box center [328, 113] width 111 height 5
click at [275, 158] on div "+ Add Action" at bounding box center [262, 162] width 301 height 14
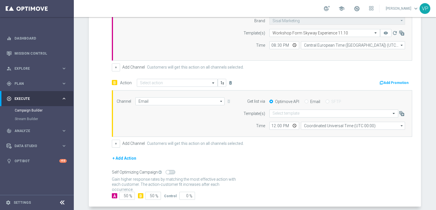
click at [231, 80] on div "B Action Select action delete_forever" at bounding box center [185, 82] width 155 height 8
click at [228, 81] on icon "delete_forever" at bounding box center [230, 82] width 5 height 5
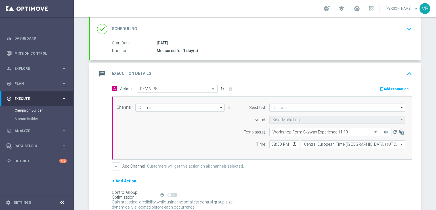
scroll to position [77, 0]
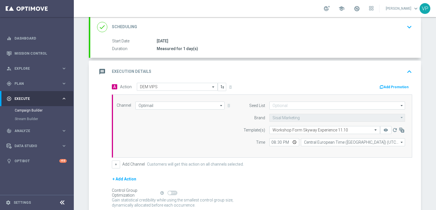
click at [98, 143] on div "A Action Select action DEM VIPS delete_forever Add Promotion Channel Optimail O…" at bounding box center [255, 155] width 331 height 145
click at [91, 127] on div "A Action Select action DEM VIPS delete_forever Add Promotion Channel Optimail O…" at bounding box center [255, 155] width 331 height 145
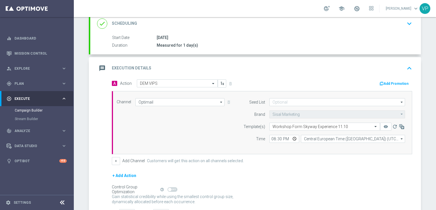
scroll to position [124, 0]
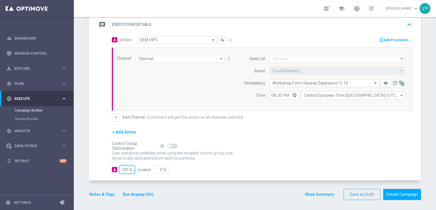
click at [130, 176] on div "A Action Select action DEM VIPS delete_forever Add Promotion Channel Optimail O…" at bounding box center [255, 108] width 331 height 145
click at [193, 130] on div "+ Add Action" at bounding box center [262, 135] width 301 height 14
click at [112, 117] on button "+" at bounding box center [116, 117] width 8 height 8
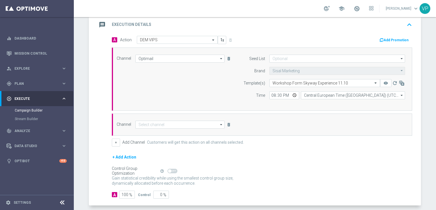
click at [221, 59] on icon "arrow_drop_down" at bounding box center [222, 58] width 6 height 7
click at [221, 59] on icon "search" at bounding box center [221, 58] width 5 height 6
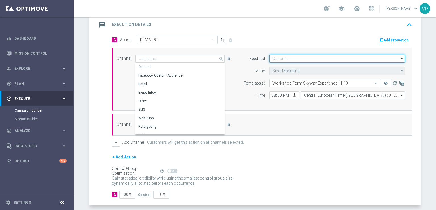
click at [306, 59] on input at bounding box center [338, 59] width 136 height 8
type input "Optimail"
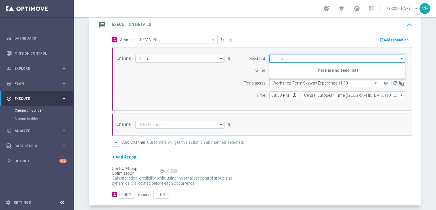
click at [306, 59] on input at bounding box center [338, 59] width 136 height 8
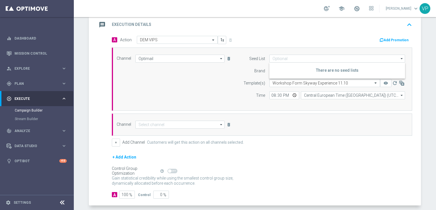
click at [213, 100] on div "Channel Optimail Optimail arrow_drop_down Drag here to set row groups Drag here…" at bounding box center [260, 79] width 297 height 49
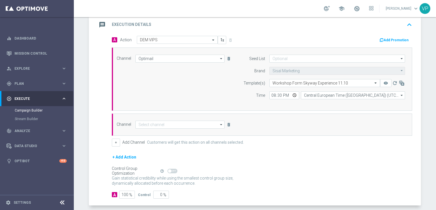
click at [219, 124] on icon "arrow_drop_down" at bounding box center [222, 124] width 6 height 7
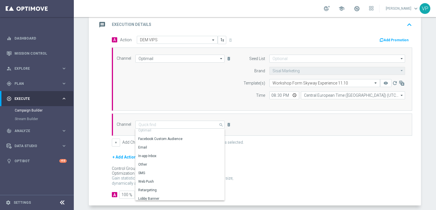
scroll to position [0, 0]
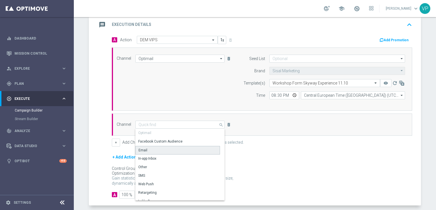
click at [159, 149] on div "Email" at bounding box center [178, 150] width 85 height 9
type input "Email"
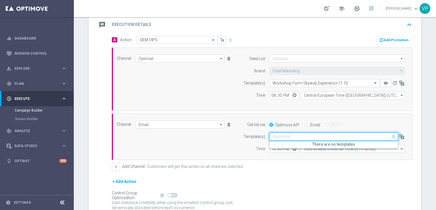
click at [304, 136] on input "text" at bounding box center [328, 136] width 111 height 5
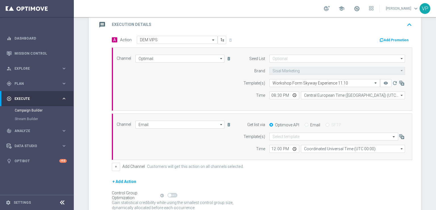
click at [311, 123] on label "Email" at bounding box center [316, 124] width 10 height 5
click at [309, 123] on input "Email" at bounding box center [307, 125] width 4 height 4
radio input "true"
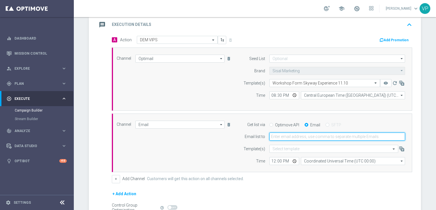
click at [306, 137] on input "email" at bounding box center [338, 136] width 136 height 8
click at [287, 137] on input "valentina_pilato@libero.it" at bounding box center [338, 136] width 136 height 8
click at [303, 135] on input "valentina.pilato@libero.it" at bounding box center [338, 136] width 136 height 8
type input "valentina.pilato@sisal.it"
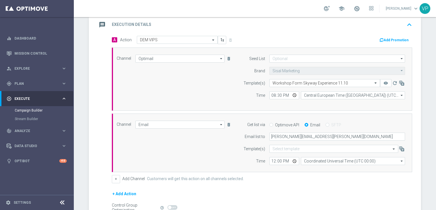
click at [343, 176] on div "+ Add Channel Customers will get this action on all channels selected." at bounding box center [262, 179] width 301 height 8
click at [99, 176] on div "A Action Select action DEM VIPS delete_forever Add Promotion Channel Optimail O…" at bounding box center [255, 139] width 331 height 206
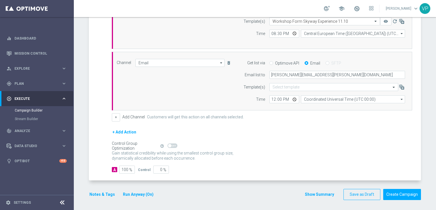
scroll to position [181, 0]
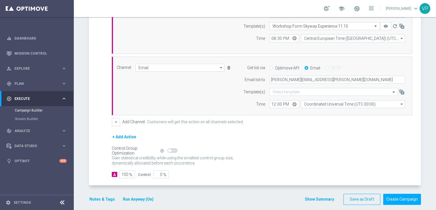
click at [98, 128] on div "A Action Select action DEM VIPS delete_forever Add Promotion Channel Optimail O…" at bounding box center [255, 82] width 331 height 206
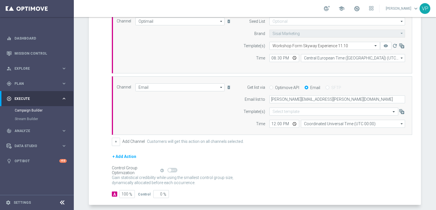
scroll to position [186, 0]
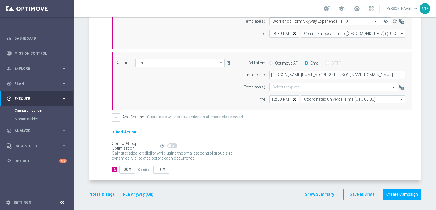
click at [109, 191] on button "Notes & Tags" at bounding box center [102, 194] width 27 height 7
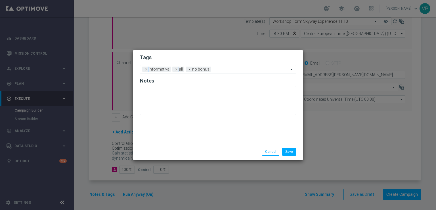
click at [294, 146] on div "Save Cancel" at bounding box center [218, 151] width 170 height 16
click at [294, 151] on button "Save" at bounding box center [289, 151] width 14 height 8
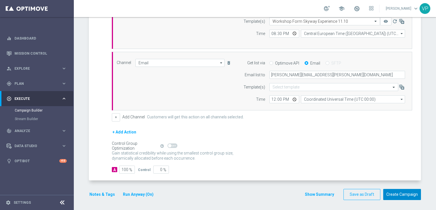
click at [401, 194] on button "Create Campaign" at bounding box center [403, 194] width 38 height 11
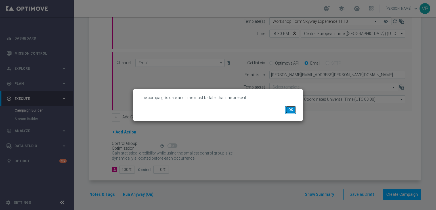
click at [291, 109] on button "OK" at bounding box center [291, 110] width 11 height 8
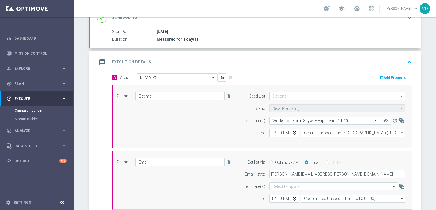
scroll to position [86, 0]
click at [351, 38] on div "Measured for 1 day(s)" at bounding box center [283, 40] width 253 height 6
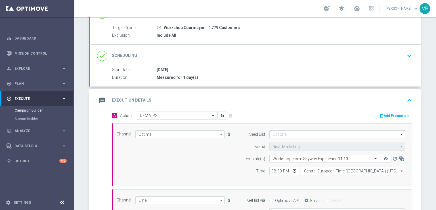
scroll to position [49, 0]
click at [407, 97] on icon "keyboard_arrow_up" at bounding box center [409, 99] width 9 height 9
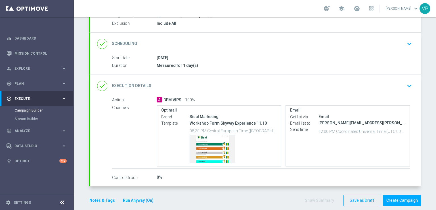
scroll to position [67, 0]
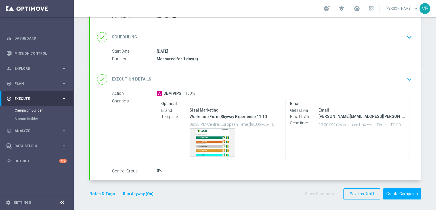
click at [385, 136] on div "Email Get list via Email Email list to valentina.pilato@sisal.it Send time 12:0…" at bounding box center [348, 129] width 125 height 61
click at [407, 76] on icon "keyboard_arrow_down" at bounding box center [409, 79] width 9 height 9
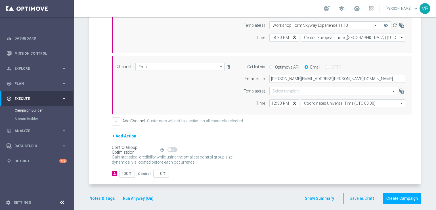
scroll to position [181, 0]
click at [293, 103] on input "12:00" at bounding box center [285, 104] width 30 height 8
click at [347, 154] on div "Gain statistical credibility while using the smallest control group size, dynam…" at bounding box center [262, 161] width 301 height 14
click at [398, 196] on button "Create Campaign" at bounding box center [403, 198] width 38 height 11
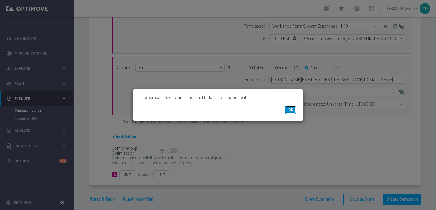
click at [293, 110] on button "OK" at bounding box center [291, 110] width 11 height 8
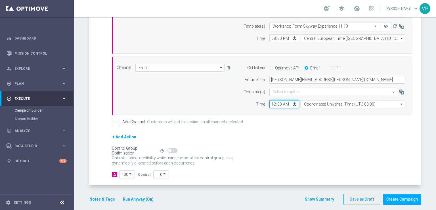
click at [291, 104] on input "00:00" at bounding box center [285, 104] width 30 height 8
type input "23:00"
click at [402, 198] on button "Create Campaign" at bounding box center [403, 198] width 38 height 11
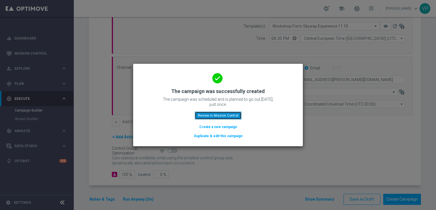
click at [234, 115] on button "Review in Mission Control" at bounding box center [218, 115] width 47 height 8
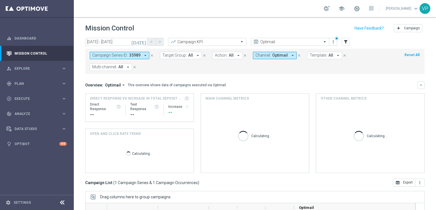
click at [78, 135] on div "today 29 Sep 2025 - 29 Sep 2025 arrow_back arrow_forward Campaign KPI trending_…" at bounding box center [255, 121] width 362 height 167
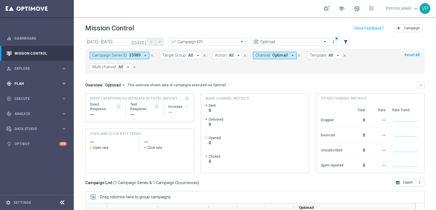
click at [38, 86] on div "gps_fixed Plan keyboard_arrow_right" at bounding box center [36, 83] width 73 height 15
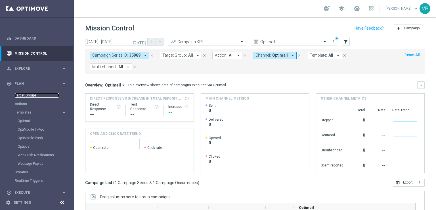
click at [27, 96] on link "Target Groups" at bounding box center [37, 95] width 44 height 5
